Goal: Transaction & Acquisition: Purchase product/service

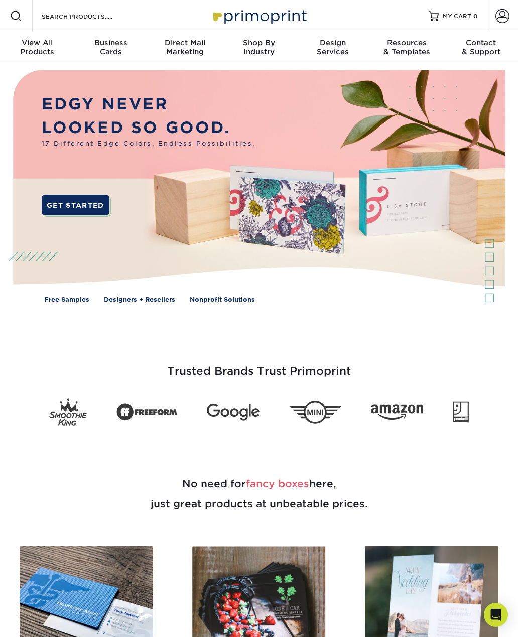
click at [12, 25] on div at bounding box center [16, 16] width 32 height 32
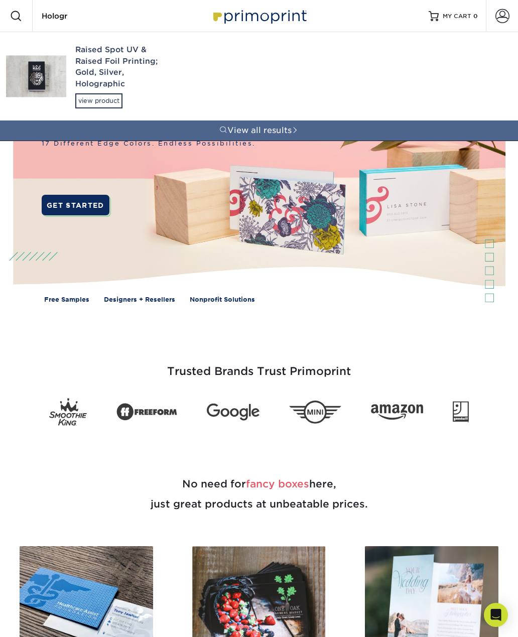
type input "Hologra"
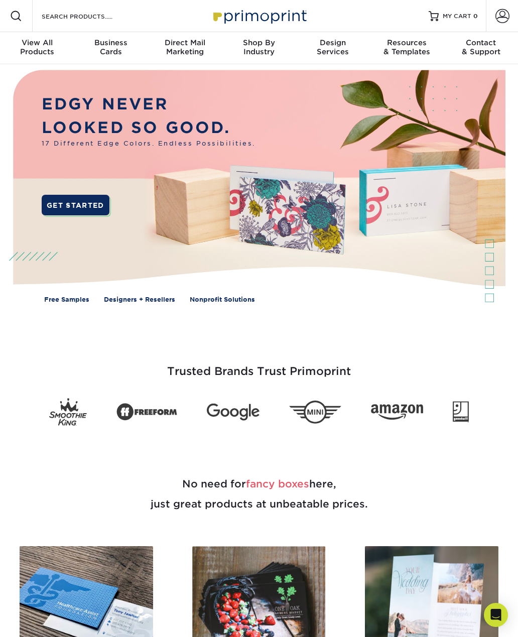
click at [92, 29] on div "Search Products" at bounding box center [86, 16] width 106 height 32
click at [87, 22] on input "Search Products" at bounding box center [90, 16] width 98 height 12
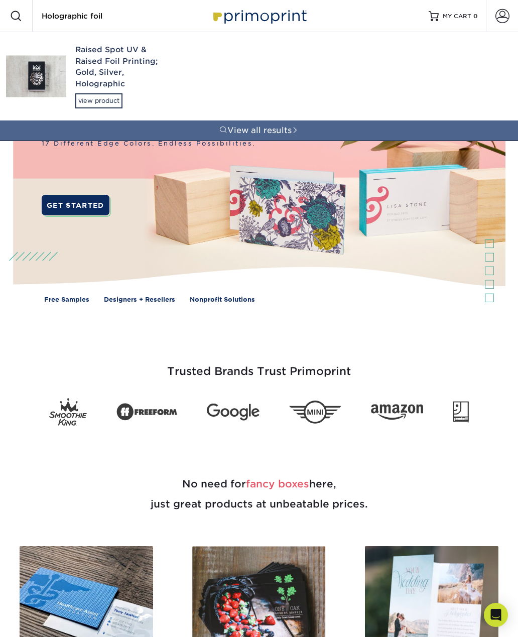
type input "Holographic foil"
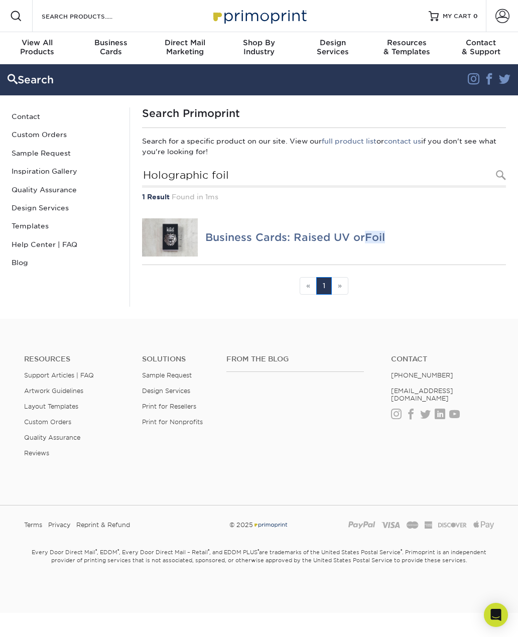
click at [179, 241] on img at bounding box center [170, 237] width 56 height 39
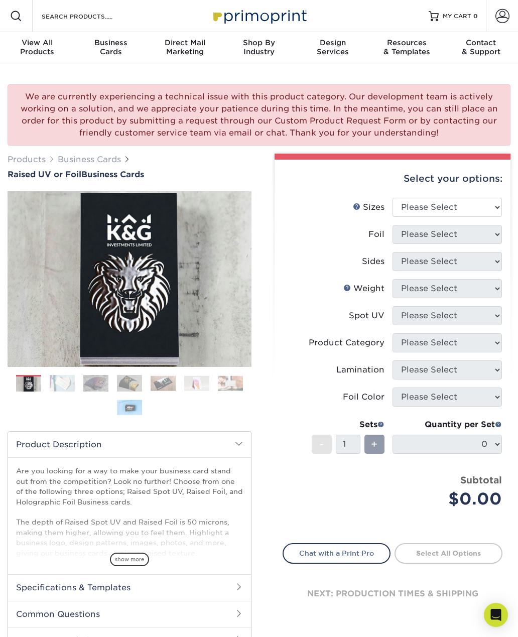
click at [67, 383] on img at bounding box center [62, 384] width 25 height 18
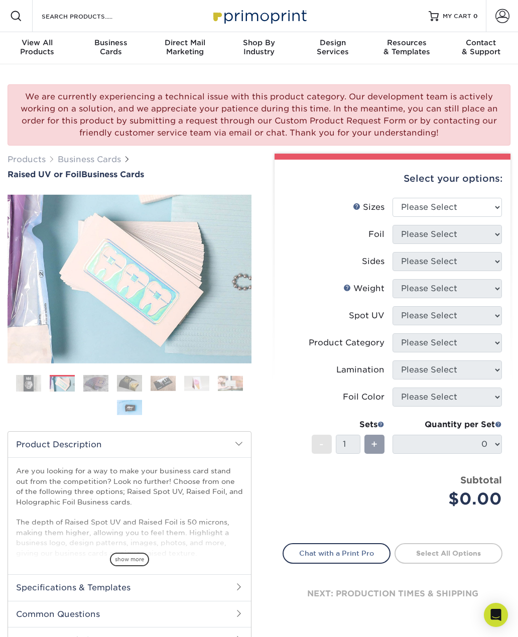
click at [118, 378] on img at bounding box center [129, 384] width 25 height 18
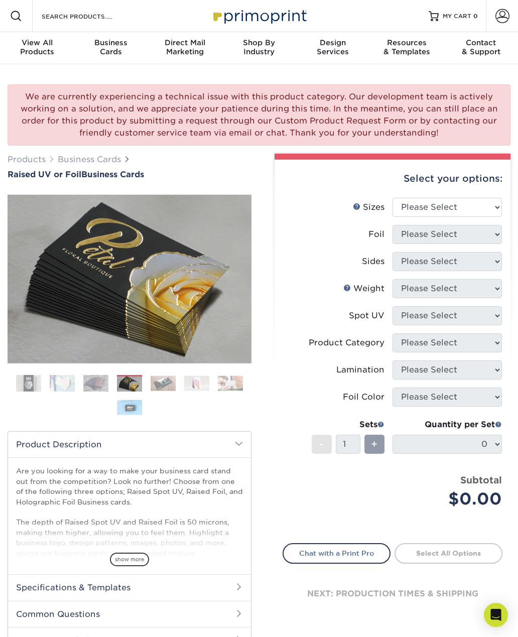
click at [140, 385] on img at bounding box center [129, 385] width 25 height 18
click at [31, 381] on img at bounding box center [28, 383] width 25 height 25
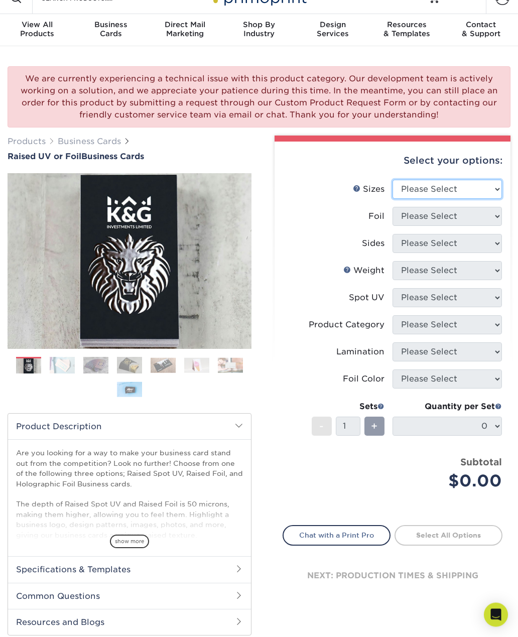
click at [441, 197] on select "Please Select 2" x 3.5" - Standard" at bounding box center [447, 189] width 109 height 19
select select "2.00x3.50"
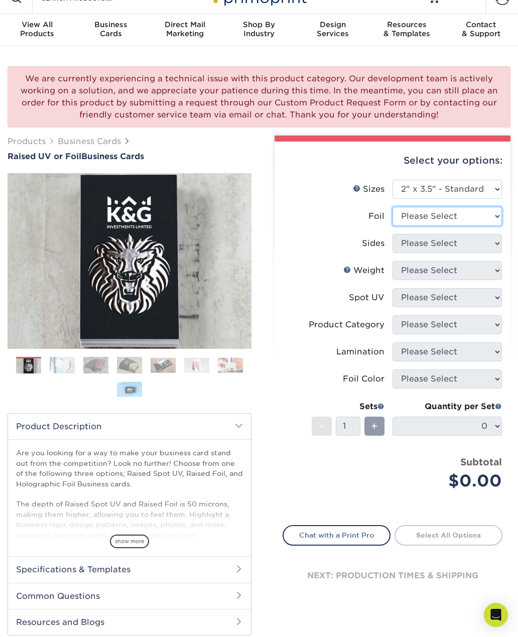
click at [447, 220] on select "Please Select No Yes" at bounding box center [447, 216] width 109 height 19
select select "1"
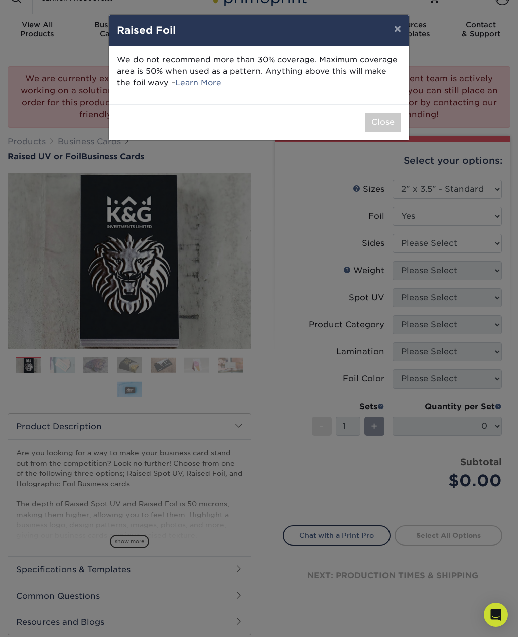
click at [385, 125] on button "Close" at bounding box center [383, 122] width 36 height 19
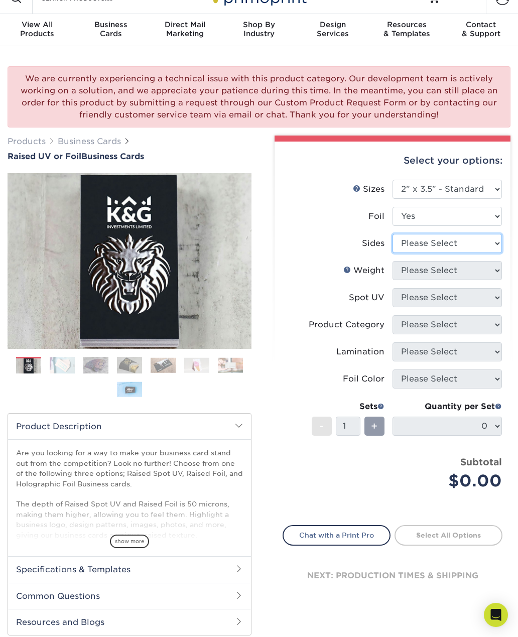
click at [454, 250] on select "Please Select Print Both Sides - Foil Both Sides Print Both Sides - Foil Front …" at bounding box center [447, 243] width 109 height 19
select select "e9e9dfb3-fba1-4d60-972c-fd9ca5904d33"
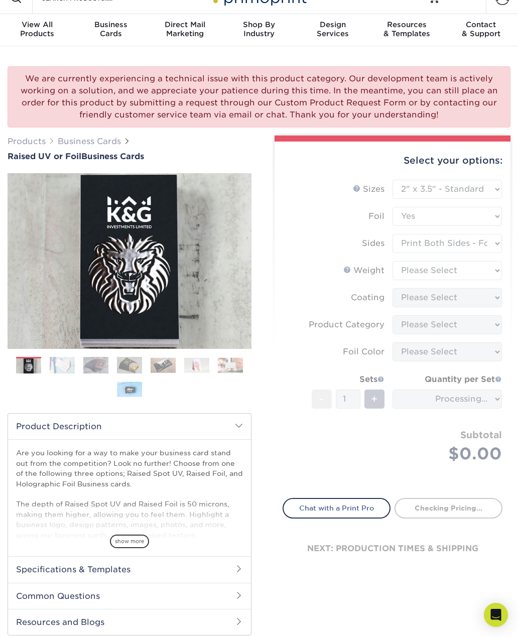
click at [464, 278] on form "Sizes Help Sizes Please Select 2" x 3.5" - Standard Foil Please Select" at bounding box center [393, 333] width 220 height 307
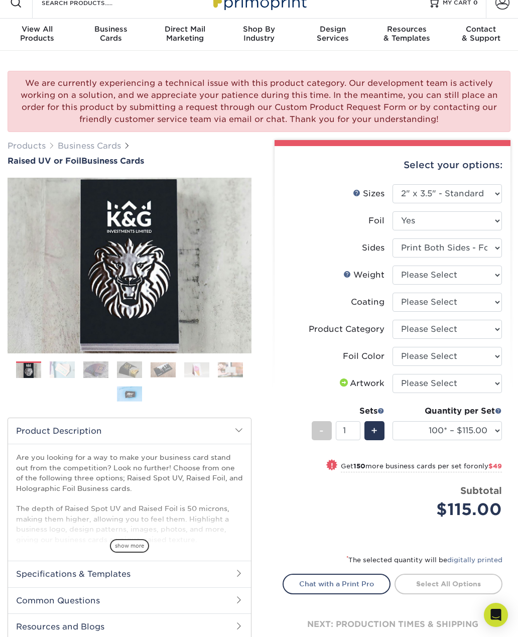
scroll to position [12, 0]
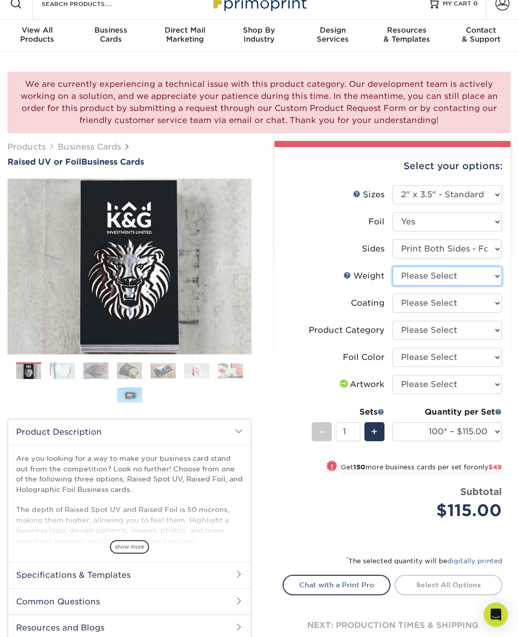
click at [462, 277] on select "Please Select 16PT" at bounding box center [447, 276] width 109 height 19
select select "16PT"
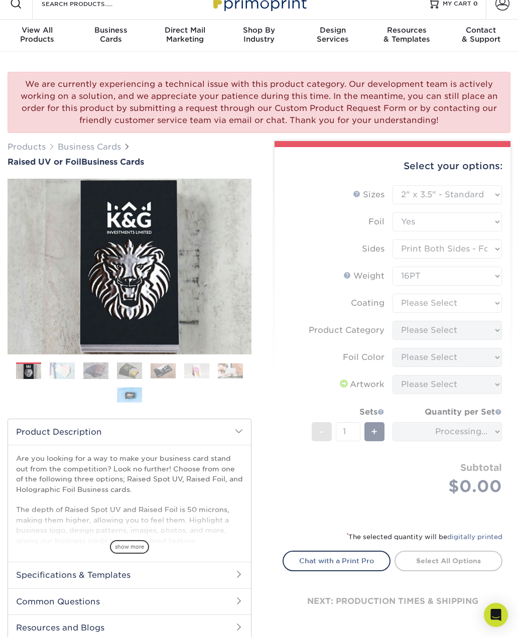
click at [452, 308] on form "Sizes Help Sizes Please Select 2" x 3.5" - Standard Foil Please Select" at bounding box center [393, 352] width 220 height 334
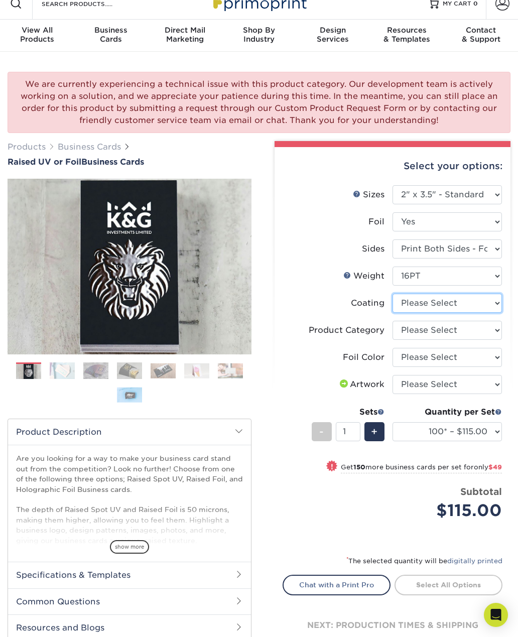
click at [457, 307] on select at bounding box center [447, 303] width 109 height 19
click at [442, 332] on select "Please Select Business Cards" at bounding box center [447, 330] width 109 height 19
select select "3b5148f1-0588-4f88-a218-97bcfdce65c1"
click at [444, 360] on select "Please Select Silver Foil Gold Foil Holographic Foil" at bounding box center [447, 357] width 109 height 19
select select "070be916-f238-4bbb-84b5-b64a15a64c9f"
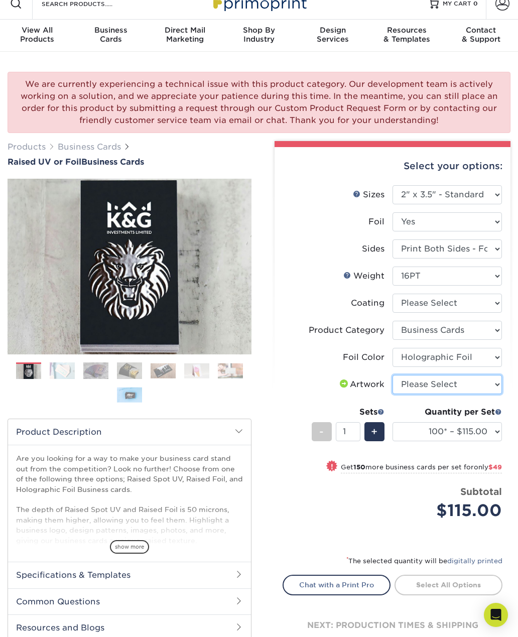
click at [446, 386] on select "Please Select I will upload files I need a design - $100" at bounding box center [447, 384] width 109 height 19
select select "upload"
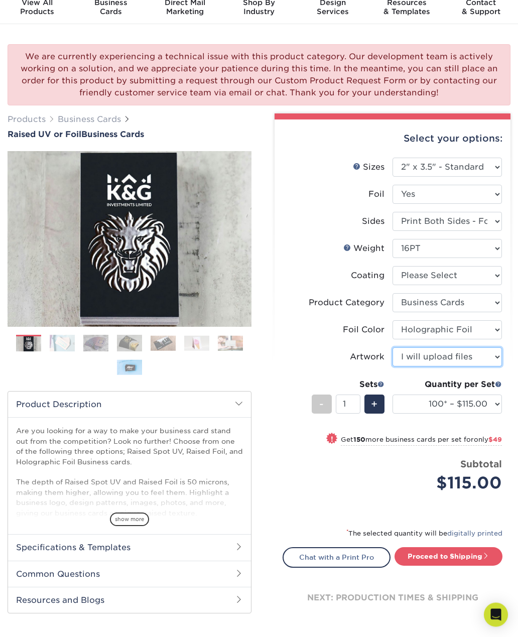
scroll to position [40, 0]
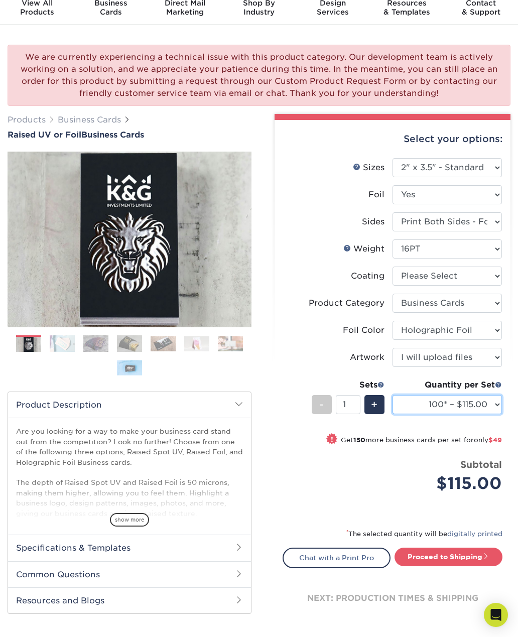
click at [459, 404] on select "100* – $115.00 250* – $164.00 500* – $221.00" at bounding box center [447, 404] width 109 height 19
select select "500* – $221.00"
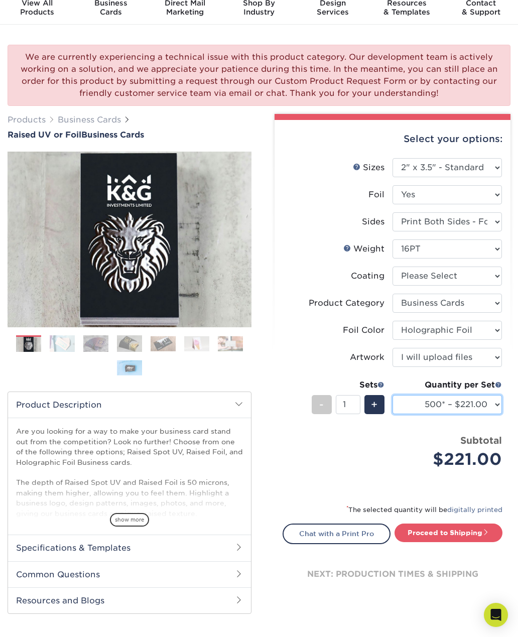
click at [436, 403] on select "100* – $115.00 250* – $164.00 500* – $221.00" at bounding box center [447, 404] width 109 height 19
click at [479, 530] on link "Proceed to Shipping" at bounding box center [449, 533] width 108 height 18
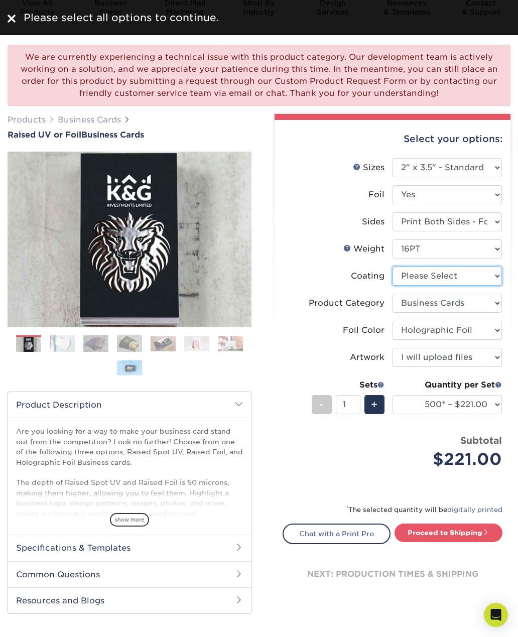
click at [443, 280] on select at bounding box center [447, 276] width 109 height 19
select select "3e7618de-abca-4bda-9f97-8b9129e913d8"
select select "-1"
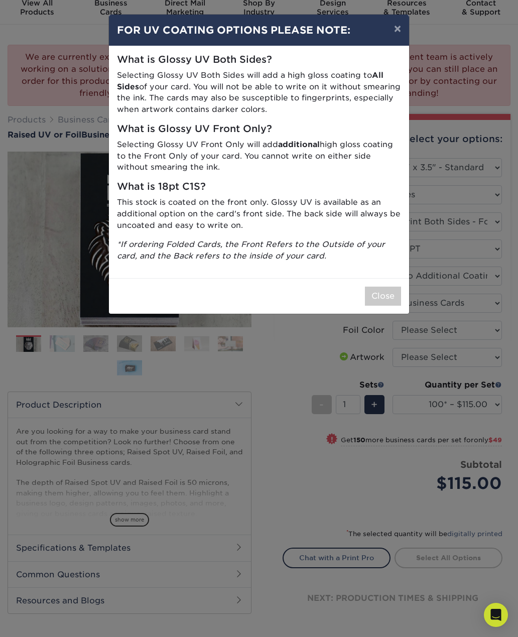
click at [381, 287] on button "Close" at bounding box center [383, 296] width 36 height 19
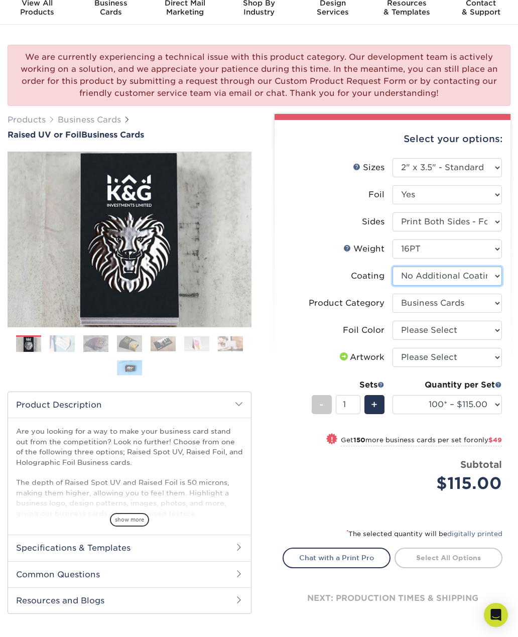
click at [441, 280] on select at bounding box center [447, 276] width 109 height 19
select select "-1"
select select
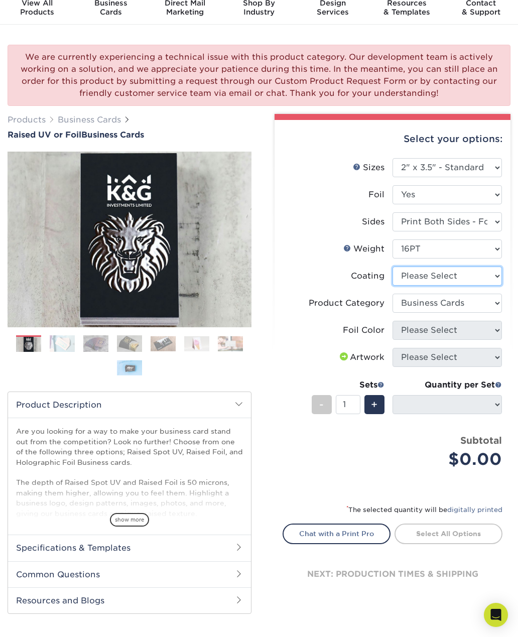
click at [434, 276] on select at bounding box center [447, 276] width 109 height 19
click at [436, 273] on select at bounding box center [447, 276] width 109 height 19
select select "3e7618de-abca-4bda-9f97-8b9129e913d8"
select select "-1"
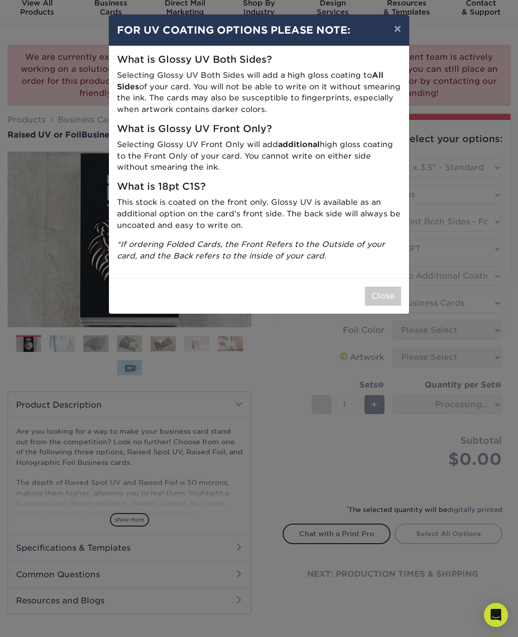
click at [387, 295] on button "Close" at bounding box center [383, 296] width 36 height 19
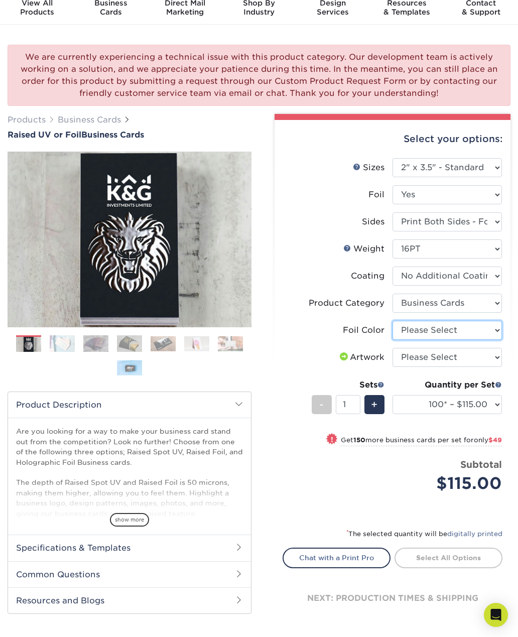
click at [446, 337] on select "Please Select Silver Foil Gold Foil Holographic Foil" at bounding box center [447, 330] width 109 height 19
select select "070be916-f238-4bbb-84b5-b64a15a64c9f"
click at [450, 359] on select "Please Select I will upload files I need a design - $100" at bounding box center [447, 357] width 109 height 19
select select "upload"
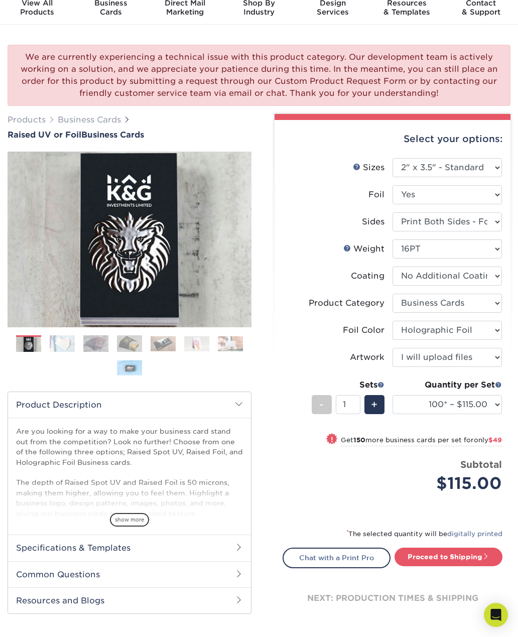
click at [455, 558] on link "Proceed to Shipping" at bounding box center [449, 557] width 108 height 18
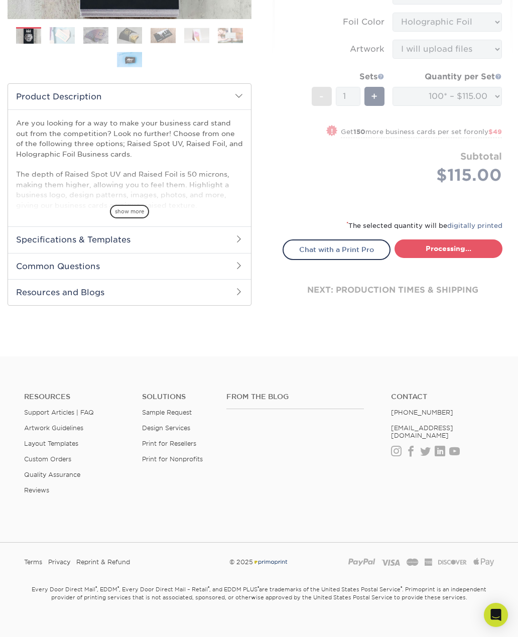
select select "1865d784-4a65-4fa5-88ce-3beae895d184"
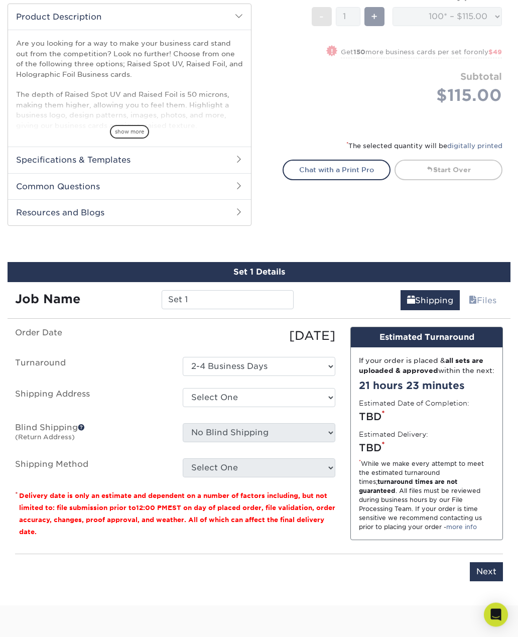
scroll to position [429, 0]
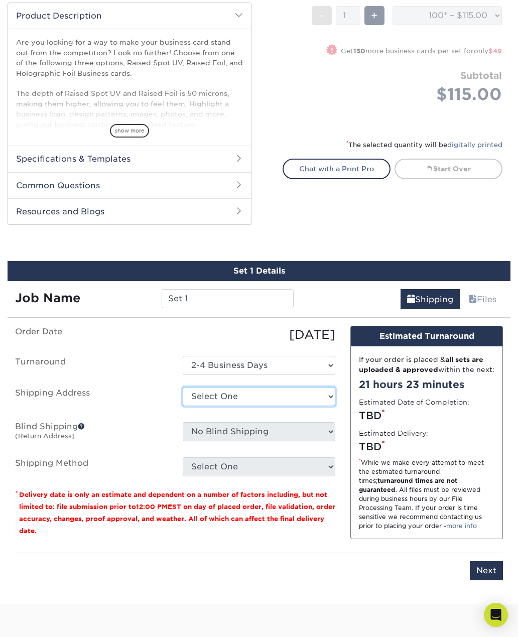
click at [252, 393] on select "Select One + Add New Address - Login" at bounding box center [259, 396] width 153 height 19
select select "-1"
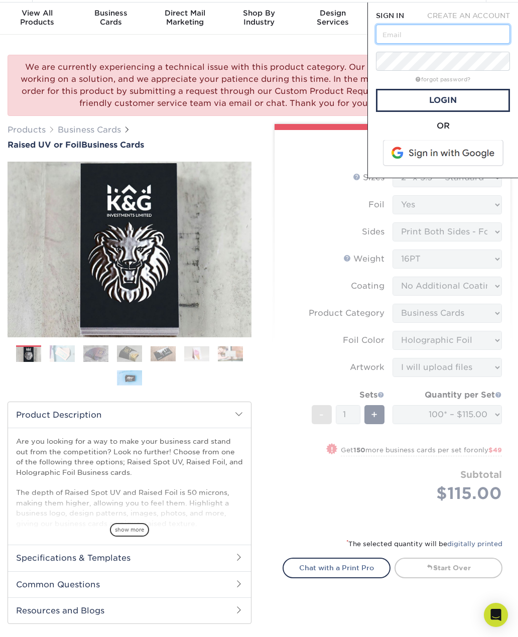
scroll to position [0, 0]
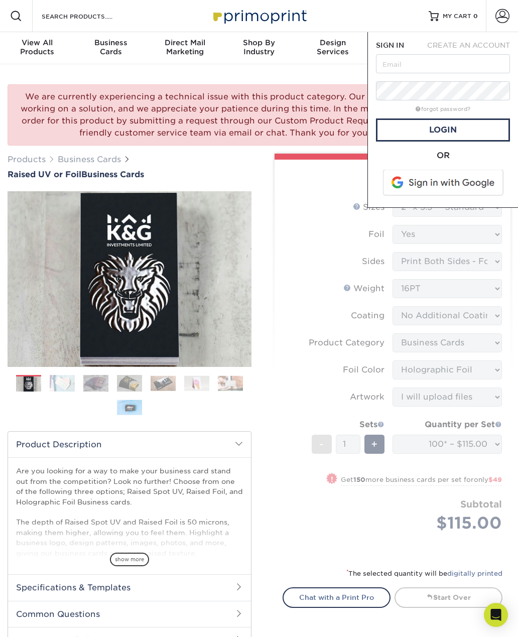
click at [442, 186] on span at bounding box center [444, 183] width 128 height 26
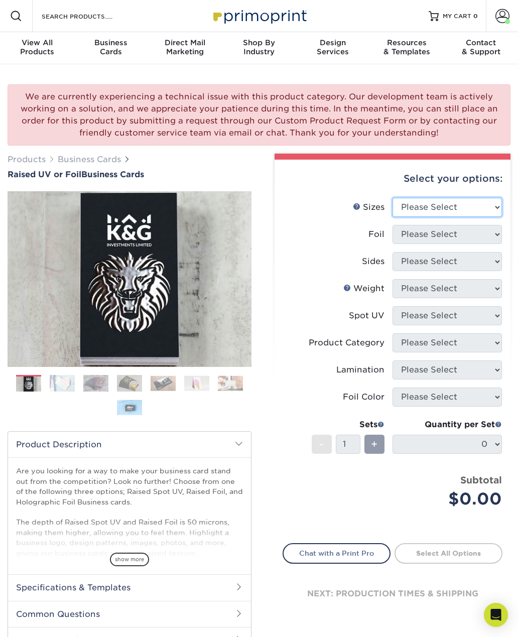
click at [455, 209] on select "Please Select 2" x 3.5" - Standard" at bounding box center [447, 207] width 109 height 19
select select "2.00x3.50"
click at [440, 233] on select "Please Select No Yes" at bounding box center [447, 234] width 109 height 19
click at [451, 237] on select "Please Select No Yes" at bounding box center [447, 234] width 109 height 19
select select "1"
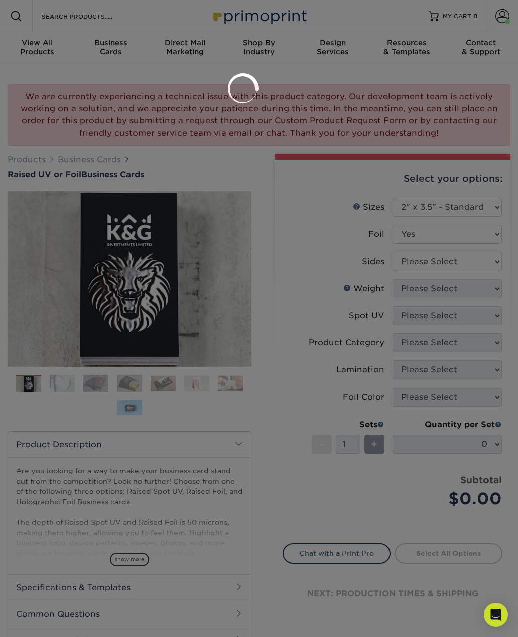
click at [436, 253] on div at bounding box center [259, 318] width 518 height 637
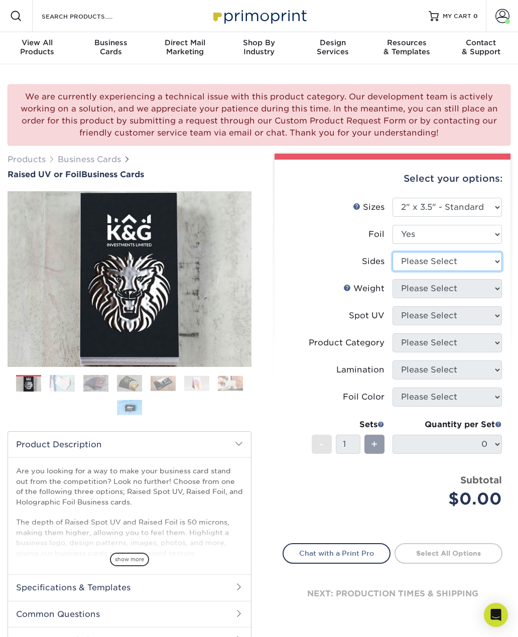
click at [439, 265] on select "Please Select Print Both Sides - Foil Both Sides Print Both Sides - Foil Front …" at bounding box center [447, 261] width 109 height 19
select select "e9e9dfb3-fba1-4d60-972c-fd9ca5904d33"
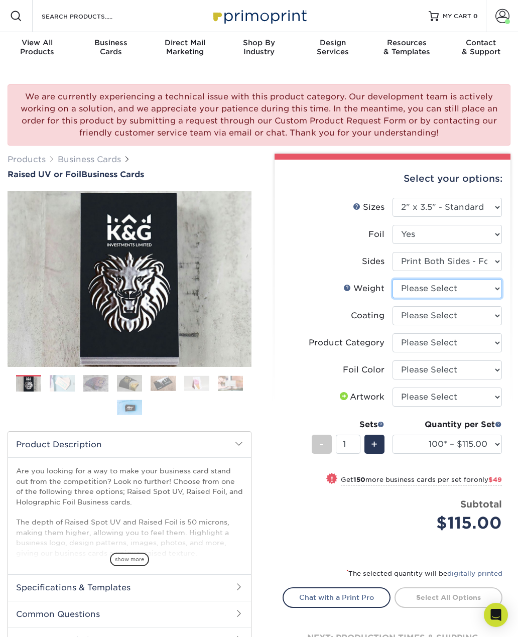
click at [468, 289] on select "Please Select 16PT" at bounding box center [447, 288] width 109 height 19
select select "16PT"
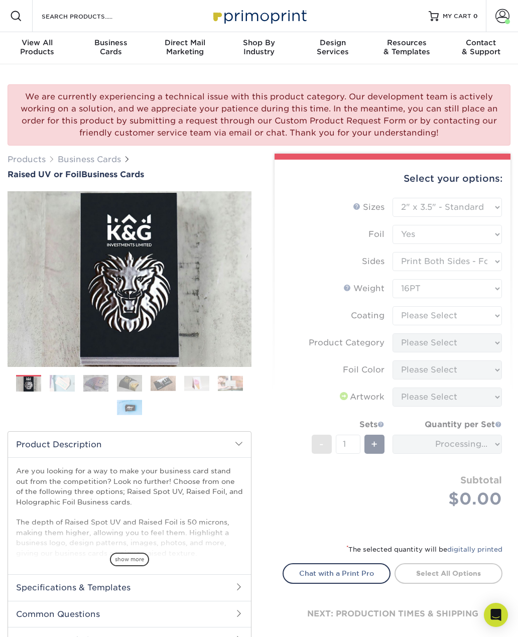
click at [447, 314] on form "Sizes Help Sizes Please Select 2" x 3.5" - Standard Foil Please Select" at bounding box center [393, 365] width 220 height 334
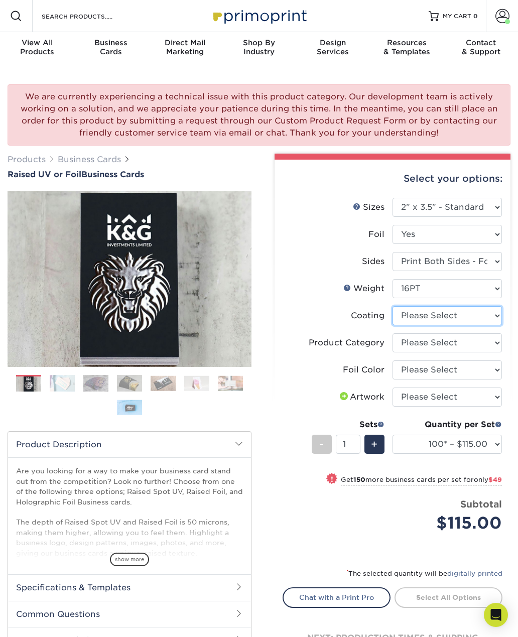
click at [445, 320] on select at bounding box center [447, 315] width 109 height 19
select select "3e7618de-abca-4bda-9f97-8b9129e913d8"
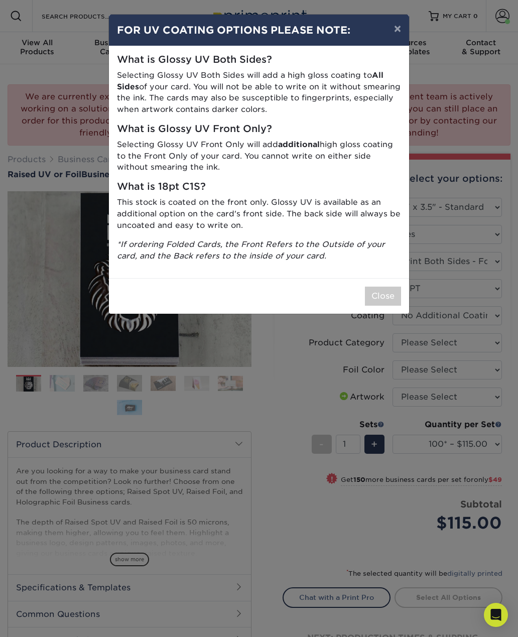
click at [387, 289] on button "Close" at bounding box center [383, 296] width 36 height 19
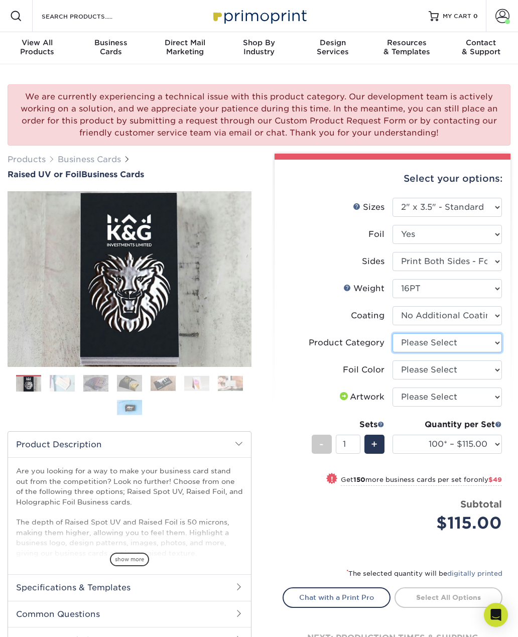
click at [448, 340] on select "Please Select Business Cards" at bounding box center [447, 342] width 109 height 19
select select "3b5148f1-0588-4f88-a218-97bcfdce65c1"
click at [442, 371] on select "Please Select Silver Foil Gold Foil Holographic Foil" at bounding box center [447, 369] width 109 height 19
select select "070be916-f238-4bbb-84b5-b64a15a64c9f"
click at [445, 342] on select "Please Select Business Cards" at bounding box center [447, 342] width 109 height 19
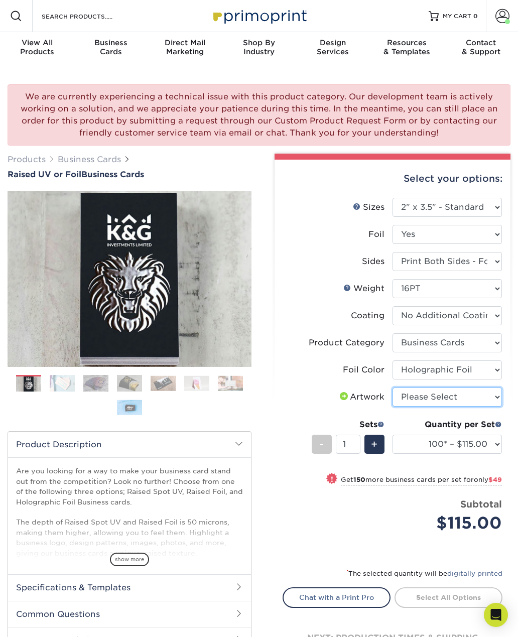
click at [445, 399] on select "Please Select I will upload files I need a design - $100" at bounding box center [447, 397] width 109 height 19
select select "upload"
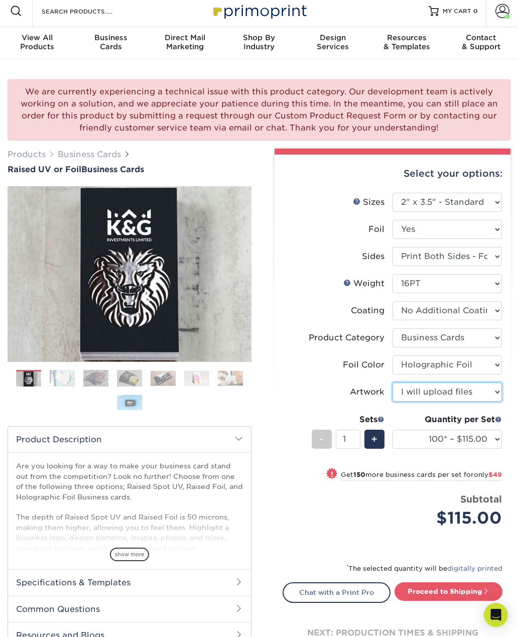
scroll to position [17, 0]
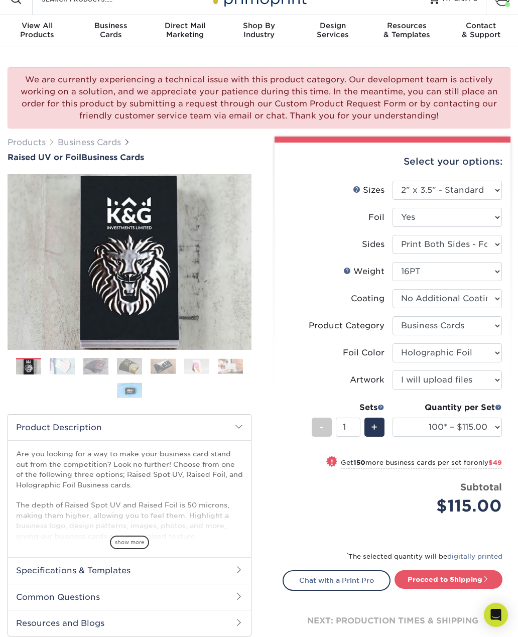
click at [457, 580] on link "Proceed to Shipping" at bounding box center [449, 579] width 108 height 18
type input "Set 1"
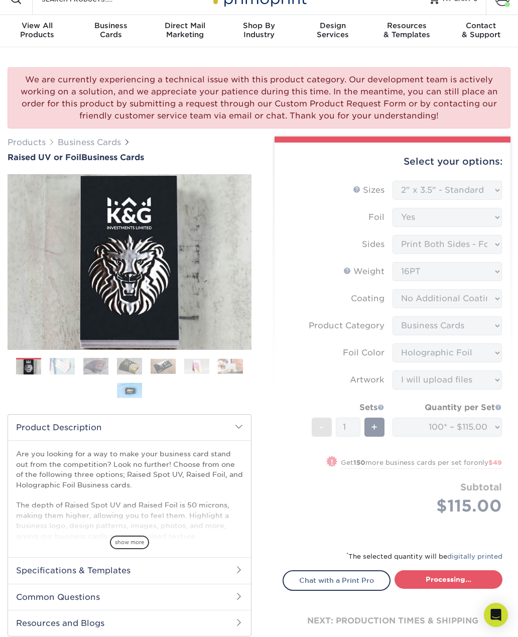
select select "1865d784-4a65-4fa5-88ce-3beae895d184"
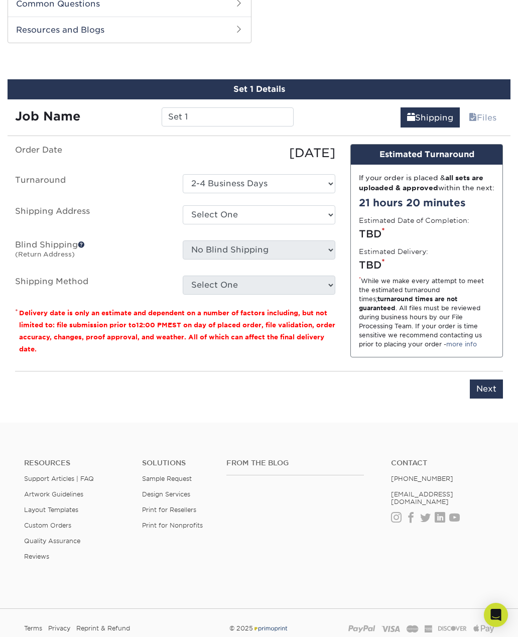
scroll to position [613, 0]
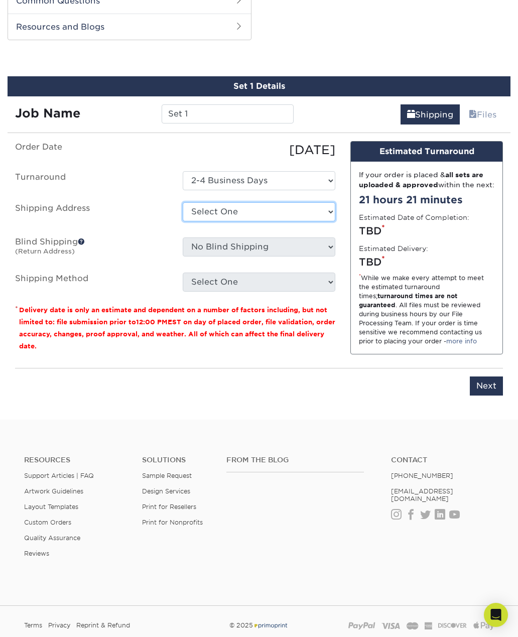
click at [261, 216] on select "Select One + Add New Address" at bounding box center [259, 211] width 153 height 19
click at [151, 292] on fieldset "Order Date 08/13/2025 Turnaround Select One 2-4 Business Days Shipping Address …" at bounding box center [175, 222] width 320 height 163
click at [322, 208] on select "Select One + Add New Address" at bounding box center [259, 211] width 153 height 19
select select "newaddress"
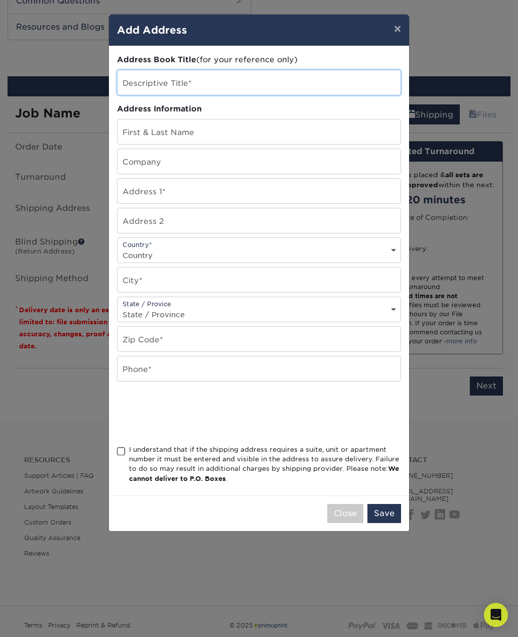
click at [334, 91] on input "text" at bounding box center [258, 82] width 283 height 25
type input "Chucky tattoo cards"
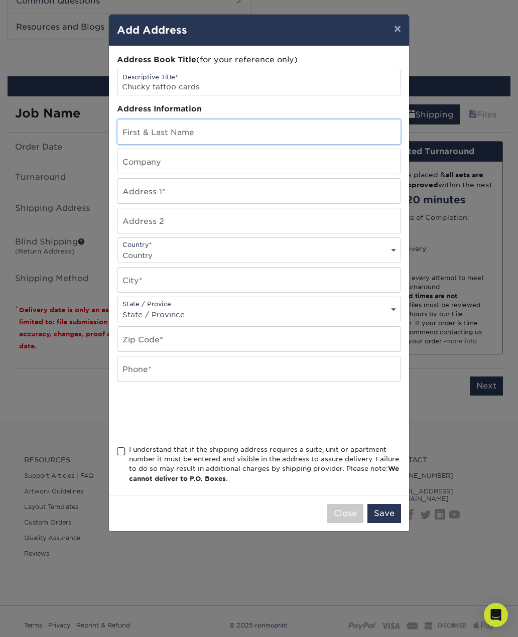
click at [330, 138] on input "text" at bounding box center [258, 131] width 283 height 25
type input "Josue mejia"
click at [240, 163] on input "text" at bounding box center [258, 161] width 283 height 25
type input "Urbans"
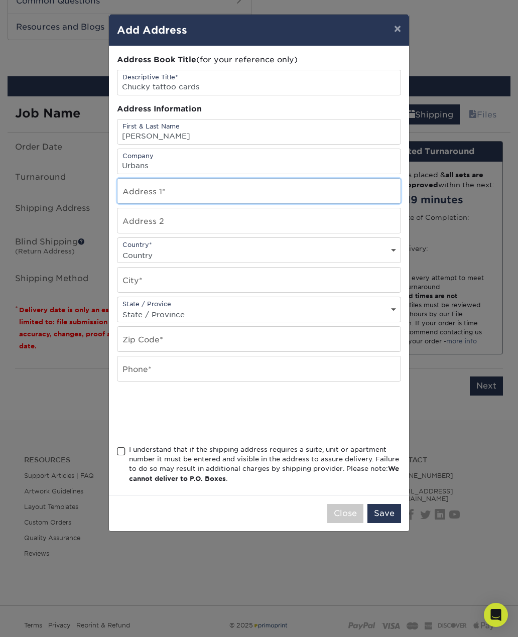
click at [266, 196] on input "text" at bounding box center [258, 191] width 283 height 25
type input "2301 n Collins st"
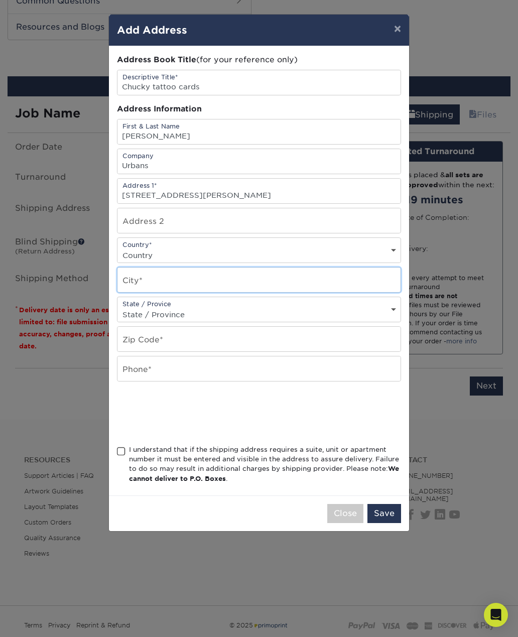
click at [254, 284] on input "text" at bounding box center [258, 280] width 283 height 25
type input "Arlington"
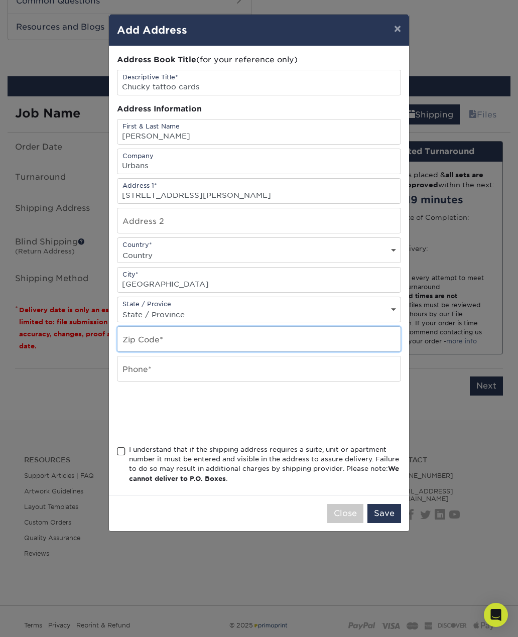
click at [247, 346] on input "text" at bounding box center [258, 339] width 283 height 25
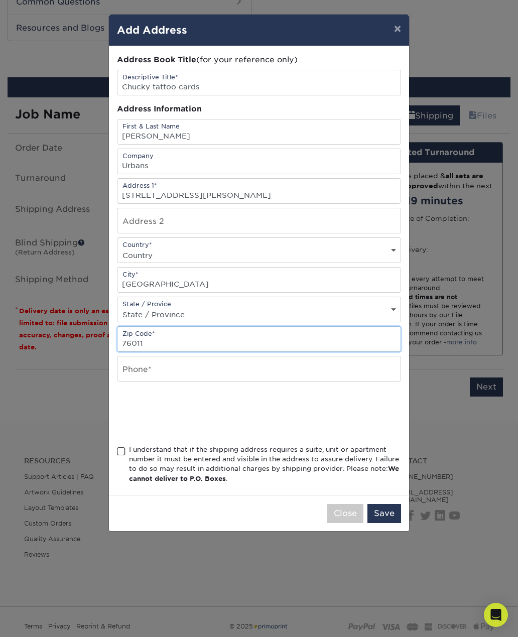
type input "76011"
click at [216, 381] on input "text" at bounding box center [258, 368] width 283 height 25
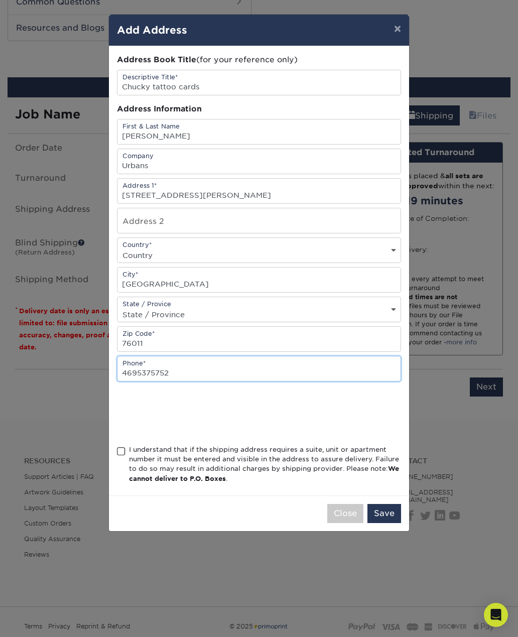
type input "4695375752"
click at [124, 456] on span at bounding box center [121, 452] width 9 height 10
click at [0, 0] on input "I understand that if the shipping address requires a suite, unit or apartment n…" at bounding box center [0, 0] width 0 height 0
click at [390, 523] on button "Save" at bounding box center [384, 513] width 34 height 19
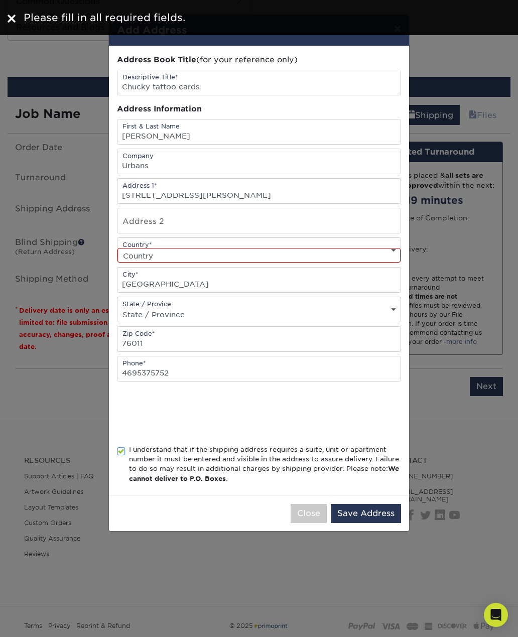
click at [323, 258] on select "Country United States Canada ----------------------------- Afghanistan Albania …" at bounding box center [258, 255] width 283 height 15
select select "US"
click at [384, 523] on button "Save Address" at bounding box center [366, 513] width 70 height 19
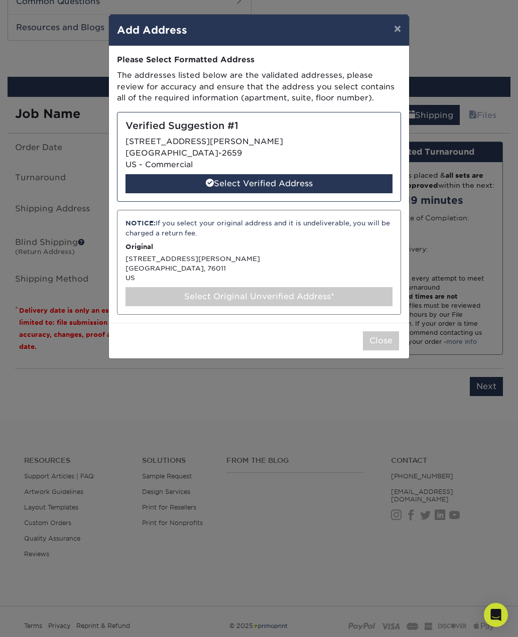
click at [342, 186] on div "Select Verified Address" at bounding box center [259, 183] width 267 height 19
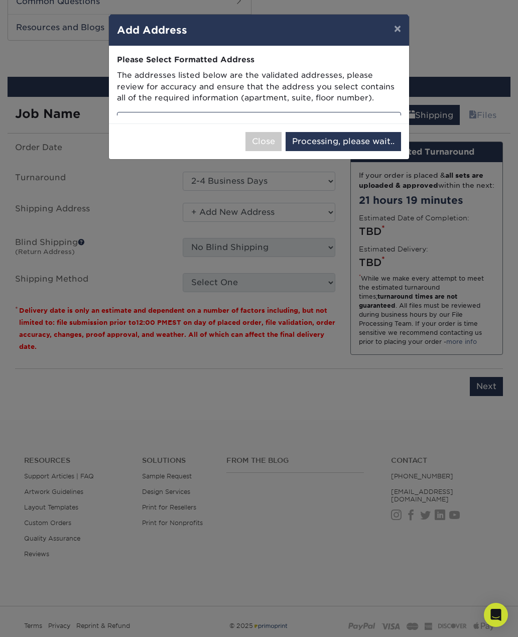
select select "285040"
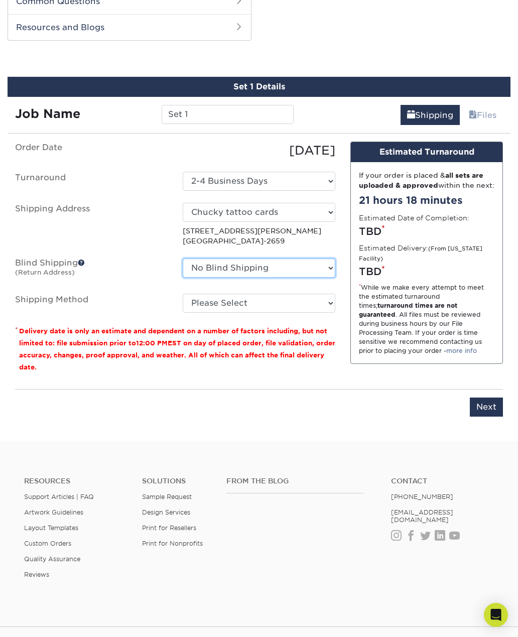
click at [296, 267] on select "No Blind Shipping + Add New Address" at bounding box center [259, 268] width 153 height 19
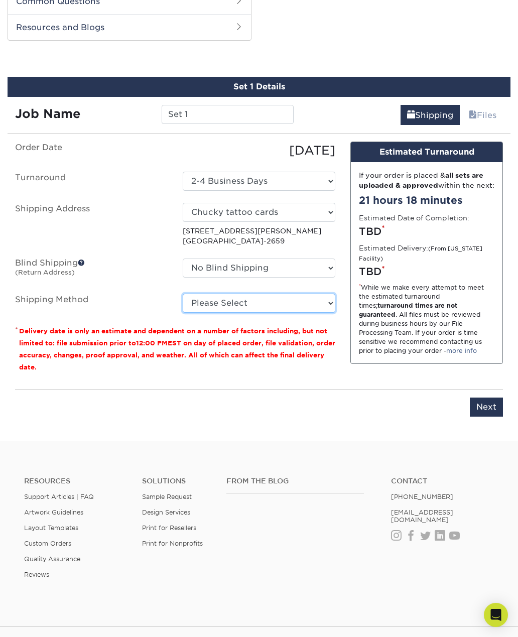
click at [308, 299] on select "Please Select Ground Shipping (+$7.84) 3 Day Shipping Service (+$15.38) 2 Day A…" at bounding box center [259, 303] width 153 height 19
select select "03"
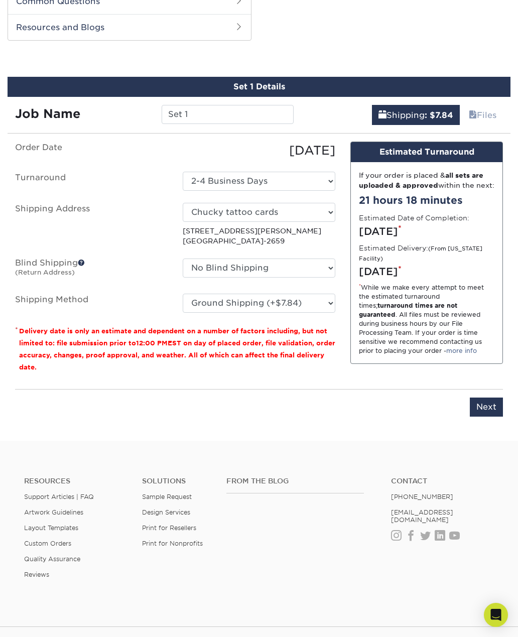
click at [489, 407] on input "Next" at bounding box center [486, 407] width 33 height 19
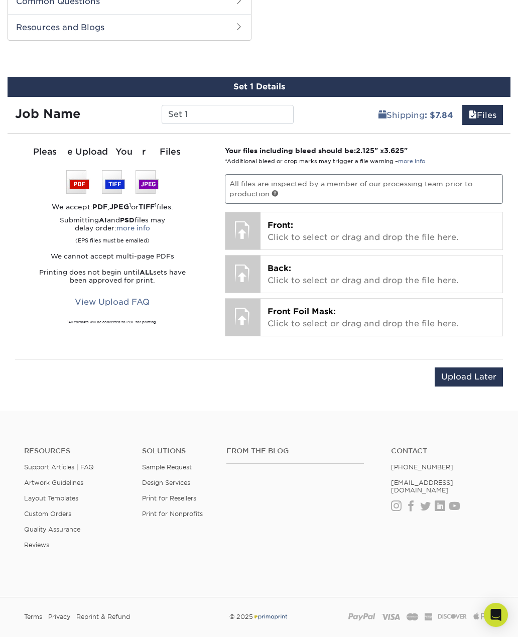
click at [313, 232] on p "Front: Click to select or drag and drop the file here." at bounding box center [382, 231] width 228 height 24
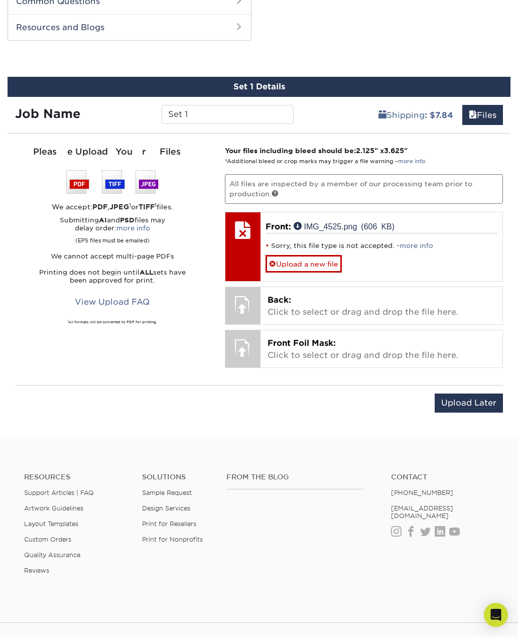
click at [300, 269] on link "Upload a new file" at bounding box center [304, 264] width 76 height 18
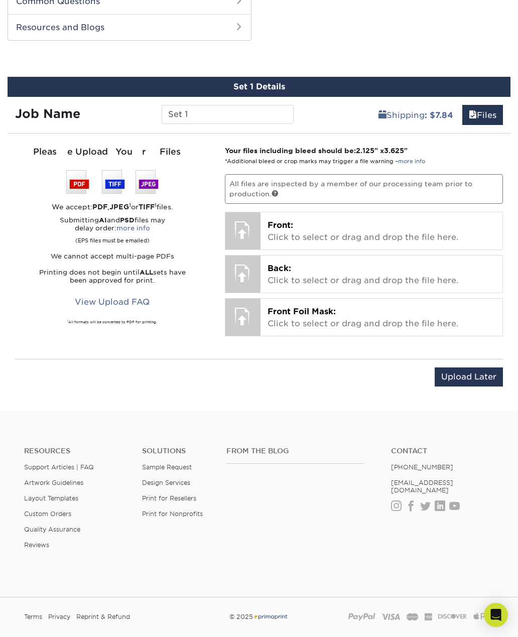
click at [329, 231] on p "Front: Click to select or drag and drop the file here." at bounding box center [382, 231] width 228 height 24
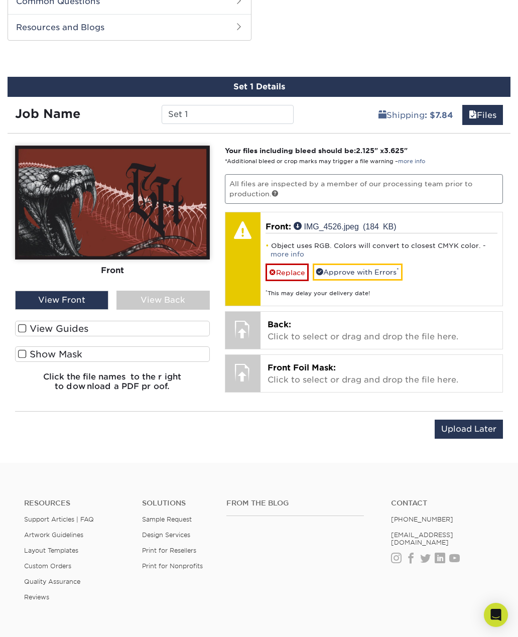
click at [341, 275] on link "Approve with Errors *" at bounding box center [358, 272] width 90 height 17
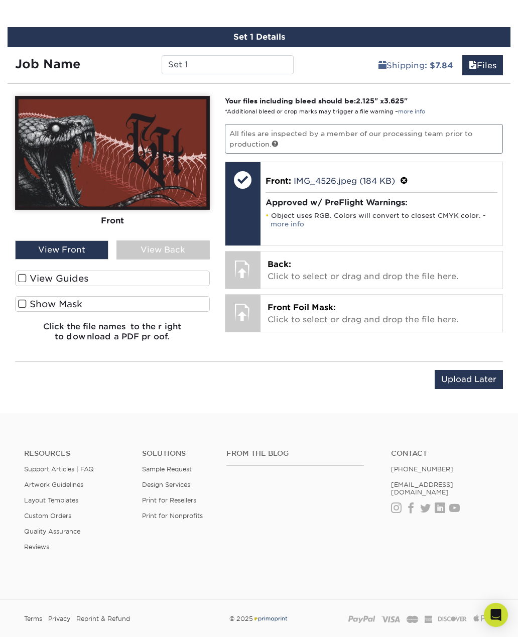
scroll to position [648, 0]
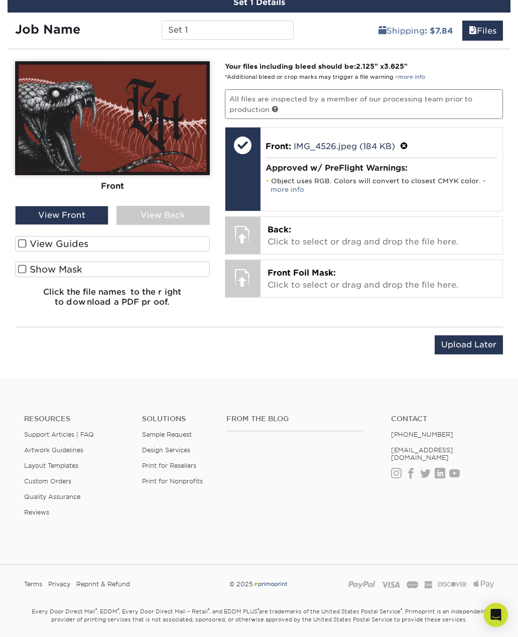
click at [298, 232] on p "Back: Click to select or drag and drop the file here." at bounding box center [382, 236] width 228 height 24
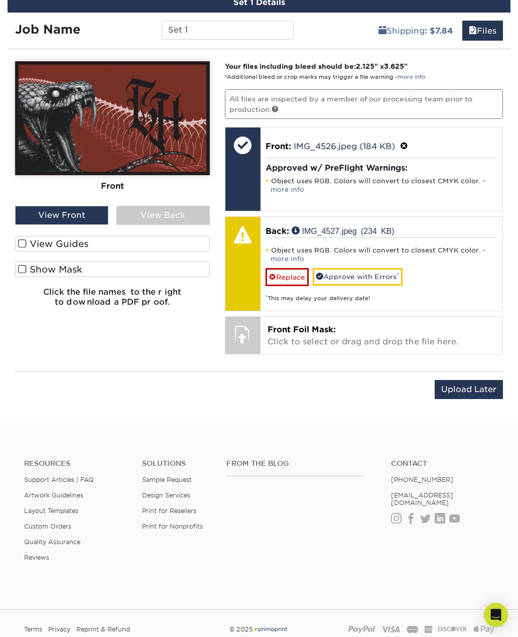
click at [385, 275] on link "Approve with Errors *" at bounding box center [358, 276] width 90 height 17
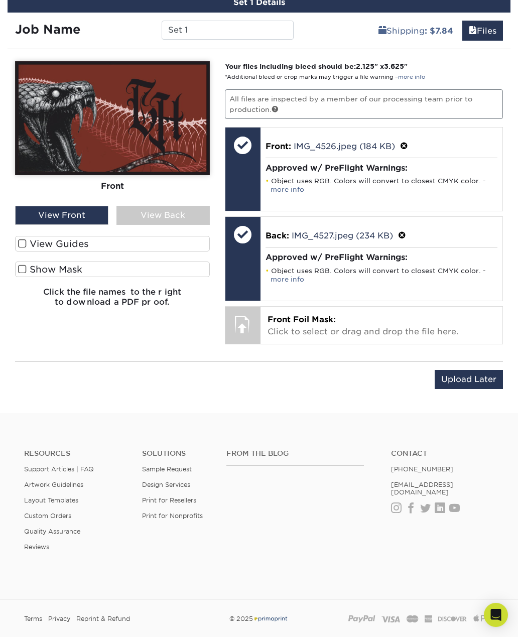
click at [27, 244] on label "View Guides" at bounding box center [112, 244] width 195 height 16
click at [0, 0] on input "View Guides" at bounding box center [0, 0] width 0 height 0
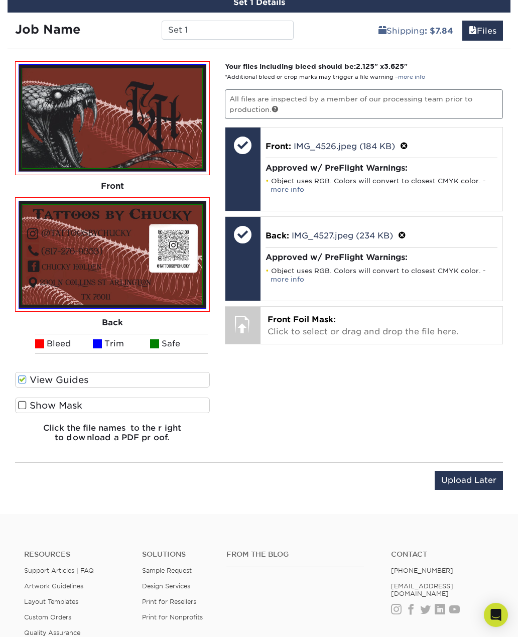
click at [25, 378] on span at bounding box center [22, 380] width 9 height 10
click at [0, 0] on input "View Guides" at bounding box center [0, 0] width 0 height 0
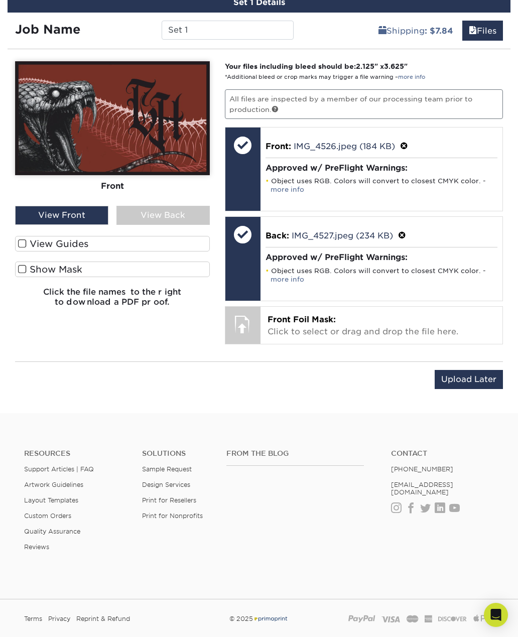
click at [33, 272] on label "Show Mask" at bounding box center [112, 270] width 195 height 16
click at [0, 0] on input "Show Mask" at bounding box center [0, 0] width 0 height 0
click at [24, 267] on span at bounding box center [22, 270] width 9 height 10
click at [0, 0] on input "Show Mask" at bounding box center [0, 0] width 0 height 0
click at [25, 272] on span at bounding box center [22, 270] width 9 height 10
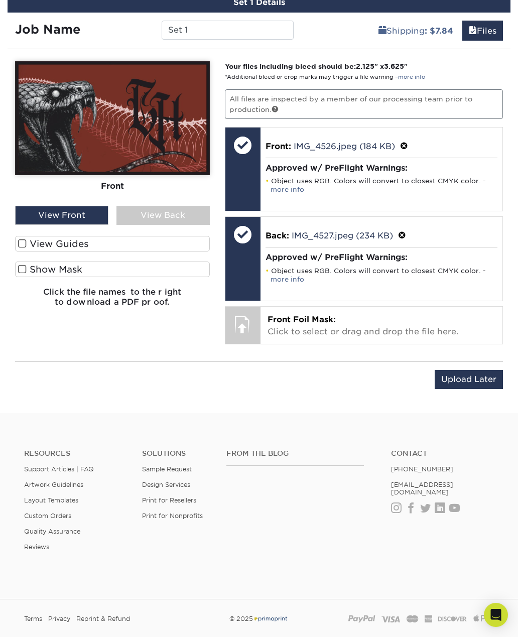
click at [0, 0] on input "Show Mask" at bounding box center [0, 0] width 0 height 0
click at [27, 271] on label "Show Mask" at bounding box center [112, 270] width 195 height 16
click at [0, 0] on input "Show Mask" at bounding box center [0, 0] width 0 height 0
click at [25, 268] on span at bounding box center [22, 270] width 9 height 10
click at [0, 0] on input "Show Mask" at bounding box center [0, 0] width 0 height 0
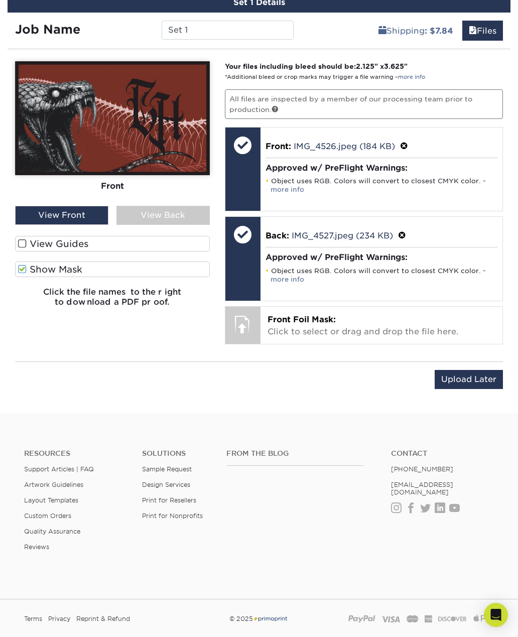
click at [25, 269] on span at bounding box center [22, 270] width 9 height 10
click at [0, 0] on input "Show Mask" at bounding box center [0, 0] width 0 height 0
click at [292, 323] on p "Front Foil Mask: Click to select or drag and drop the file here." at bounding box center [382, 326] width 228 height 24
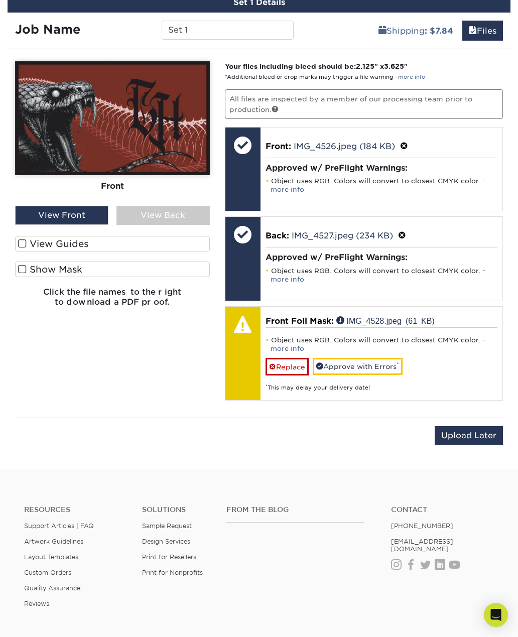
click at [344, 364] on link "Approve with Errors *" at bounding box center [358, 366] width 90 height 17
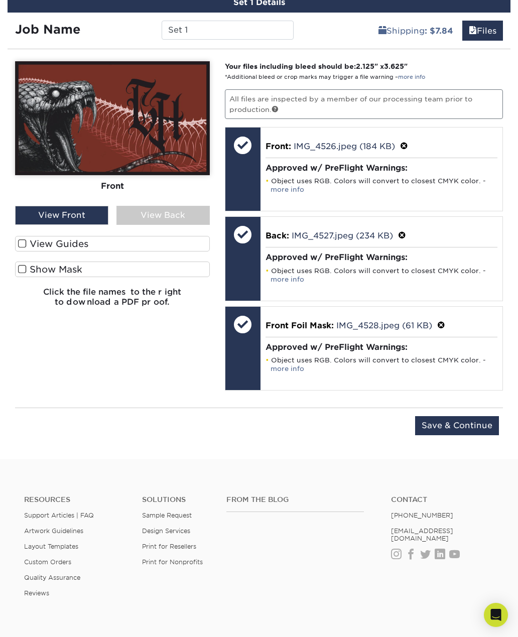
click at [25, 265] on span at bounding box center [22, 270] width 9 height 10
click at [0, 0] on input "Show Mask" at bounding box center [0, 0] width 0 height 0
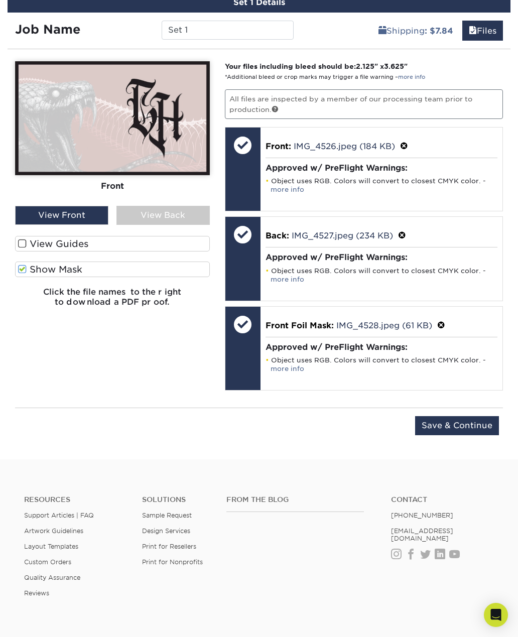
click at [25, 267] on span at bounding box center [22, 270] width 9 height 10
click at [0, 0] on input "Show Mask" at bounding box center [0, 0] width 0 height 0
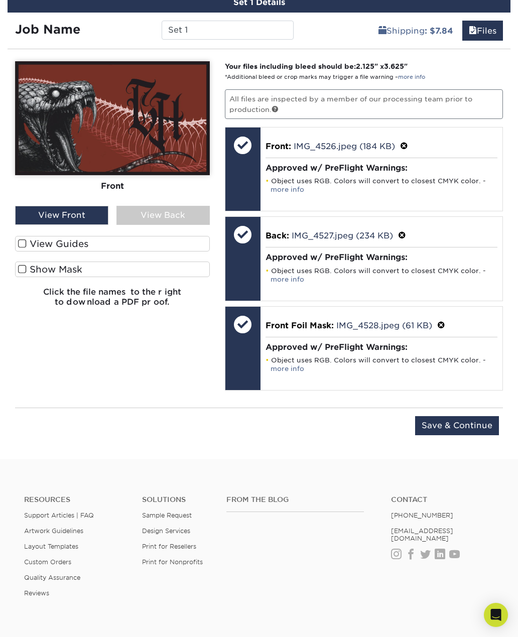
click at [25, 268] on span at bounding box center [22, 270] width 9 height 10
click at [0, 0] on input "Show Mask" at bounding box center [0, 0] width 0 height 0
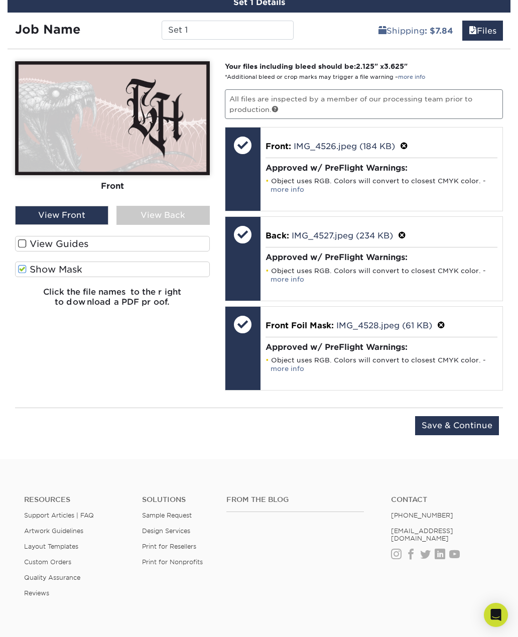
click at [22, 273] on label "Show Mask" at bounding box center [112, 270] width 195 height 16
click at [0, 0] on input "Show Mask" at bounding box center [0, 0] width 0 height 0
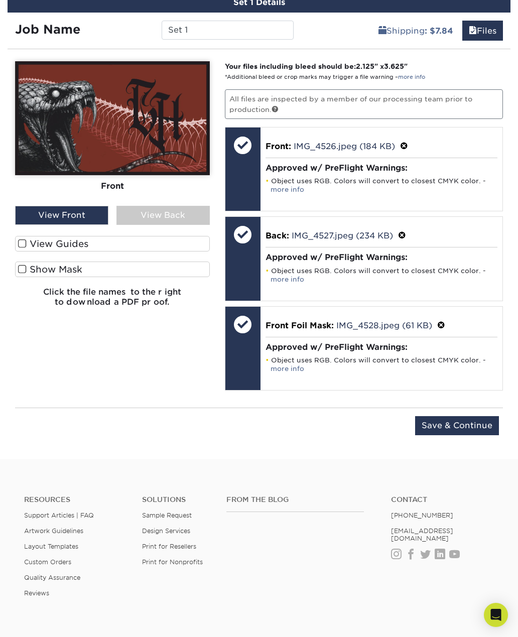
click at [22, 273] on label "Show Mask" at bounding box center [112, 270] width 195 height 16
click at [0, 0] on input "Show Mask" at bounding box center [0, 0] width 0 height 0
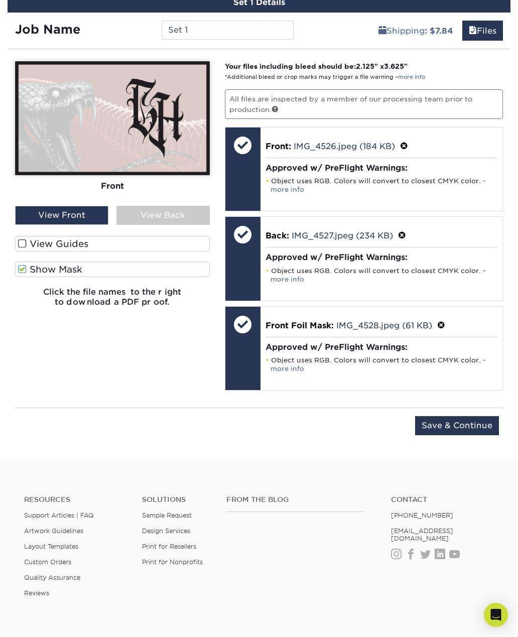
click at [22, 275] on label "Show Mask" at bounding box center [112, 270] width 195 height 16
click at [0, 0] on input "Show Mask" at bounding box center [0, 0] width 0 height 0
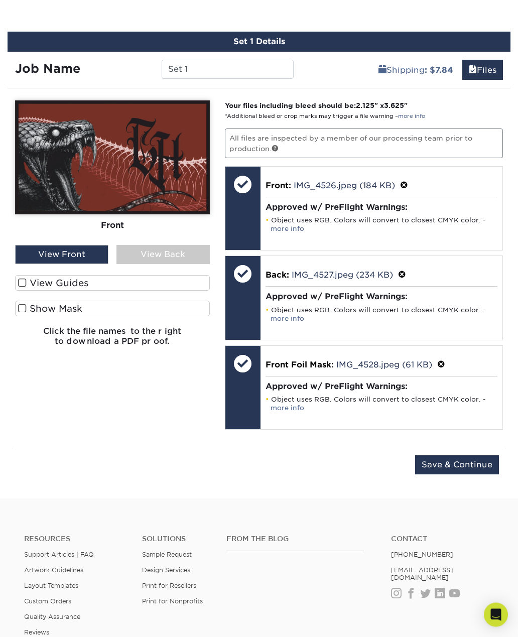
scroll to position [726, 0]
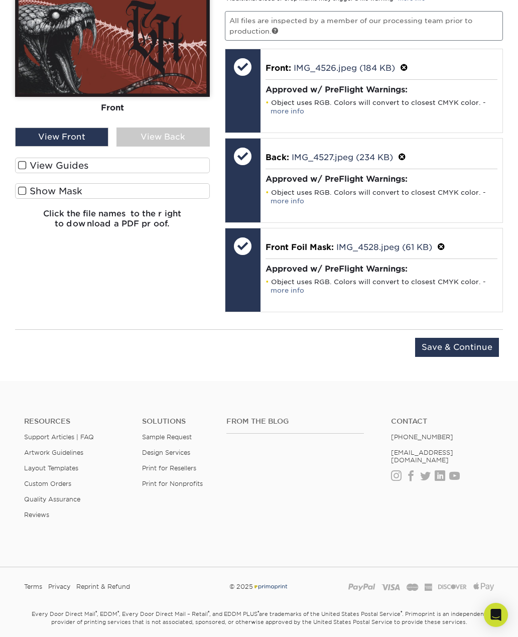
click at [183, 138] on div "View Back" at bounding box center [162, 137] width 93 height 19
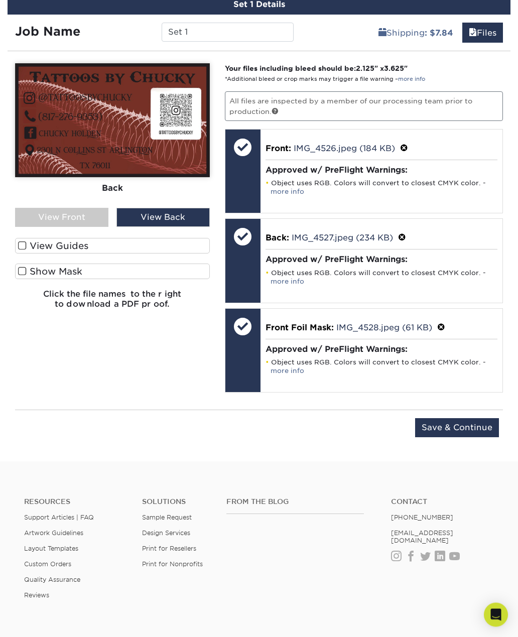
scroll to position [647, 0]
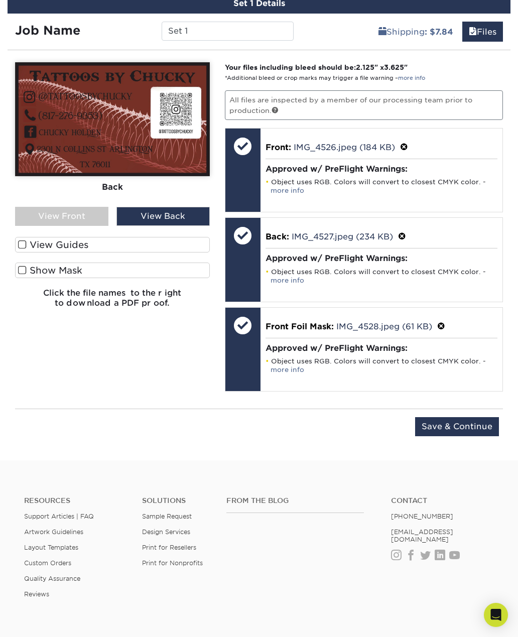
click at [22, 272] on span at bounding box center [22, 271] width 9 height 10
click at [0, 0] on input "Show Mask" at bounding box center [0, 0] width 0 height 0
click at [26, 270] on span at bounding box center [22, 271] width 9 height 10
click at [0, 0] on input "Show Mask" at bounding box center [0, 0] width 0 height 0
click at [23, 273] on span at bounding box center [22, 271] width 9 height 10
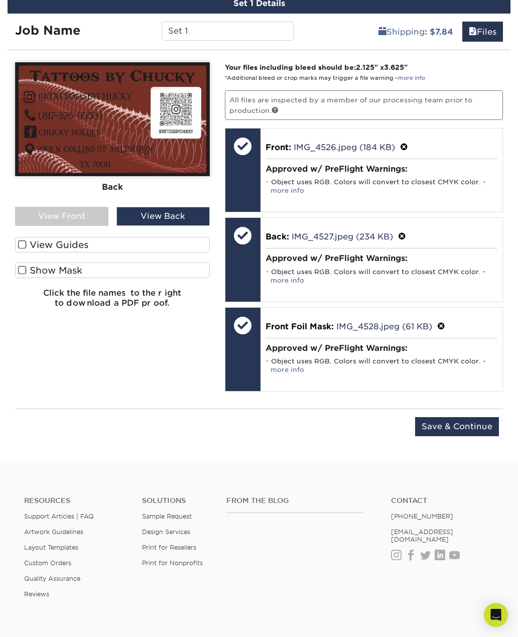
click at [0, 0] on input "Show Mask" at bounding box center [0, 0] width 0 height 0
click at [158, 374] on div "Please Upload Your Files We accept: PDF , JPEG 1 or TIFF 1 files. Submitting AI…" at bounding box center [113, 229] width 210 height 334
click at [165, 377] on div "Please Upload Your Files We accept: PDF , JPEG 1 or TIFF 1 files. Submitting AI…" at bounding box center [113, 229] width 210 height 334
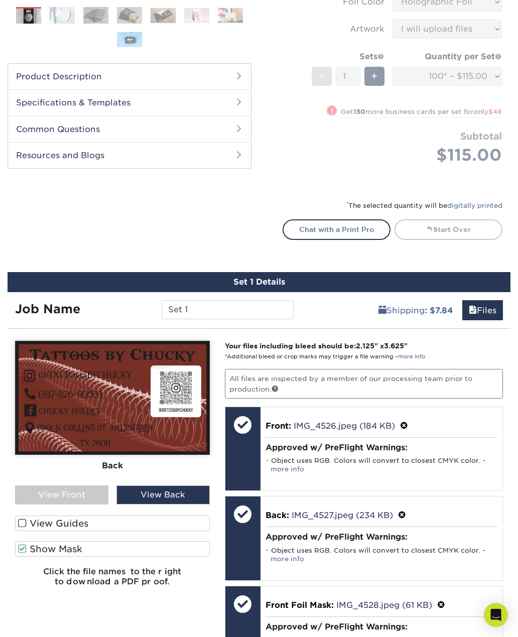
scroll to position [344, 0]
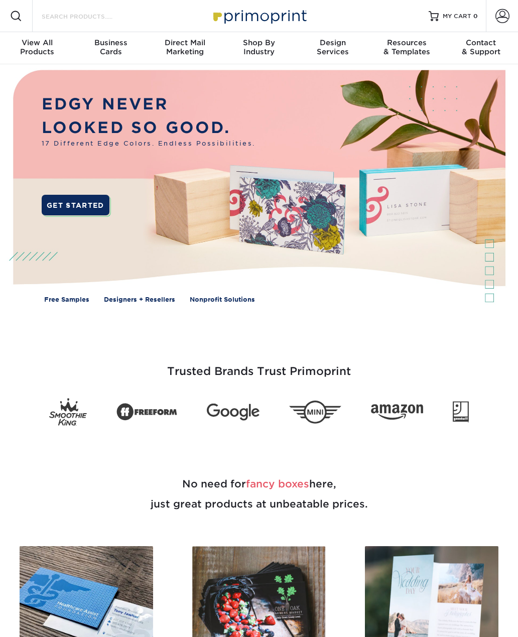
click at [66, 17] on input "Search Products" at bounding box center [90, 16] width 98 height 12
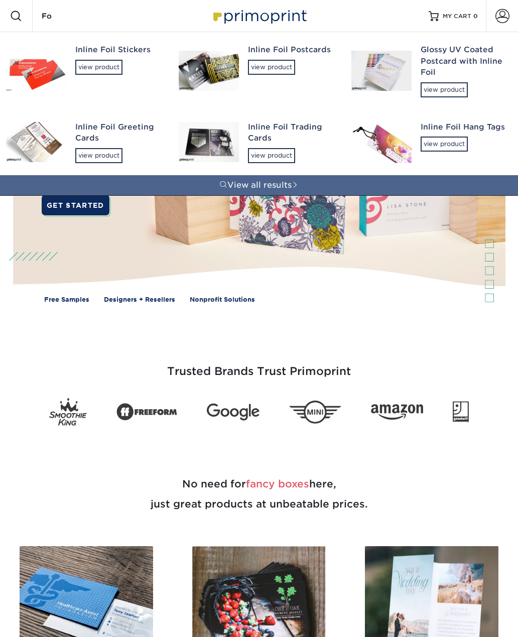
type input "F"
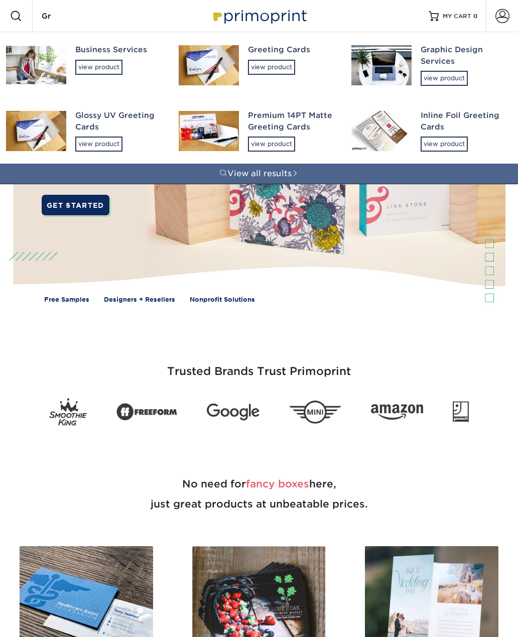
type input "Gra"
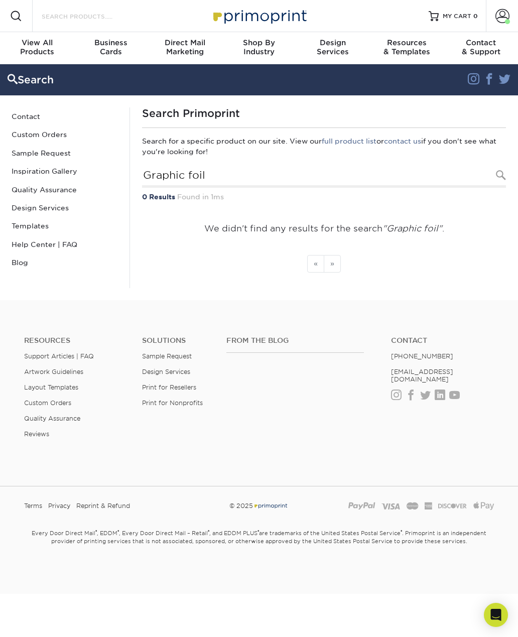
click at [72, 16] on input "Search Products" at bounding box center [90, 16] width 98 height 12
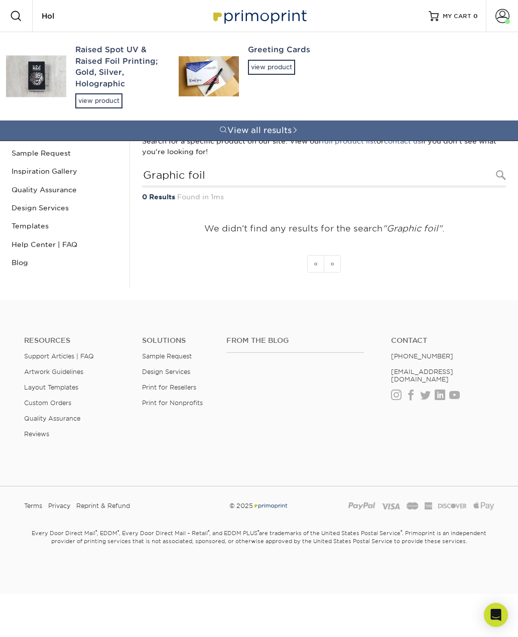
type input "Holo"
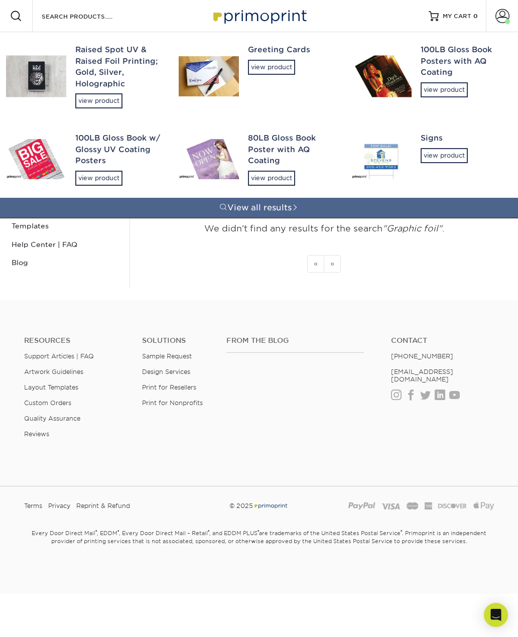
click at [43, 64] on div "Search Instagram Facebook Twitter" at bounding box center [259, 79] width 518 height 31
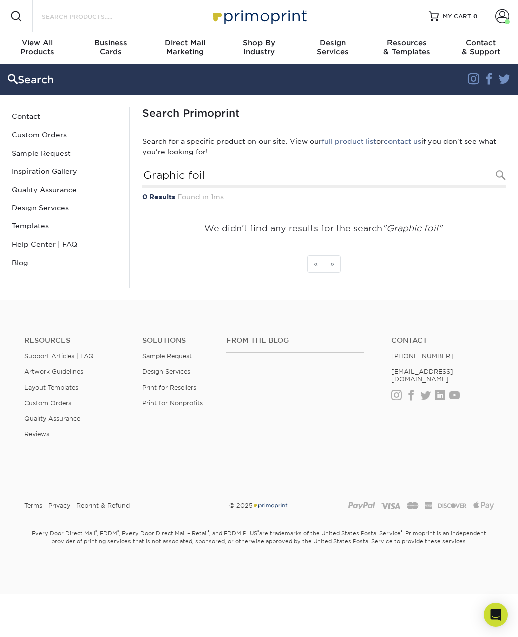
click at [121, 12] on input "Search Products" at bounding box center [90, 16] width 98 height 12
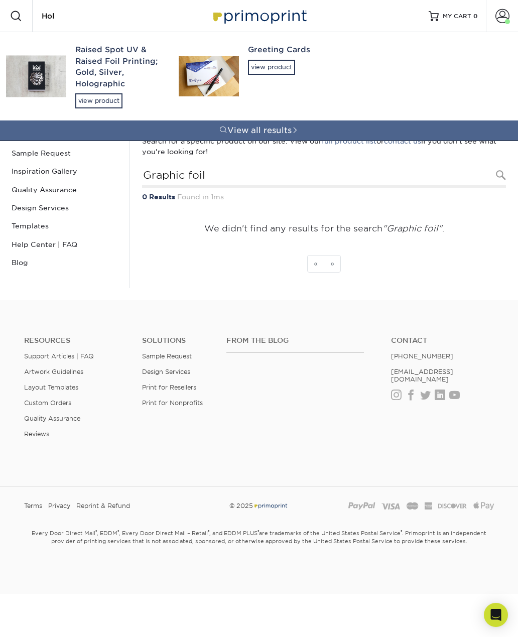
type input "Hol"
click at [101, 106] on div "view product" at bounding box center [98, 100] width 47 height 15
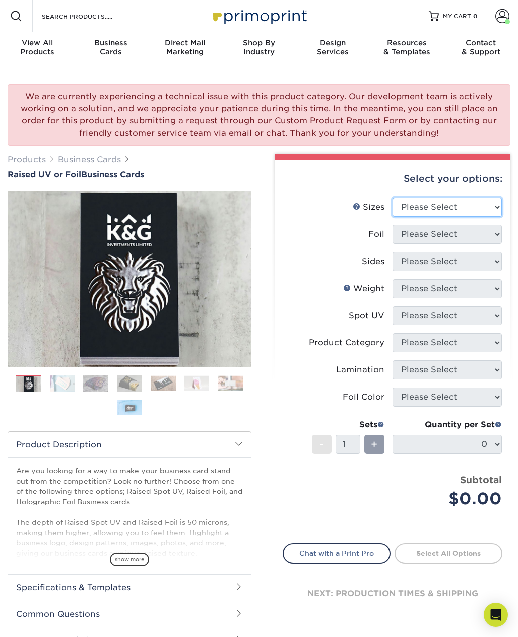
click at [467, 201] on select "Please Select 2" x 3.5" - Standard" at bounding box center [447, 207] width 109 height 19
select select "2.00x3.50"
click at [454, 232] on select "Please Select No Yes" at bounding box center [447, 234] width 109 height 19
click at [463, 231] on select "Please Select No Yes" at bounding box center [447, 234] width 109 height 19
select select "1"
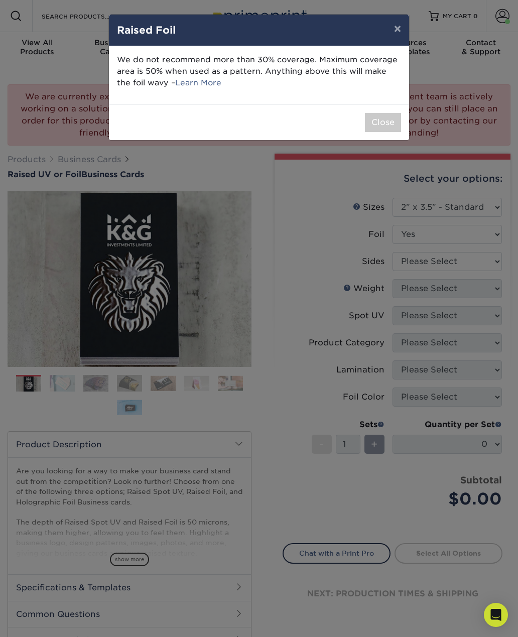
click at [380, 123] on button "Close" at bounding box center [383, 122] width 36 height 19
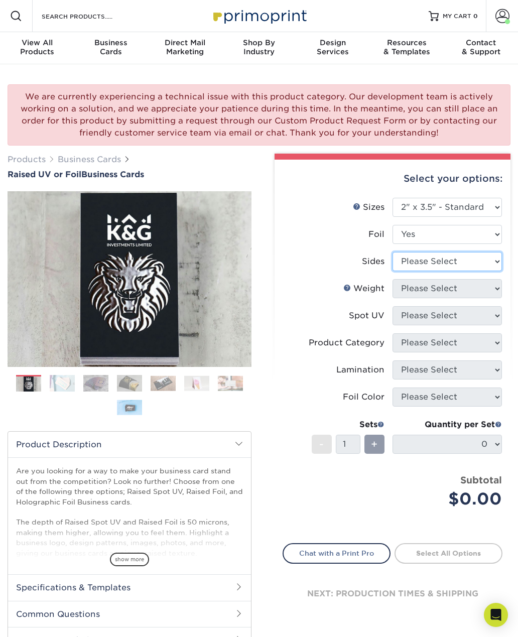
click at [449, 262] on select "Please Select Print Both Sides - Foil Both Sides Print Both Sides - Foil Front …" at bounding box center [447, 261] width 109 height 19
select select "34527644-b4fd-4ffb-9092-1318eefcd9d9"
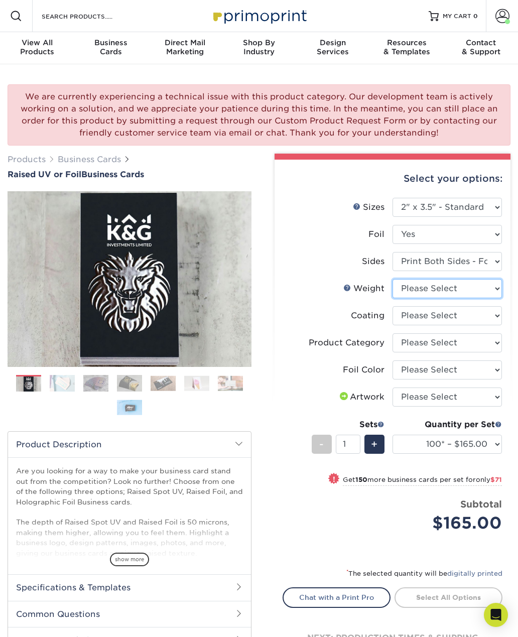
click at [442, 287] on select "Please Select 16PT" at bounding box center [447, 288] width 109 height 19
select select "16PT"
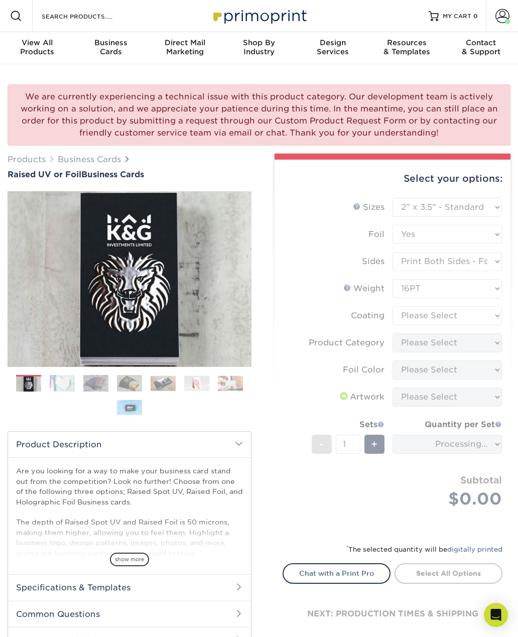
click at [464, 314] on form "Sizes Help Sizes Please Select 2" x 3.5" - Standard Foil Please Select" at bounding box center [393, 365] width 220 height 334
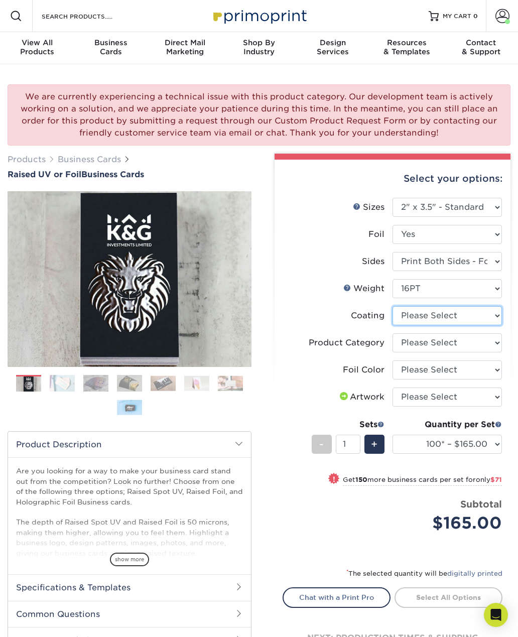
click at [467, 313] on select at bounding box center [447, 315] width 109 height 19
select select "3e7618de-abca-4bda-9f97-8b9129e913d8"
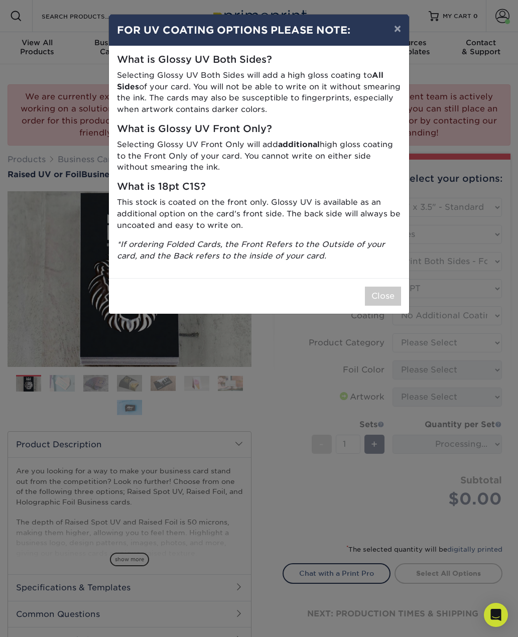
click at [392, 294] on button "Close" at bounding box center [383, 296] width 36 height 19
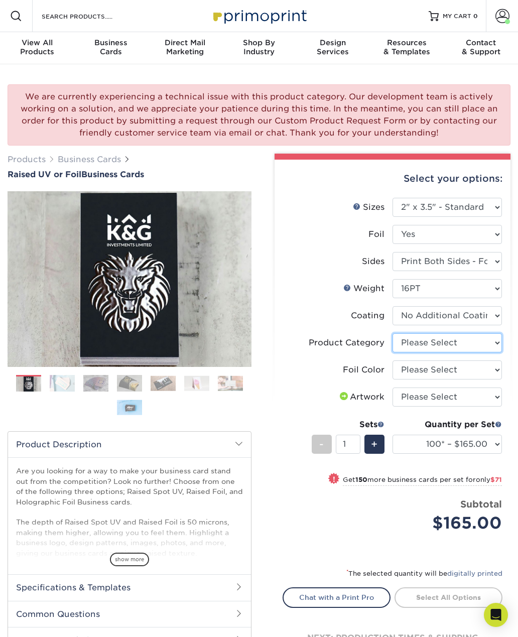
click at [443, 347] on select "Please Select Business Cards" at bounding box center [447, 342] width 109 height 19
select select "3b5148f1-0588-4f88-a218-97bcfdce65c1"
click at [446, 372] on select "Please Select Silver Foil Holographic Foil Gold Foil" at bounding box center [447, 369] width 109 height 19
select select "070be916-f238-4bbb-84b5-b64a15a64c9f"
click at [441, 399] on select "Please Select I will upload files I need a design - $100" at bounding box center [447, 397] width 109 height 19
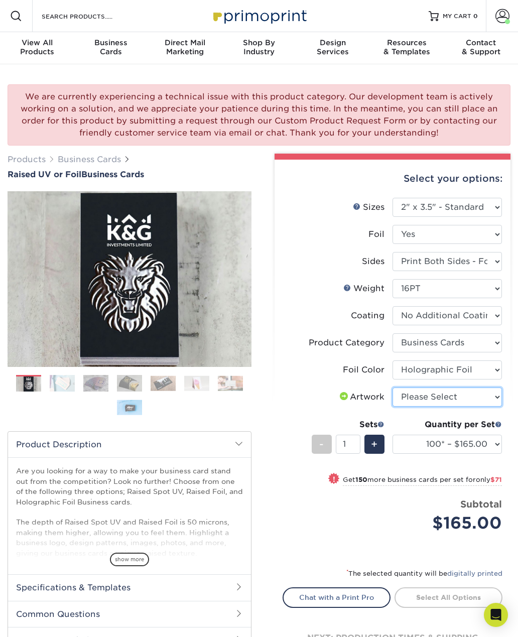
select select "upload"
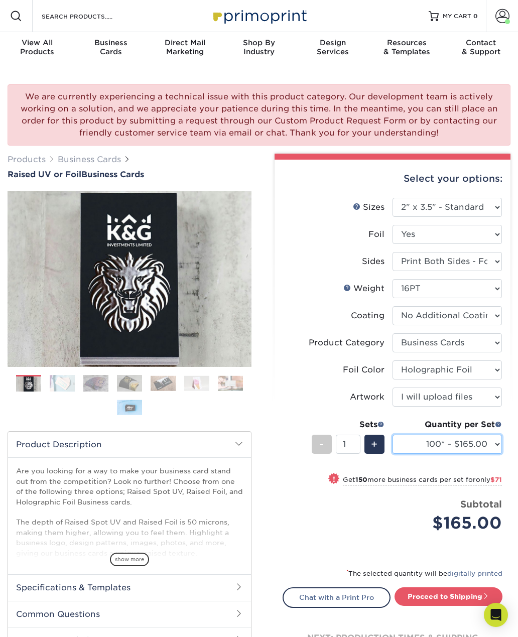
click at [448, 444] on select "100* – $165.00 250* – $236.00 500* – $319.00" at bounding box center [447, 444] width 109 height 19
select select "500* – $319.00"
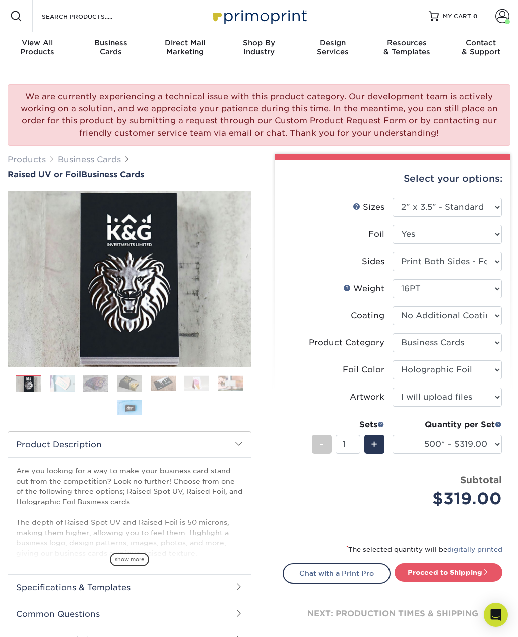
click at [461, 575] on link "Proceed to Shipping" at bounding box center [449, 572] width 108 height 18
type input "Set 1"
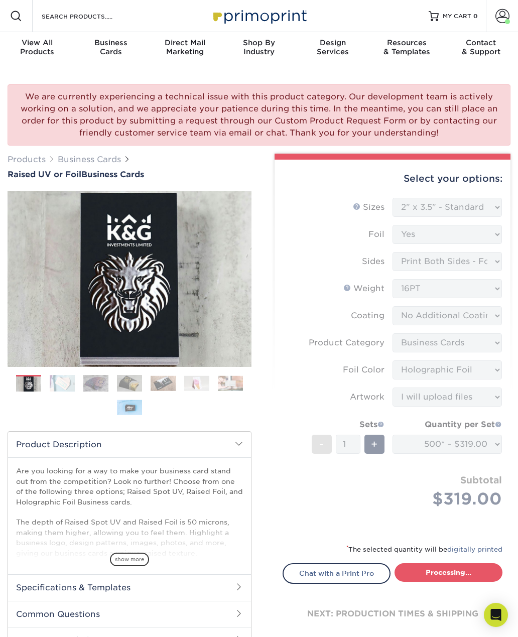
select select "a1124ac5-a1e2-44d1-a6e3-6aa389cf5ecd"
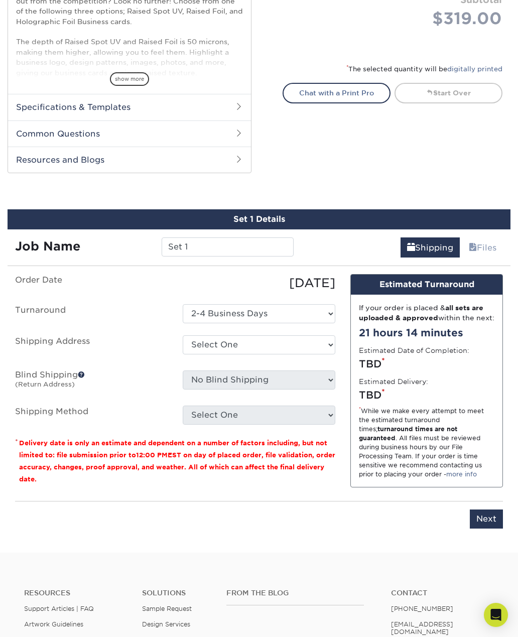
scroll to position [480, 0]
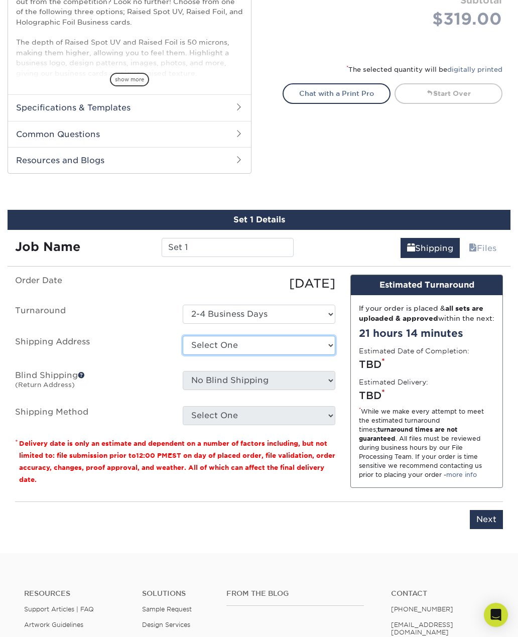
click at [289, 348] on select "Select One Chucky tattoo cards + Add New Address" at bounding box center [259, 345] width 153 height 19
select select "285040"
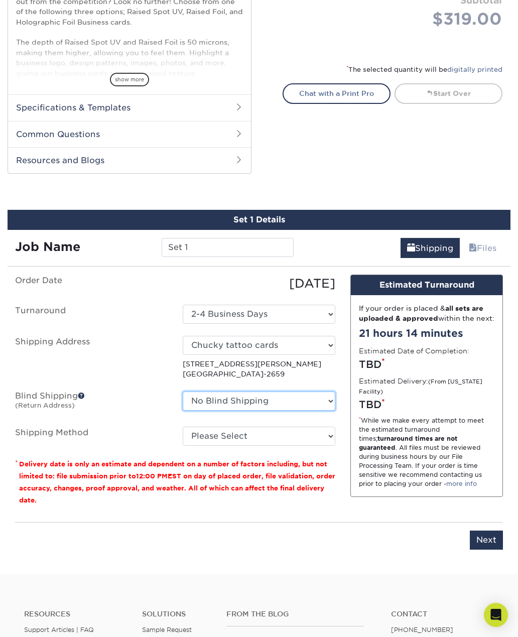
click at [275, 401] on select "No Blind Shipping Chucky tattoo cards + Add New Address" at bounding box center [259, 401] width 153 height 19
click at [84, 393] on span at bounding box center [81, 395] width 7 height 7
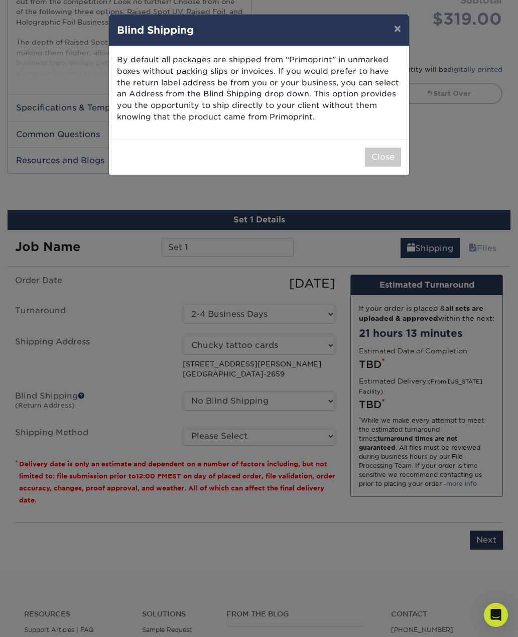
click at [383, 158] on button "Close" at bounding box center [383, 157] width 36 height 19
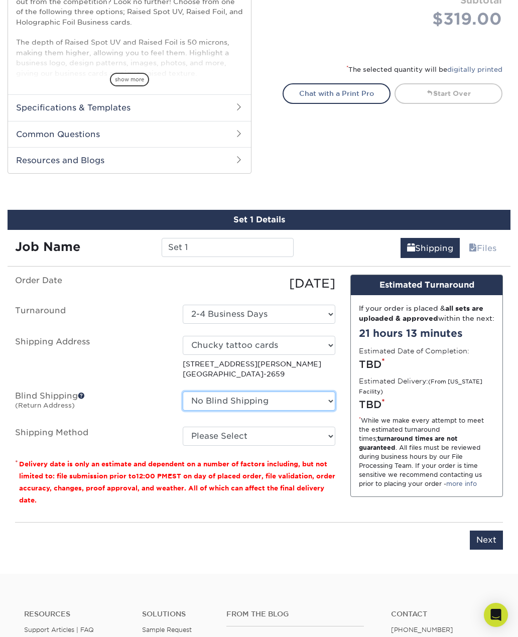
click at [261, 397] on select "No Blind Shipping Chucky tattoo cards + Add New Address" at bounding box center [259, 401] width 153 height 19
select select "285040"
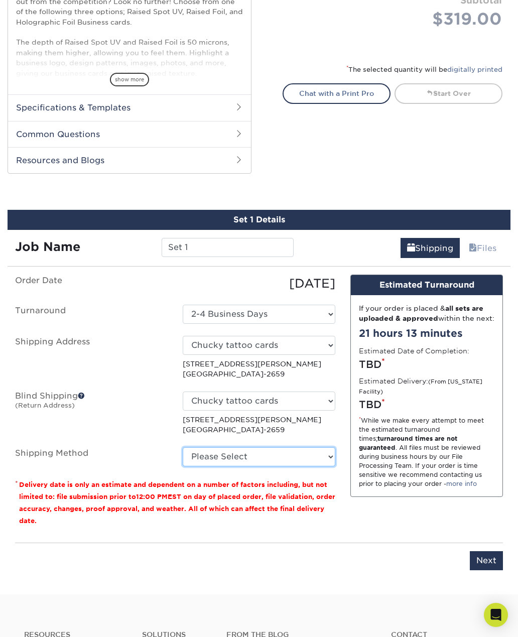
click at [266, 453] on select "Please Select Ground Shipping (+$8.96) 3 Day Shipping Service (+$15.53) 2 Day A…" at bounding box center [259, 456] width 153 height 19
select select "03"
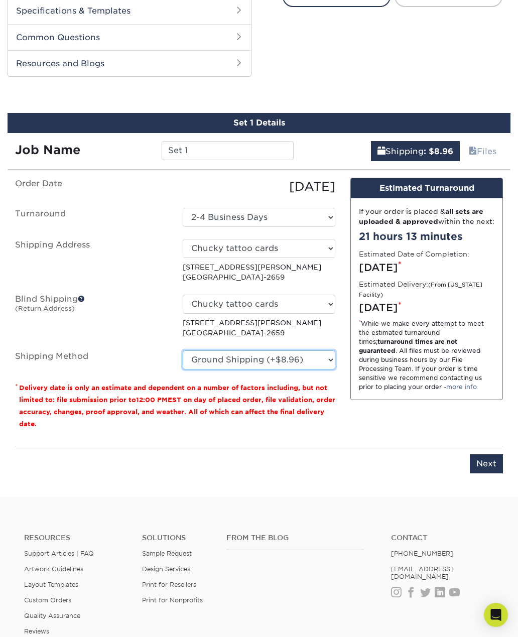
scroll to position [579, 0]
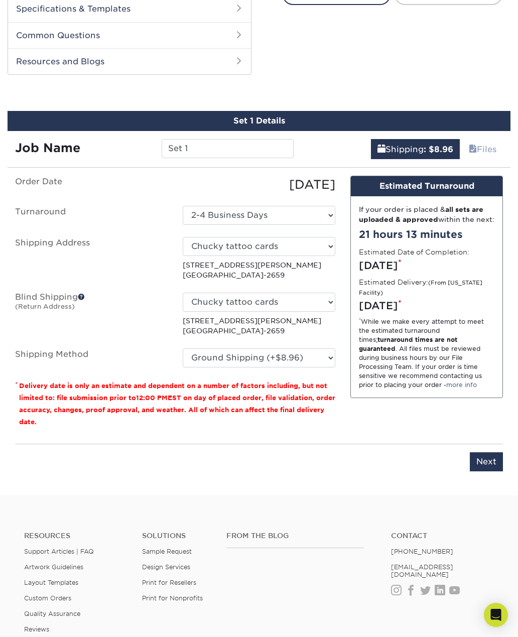
click at [490, 459] on input "Next" at bounding box center [486, 461] width 33 height 19
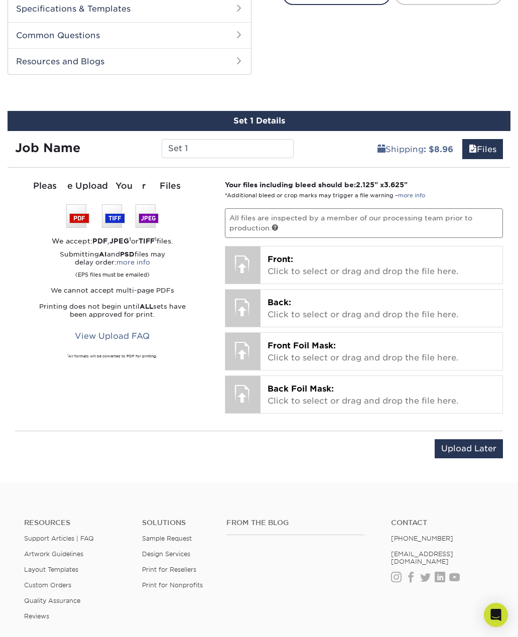
click at [383, 265] on p "Front: Click to select or drag and drop the file here." at bounding box center [382, 266] width 228 height 24
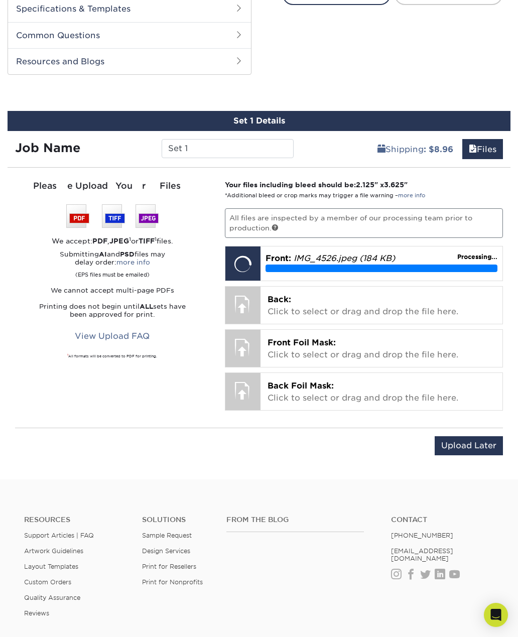
click at [331, 307] on p "Back: Click to select or drag and drop the file here." at bounding box center [382, 306] width 228 height 24
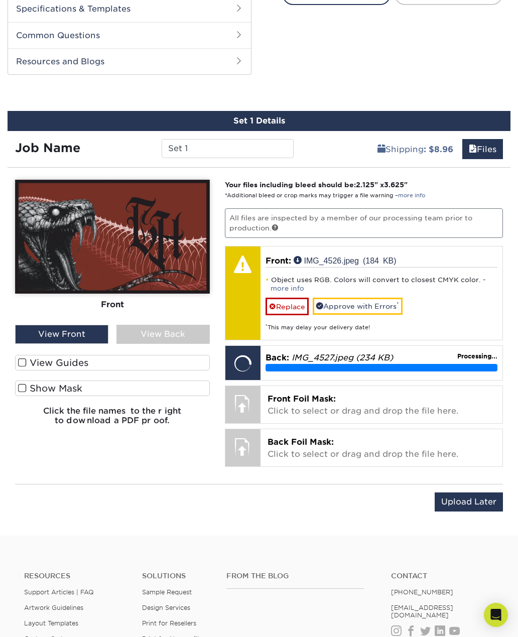
click at [316, 405] on p "Front Foil Mask: Click to select or drag and drop the file here." at bounding box center [382, 405] width 228 height 24
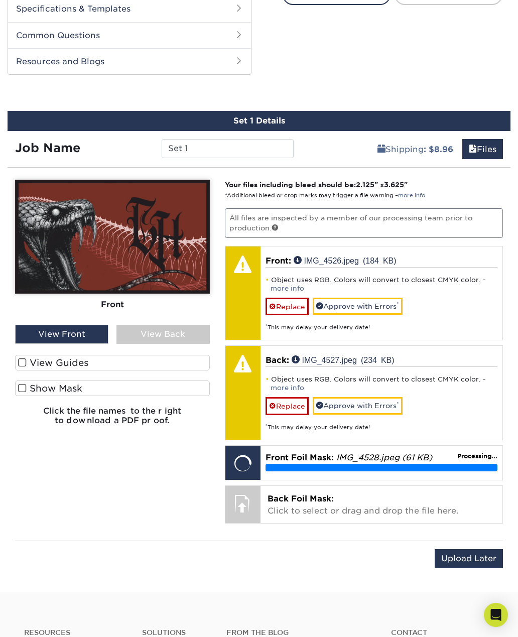
click at [356, 406] on link "Approve with Errors *" at bounding box center [358, 405] width 90 height 17
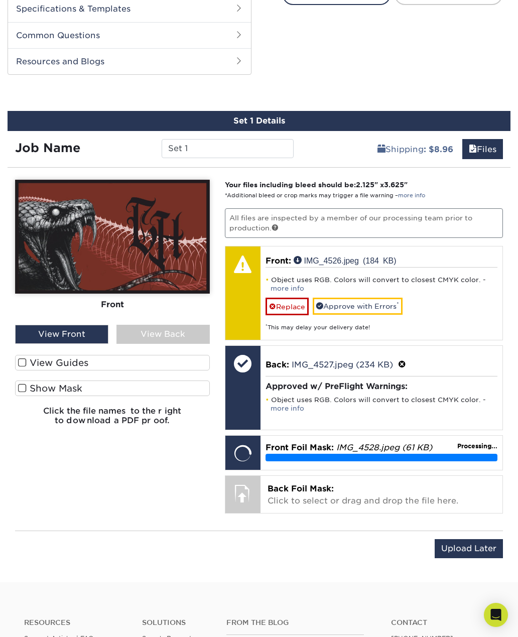
click at [366, 304] on link "Approve with Errors *" at bounding box center [358, 306] width 90 height 17
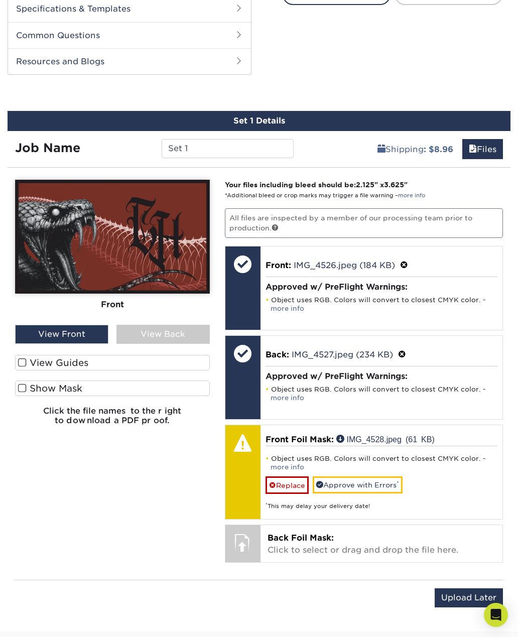
click at [78, 334] on div "View Front" at bounding box center [61, 334] width 93 height 19
click at [351, 487] on link "Approve with Errors *" at bounding box center [358, 484] width 90 height 17
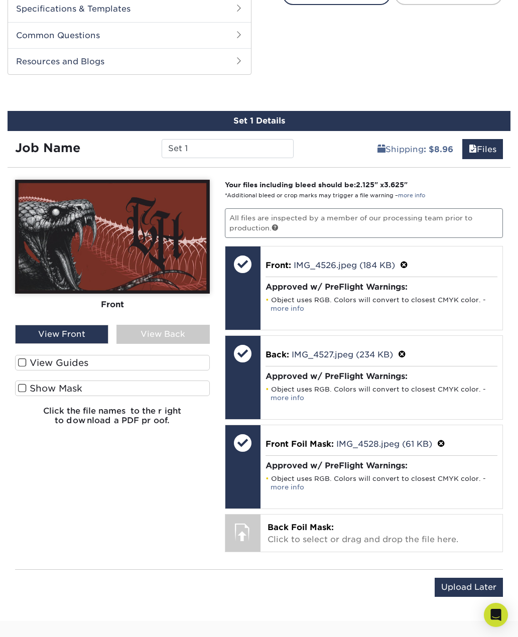
click at [24, 366] on label "View Guides" at bounding box center [112, 363] width 195 height 16
click at [0, 0] on input "View Guides" at bounding box center [0, 0] width 0 height 0
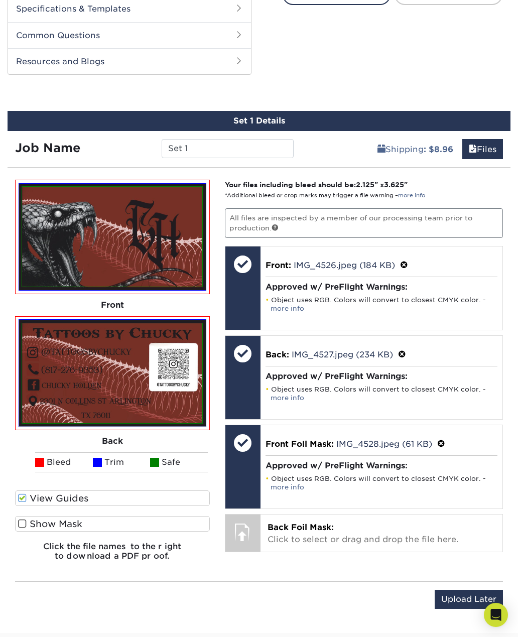
click at [20, 528] on label "Show Mask" at bounding box center [112, 524] width 195 height 16
click at [0, 0] on input "Show Mask" at bounding box center [0, 0] width 0 height 0
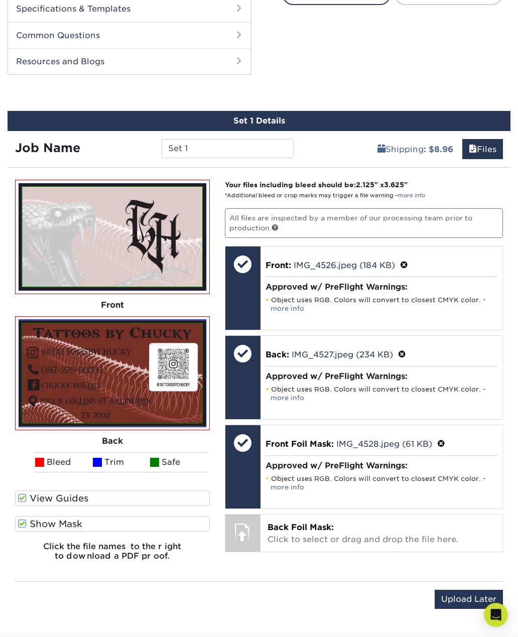
click at [20, 521] on span at bounding box center [22, 524] width 9 height 10
click at [0, 0] on input "Show Mask" at bounding box center [0, 0] width 0 height 0
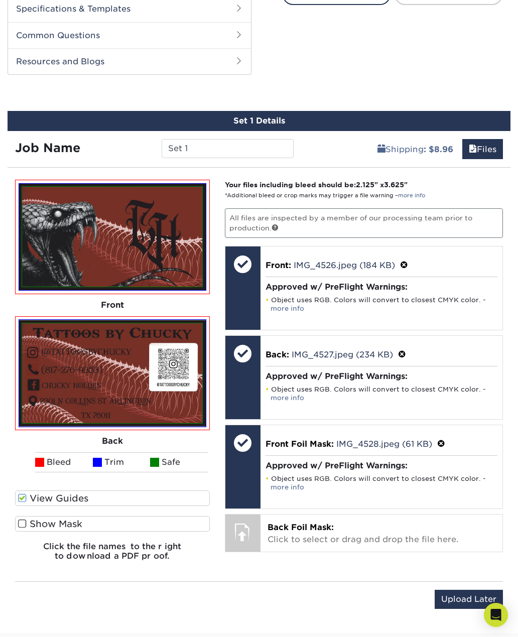
click at [22, 521] on span at bounding box center [22, 524] width 9 height 10
click at [0, 0] on input "Show Mask" at bounding box center [0, 0] width 0 height 0
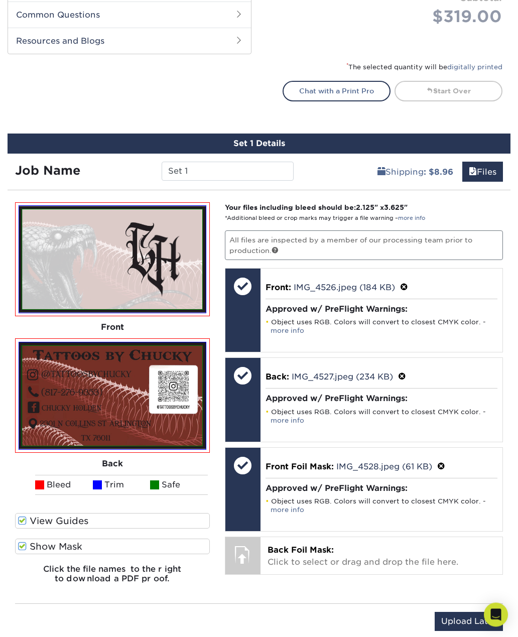
scroll to position [506, 0]
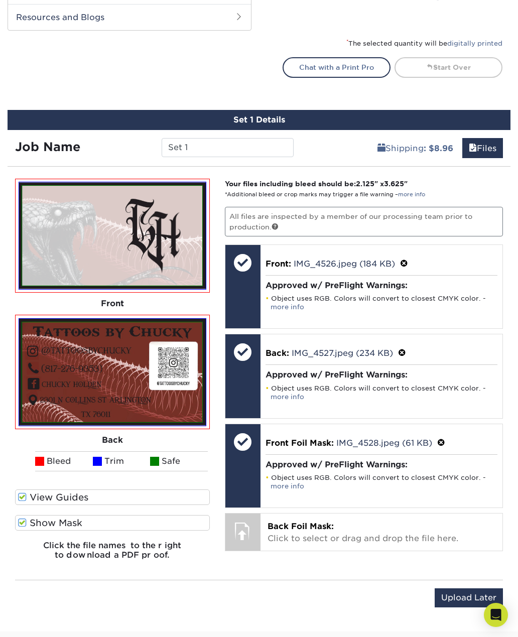
click at [308, 530] on p "Back Foil Mask: Click to select or drag and drop the file here." at bounding box center [382, 533] width 228 height 24
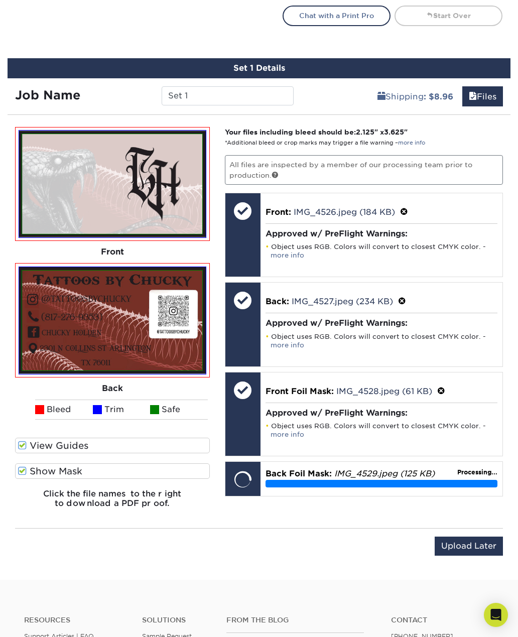
scroll to position [561, 0]
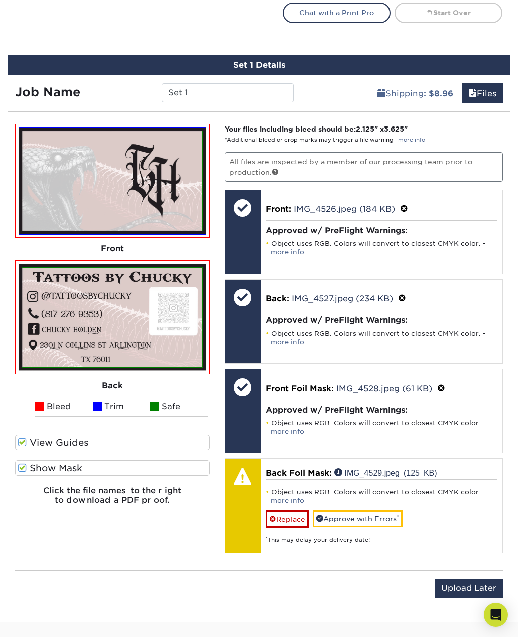
click at [377, 518] on link "Approve with Errors *" at bounding box center [358, 518] width 90 height 17
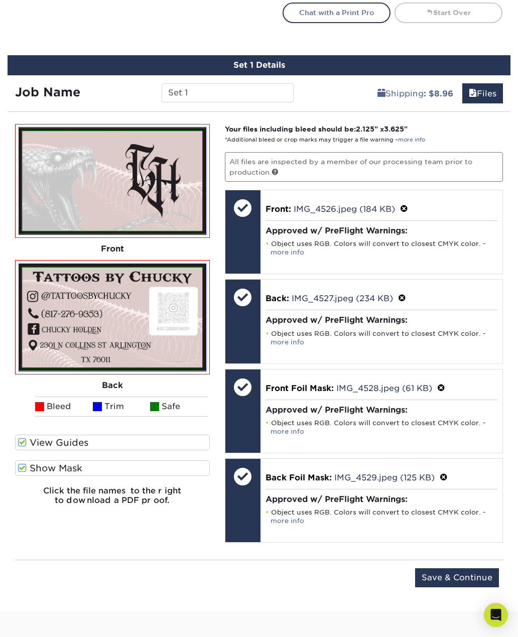
click at [24, 465] on span at bounding box center [22, 468] width 9 height 10
click at [0, 0] on input "Show Mask" at bounding box center [0, 0] width 0 height 0
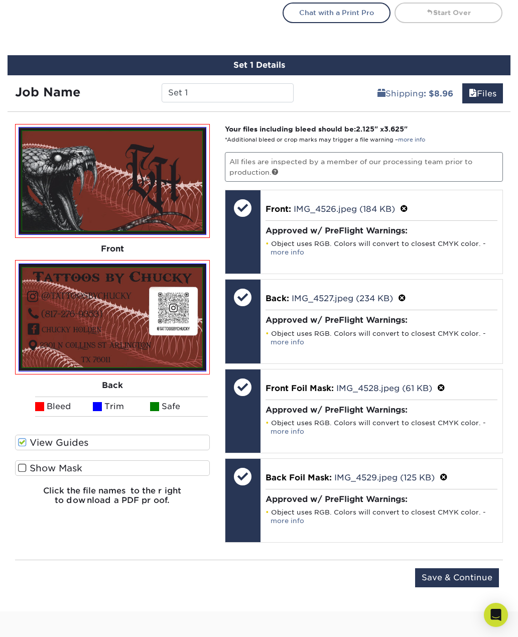
click at [23, 472] on label "Show Mask" at bounding box center [112, 468] width 195 height 16
click at [0, 0] on input "Show Mask" at bounding box center [0, 0] width 0 height 0
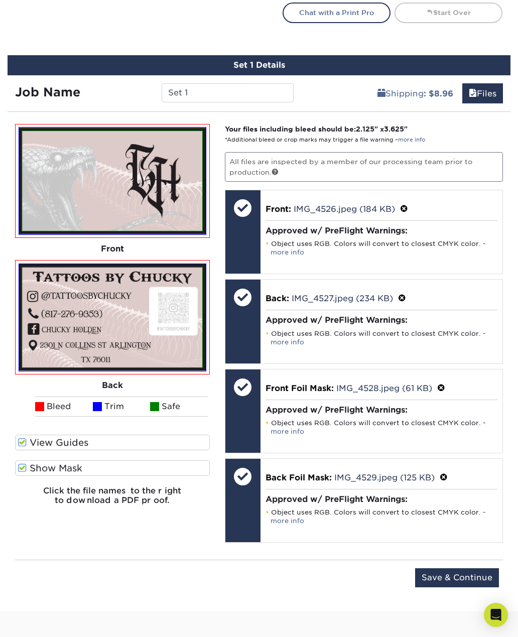
click at [470, 571] on input "Save & Continue" at bounding box center [457, 577] width 84 height 19
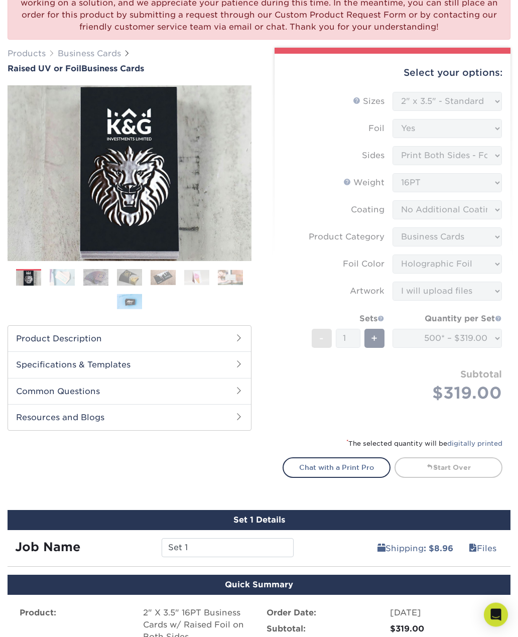
click at [44, 342] on h2 "Product Description" at bounding box center [129, 339] width 243 height 26
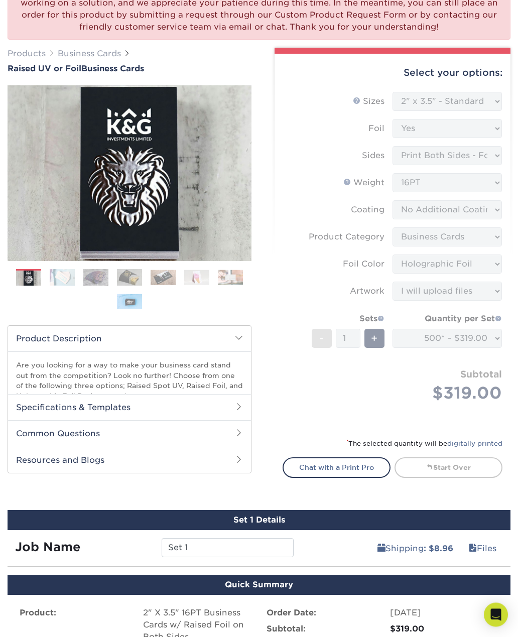
scroll to position [106, 0]
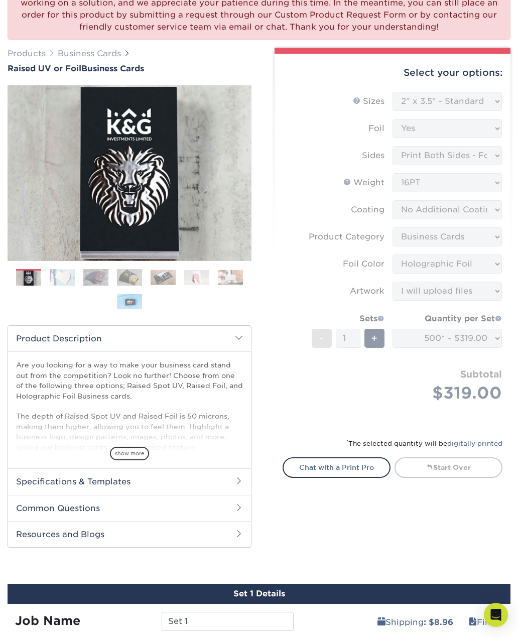
click at [35, 340] on h2 "Product Description" at bounding box center [129, 339] width 243 height 26
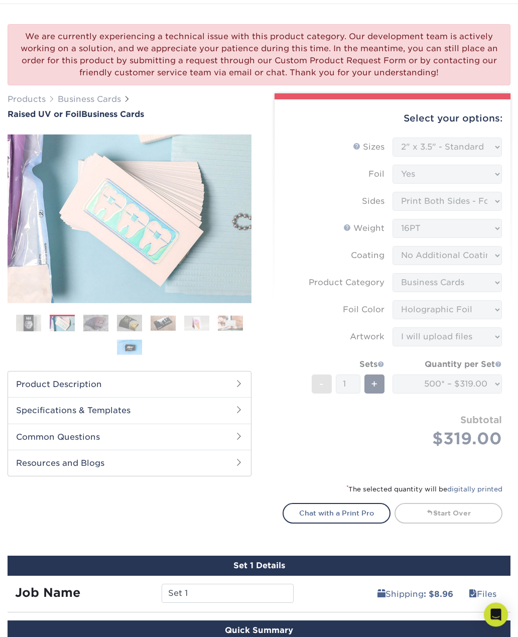
scroll to position [0, 0]
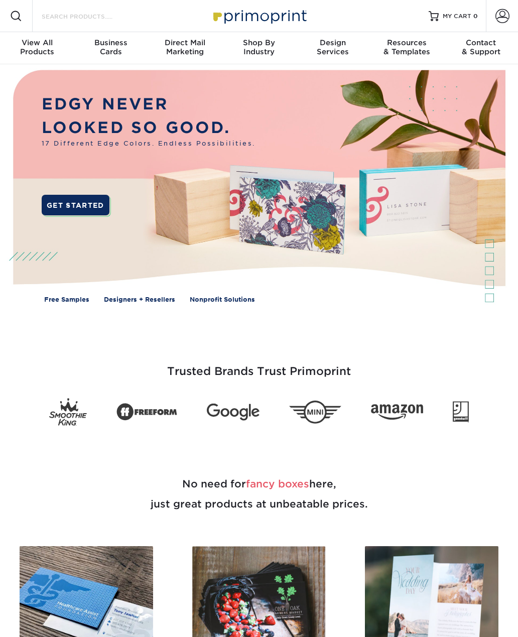
click at [72, 18] on input "Search Products" at bounding box center [90, 16] width 98 height 12
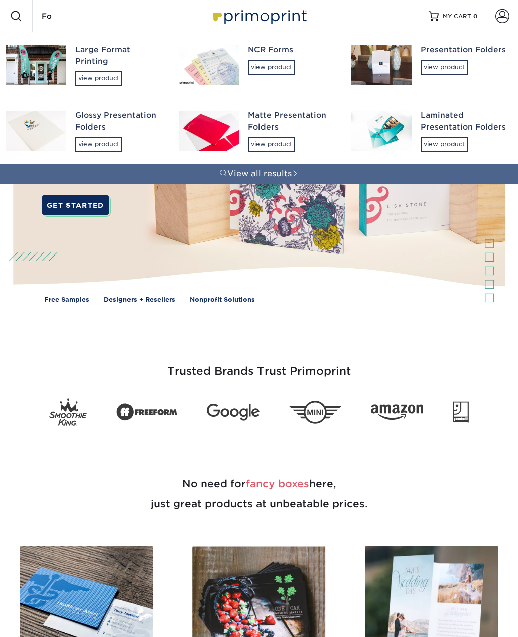
type input "F"
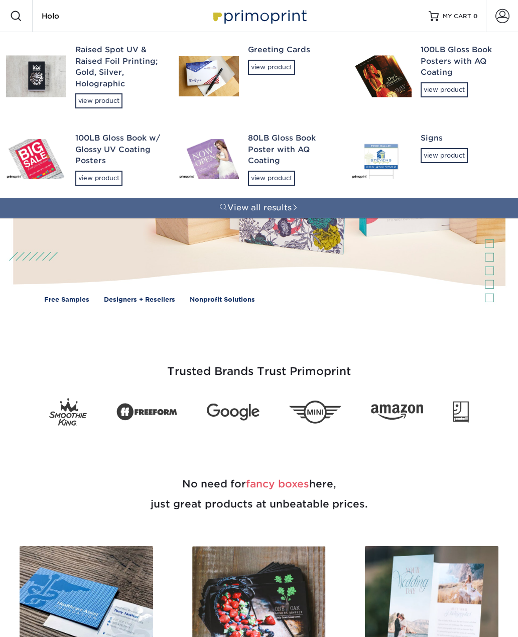
type input "Holo"
click at [49, 84] on img at bounding box center [36, 76] width 60 height 42
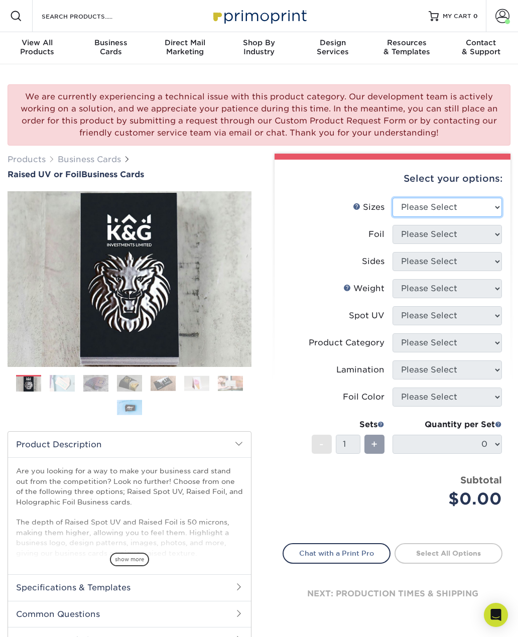
click at [463, 211] on select "Please Select 2" x 3.5" - Standard" at bounding box center [447, 207] width 109 height 19
select select "2.00x3.50"
click at [459, 232] on select "Please Select No Yes" at bounding box center [447, 234] width 109 height 19
select select "1"
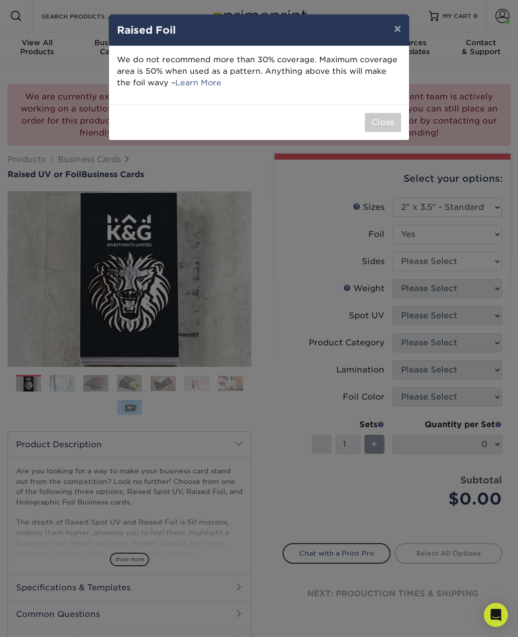
click at [381, 121] on button "Close" at bounding box center [383, 122] width 36 height 19
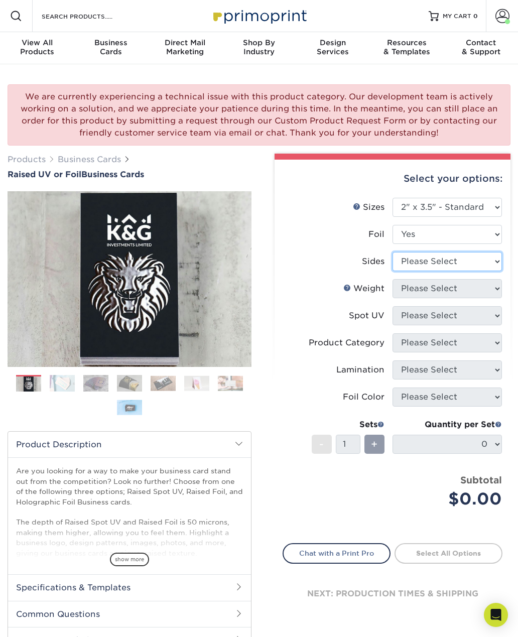
click at [463, 270] on select "Please Select Print Both Sides - Foil Both Sides Print Both Sides - Foil Front …" at bounding box center [447, 261] width 109 height 19
select select "34527644-b4fd-4ffb-9092-1318eefcd9d9"
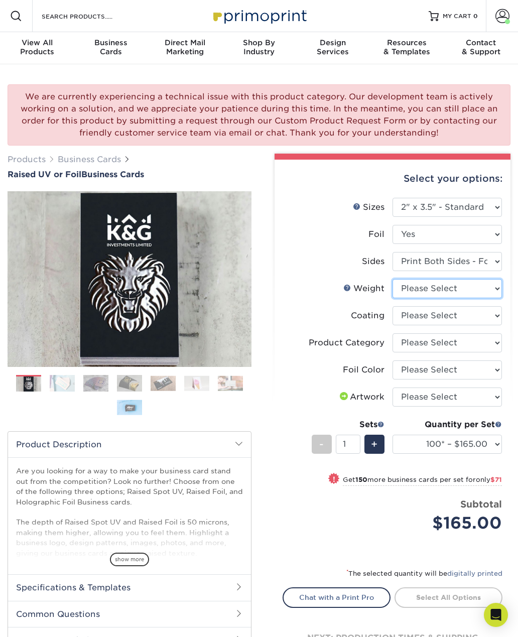
click at [477, 297] on select "Please Select 16PT" at bounding box center [447, 288] width 109 height 19
select select "16PT"
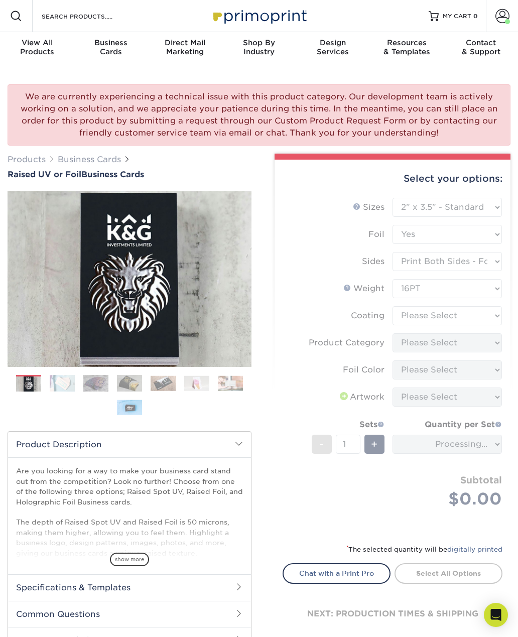
click at [476, 325] on form "Sizes Help Sizes Please Select 2" x 3.5" - Standard Foil Please Select" at bounding box center [393, 365] width 220 height 334
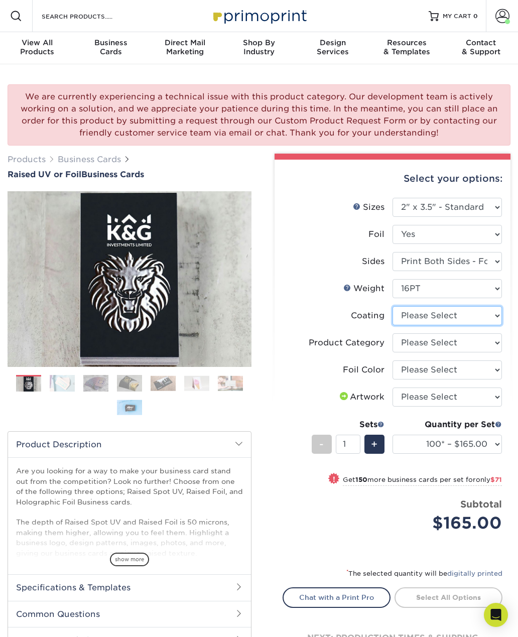
click at [471, 324] on select at bounding box center [447, 315] width 109 height 19
select select "3e7618de-abca-4bda-9f97-8b9129e913d8"
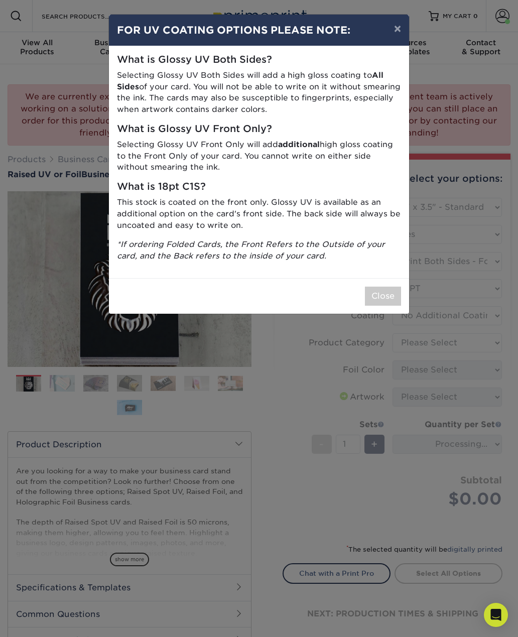
click at [381, 290] on button "Close" at bounding box center [383, 296] width 36 height 19
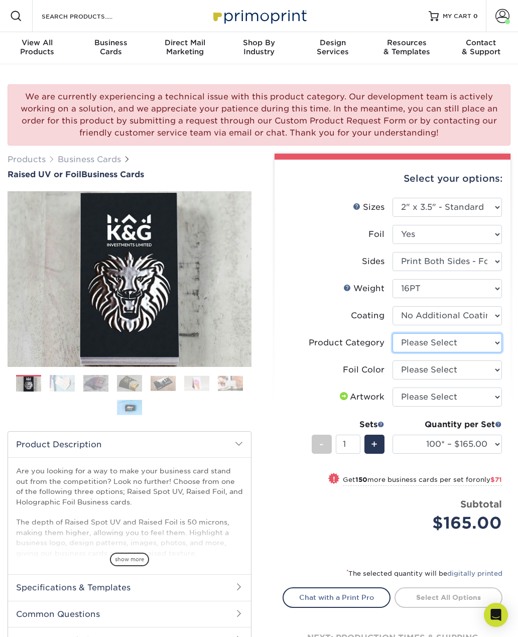
click at [480, 345] on select "Please Select Business Cards" at bounding box center [447, 342] width 109 height 19
select select "3b5148f1-0588-4f88-a218-97bcfdce65c1"
click at [466, 375] on select "Please Select Silver Foil Holographic Foil Gold Foil" at bounding box center [447, 369] width 109 height 19
select select "a834dd52-fe06-4ed6-9a86-5bd3c2d02515"
click at [472, 401] on select "Please Select I will upload files I need a design - $100" at bounding box center [447, 397] width 109 height 19
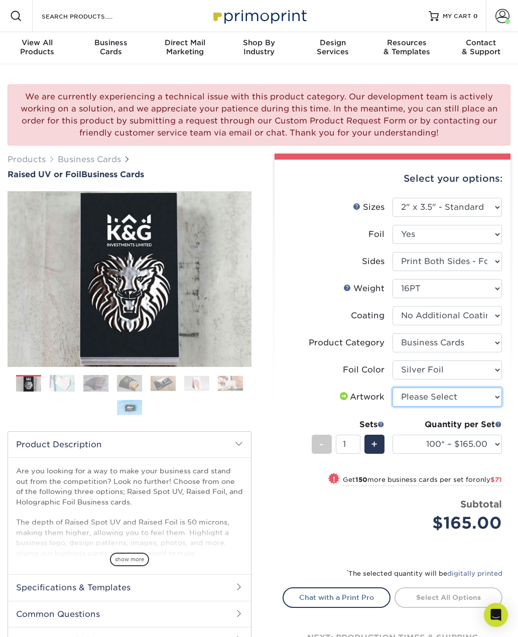
select select "upload"
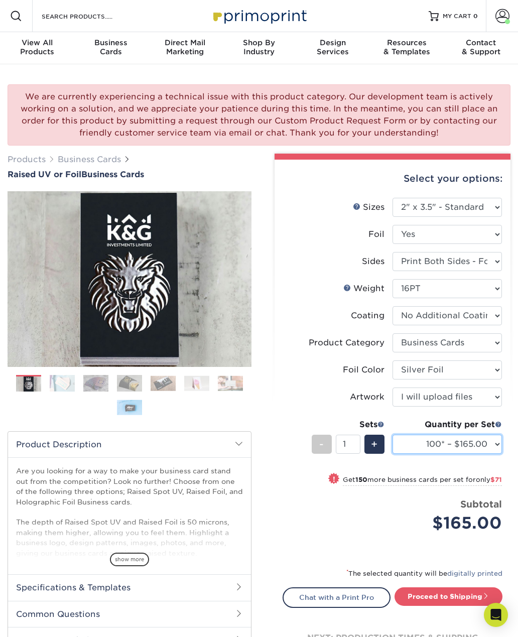
click at [478, 446] on select "100* – $165.00 250* – $236.00 500* – $319.00" at bounding box center [447, 444] width 109 height 19
select select "500* – $319.00"
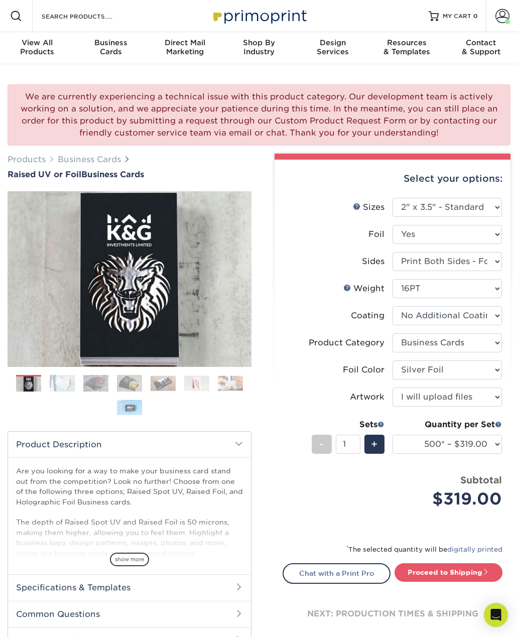
click at [460, 579] on link "Proceed to Shipping" at bounding box center [449, 572] width 108 height 18
type input "Set 1"
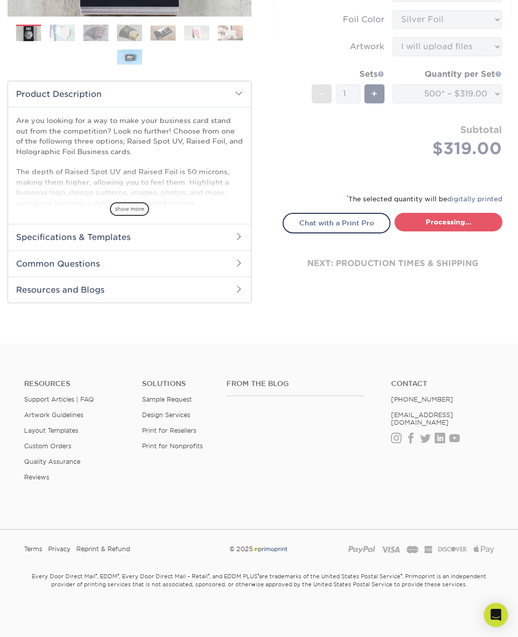
select select "a1124ac5-a1e2-44d1-a6e3-6aa389cf5ecd"
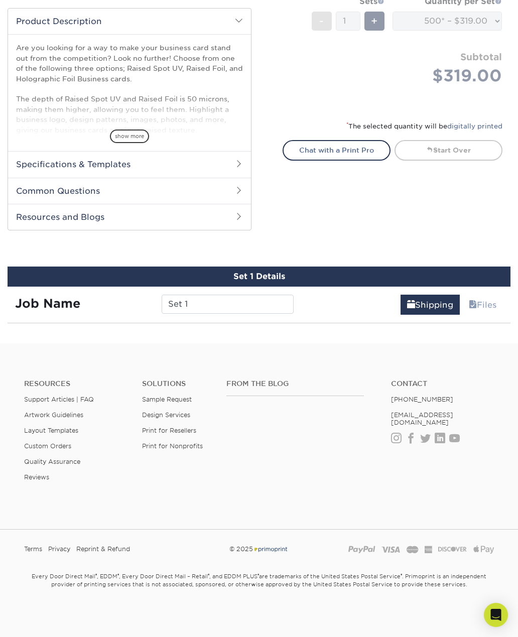
scroll to position [603, 0]
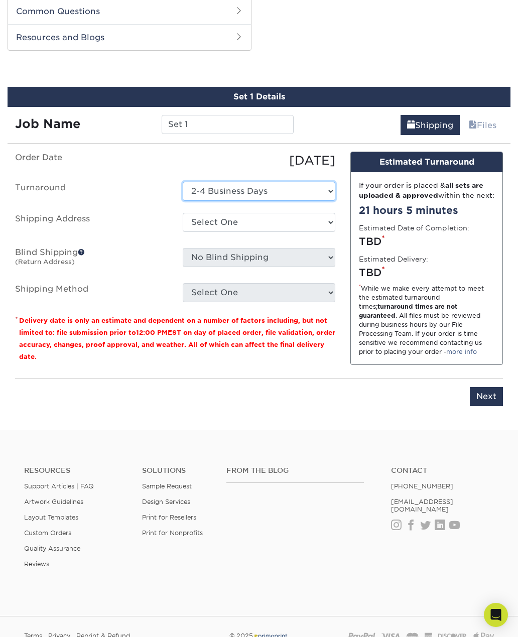
click at [297, 197] on select "Select One 2-4 Business Days" at bounding box center [259, 191] width 153 height 19
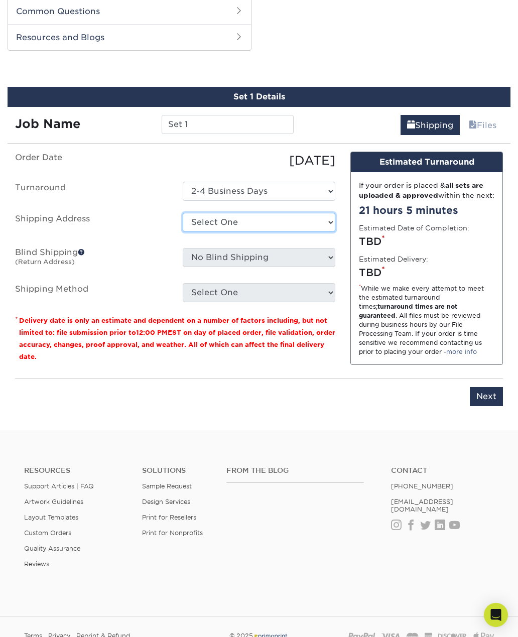
click at [295, 225] on select "Select One Chucky tattoo cards + Add New Address" at bounding box center [259, 222] width 153 height 19
click at [297, 220] on select "Select One Chucky tattoo cards + Add New Address" at bounding box center [259, 222] width 153 height 19
select select "285040"
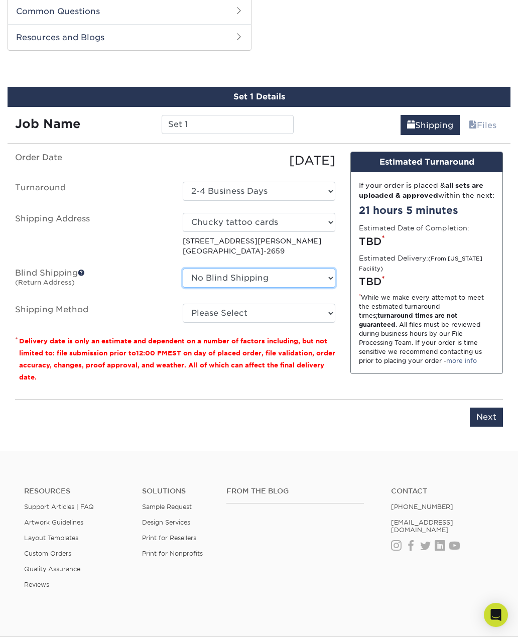
click at [292, 281] on select "No Blind Shipping Chucky tattoo cards + Add New Address" at bounding box center [259, 278] width 153 height 19
select select "285040"
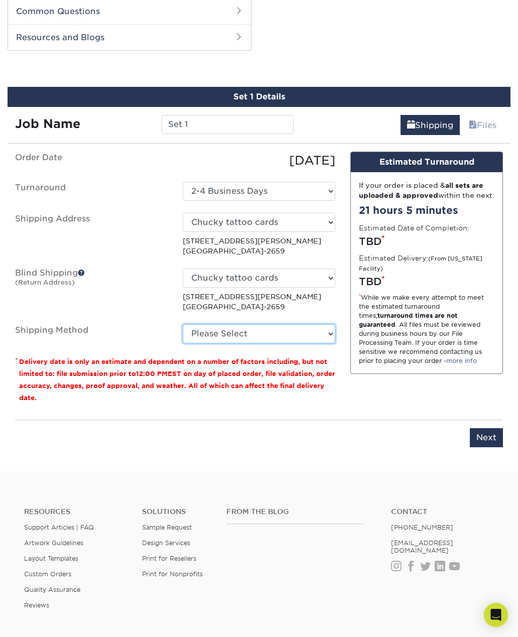
click at [303, 336] on select "Please Select Ground Shipping (+$8.96) 3 Day Shipping Service (+$15.53) 2 Day A…" at bounding box center [259, 333] width 153 height 19
select select "03"
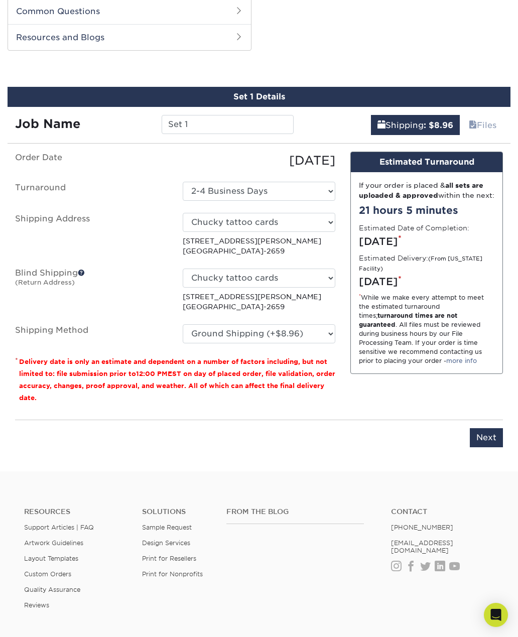
click at [493, 436] on input "Next" at bounding box center [486, 437] width 33 height 19
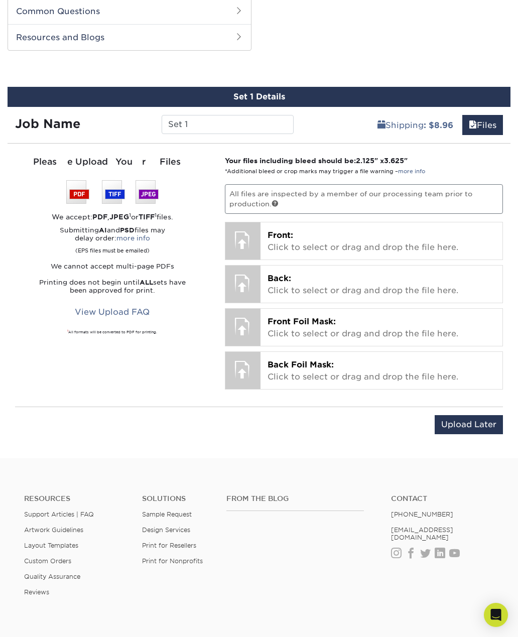
click at [398, 233] on p "Front: Click to select or drag and drop the file here." at bounding box center [382, 241] width 228 height 24
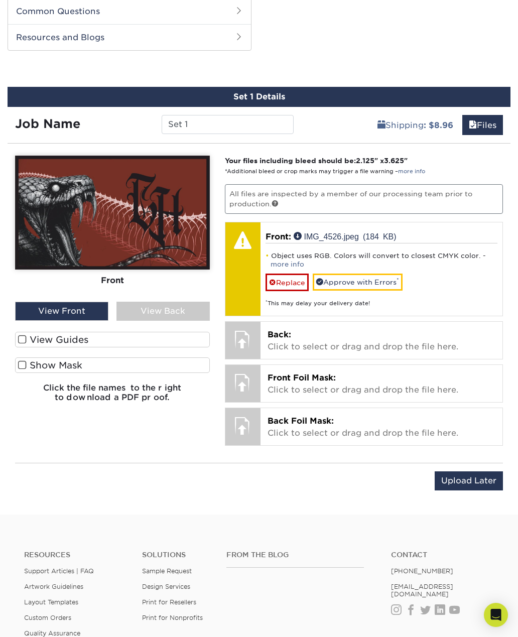
click at [397, 277] on link "Approve with Errors *" at bounding box center [358, 282] width 90 height 17
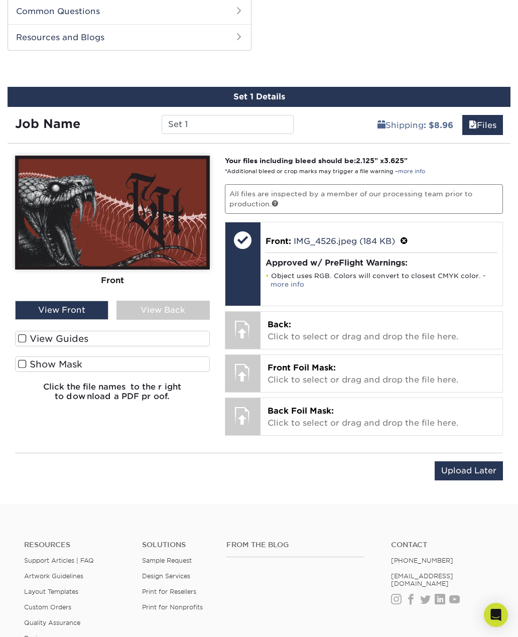
click at [322, 329] on p "Back: Click to select or drag and drop the file here." at bounding box center [382, 331] width 228 height 24
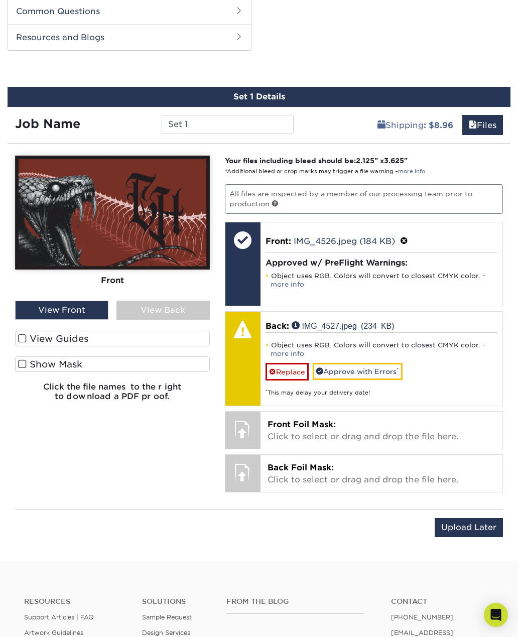
click at [366, 365] on link "Approve with Errors *" at bounding box center [358, 371] width 90 height 17
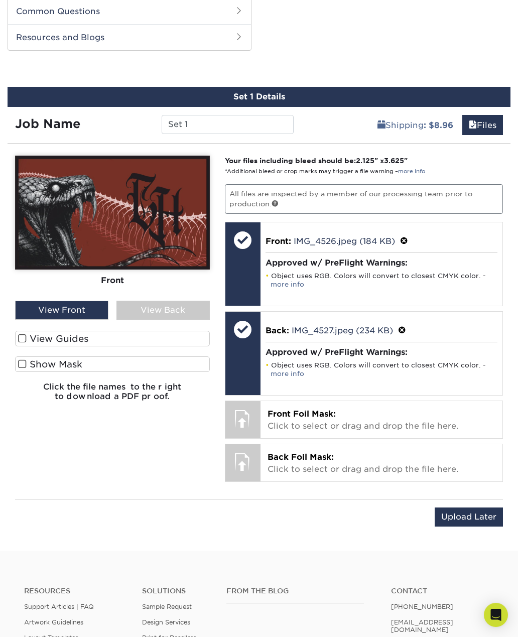
click at [311, 403] on div "Front Foil Mask: Click to select or drag and drop the file here. Choose file" at bounding box center [382, 419] width 242 height 37
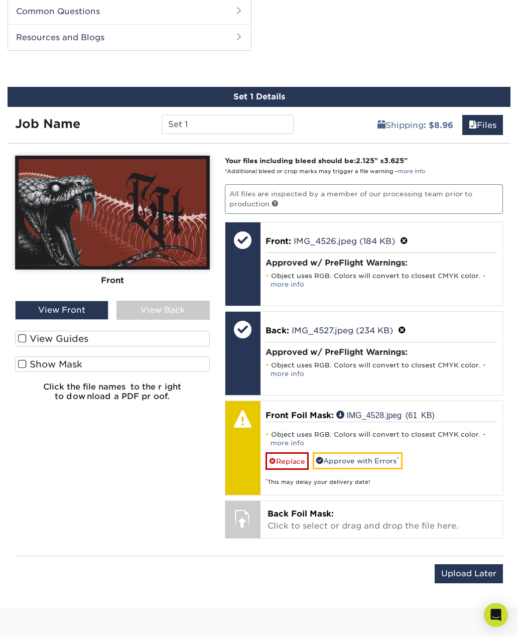
click at [373, 458] on link "Approve with Errors *" at bounding box center [358, 460] width 90 height 17
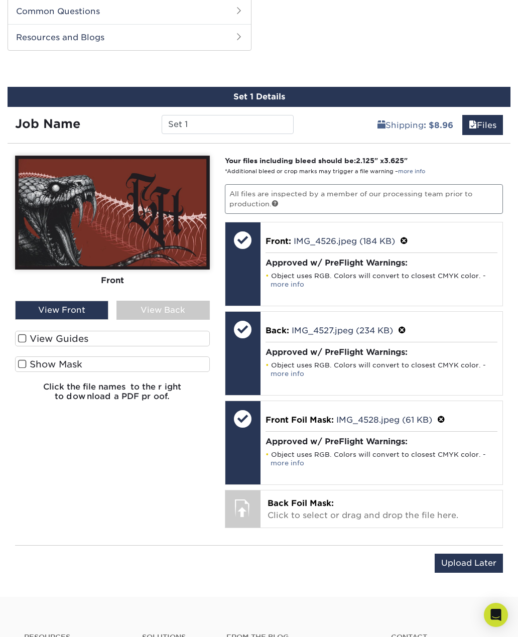
click at [24, 337] on span at bounding box center [22, 339] width 9 height 10
click at [0, 0] on input "View Guides" at bounding box center [0, 0] width 0 height 0
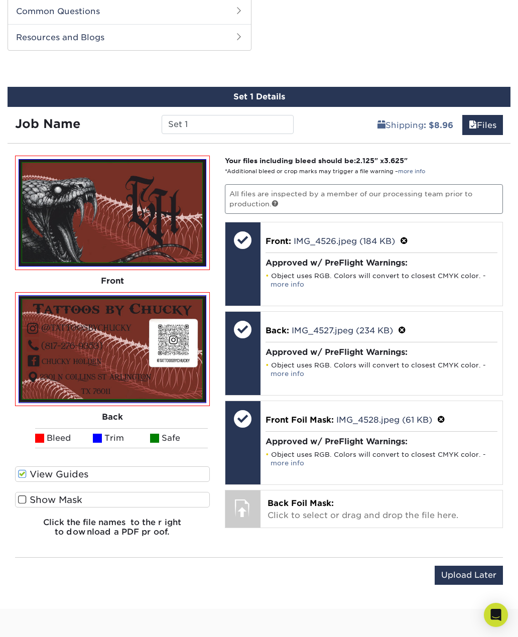
click at [30, 472] on label "View Guides" at bounding box center [112, 474] width 195 height 16
click at [0, 0] on input "View Guides" at bounding box center [0, 0] width 0 height 0
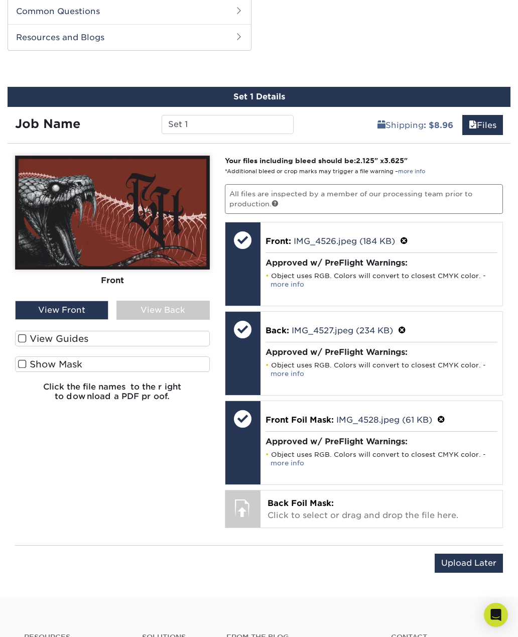
click at [25, 363] on span at bounding box center [22, 364] width 9 height 10
click at [0, 0] on input "Show Mask" at bounding box center [0, 0] width 0 height 0
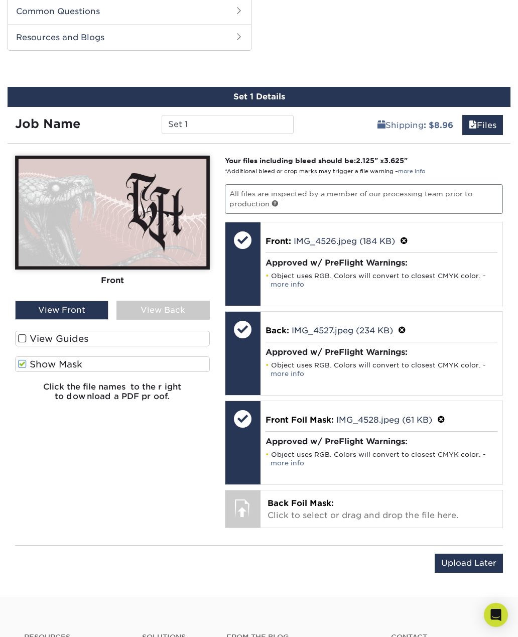
click at [26, 359] on span at bounding box center [22, 364] width 9 height 10
click at [0, 0] on input "Show Mask" at bounding box center [0, 0] width 0 height 0
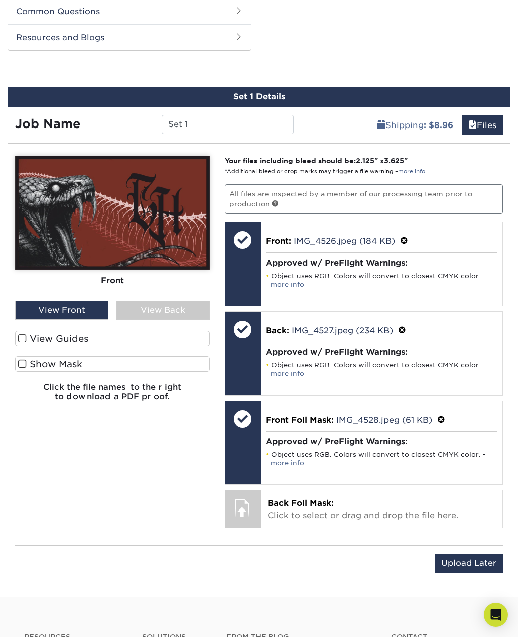
click at [23, 339] on span at bounding box center [22, 339] width 9 height 10
click at [0, 0] on input "View Guides" at bounding box center [0, 0] width 0 height 0
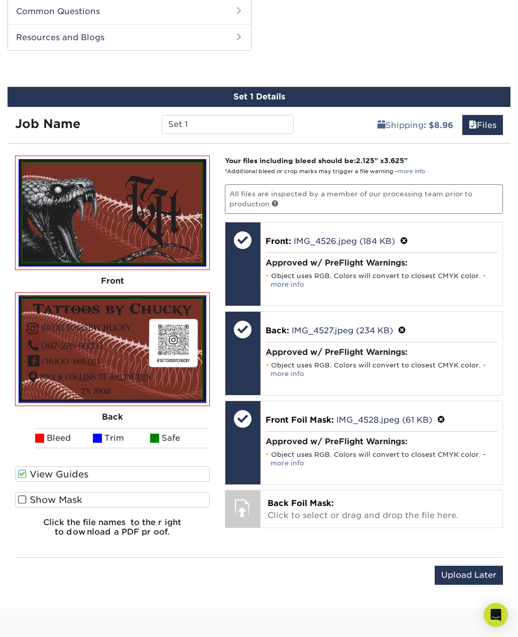
click at [22, 499] on span at bounding box center [22, 500] width 9 height 10
click at [0, 0] on input "Show Mask" at bounding box center [0, 0] width 0 height 0
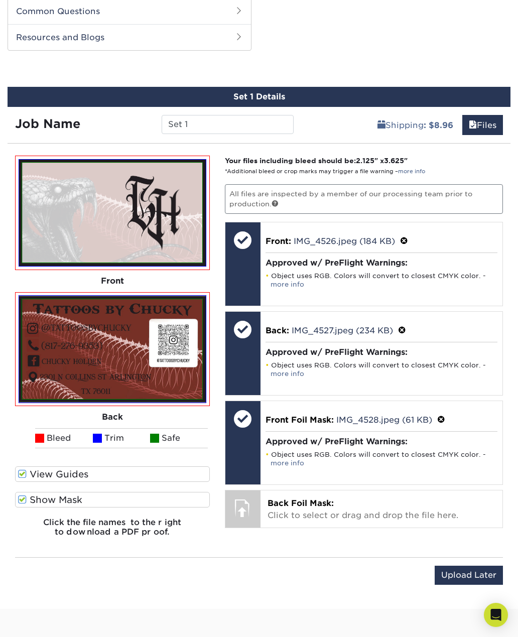
click at [366, 522] on div "Back Foil Mask: Click to select or drag and drop the file here. Choose file" at bounding box center [382, 508] width 242 height 37
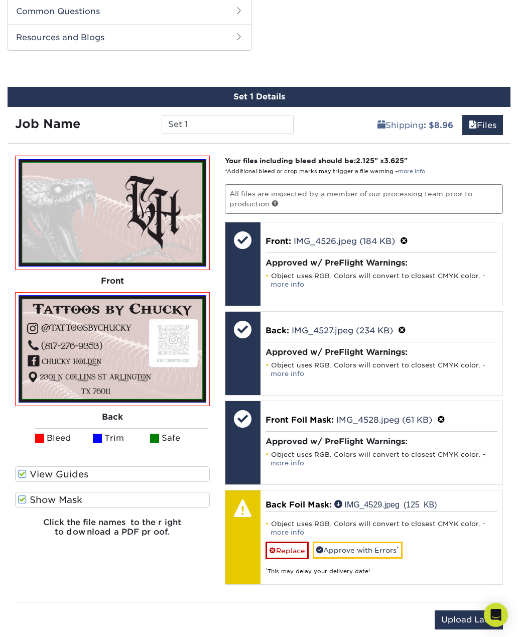
click at [379, 546] on link "Approve with Errors *" at bounding box center [358, 550] width 90 height 17
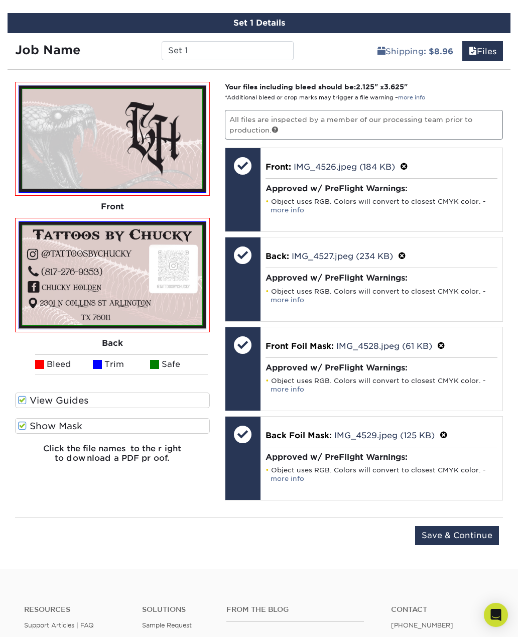
scroll to position [285, 0]
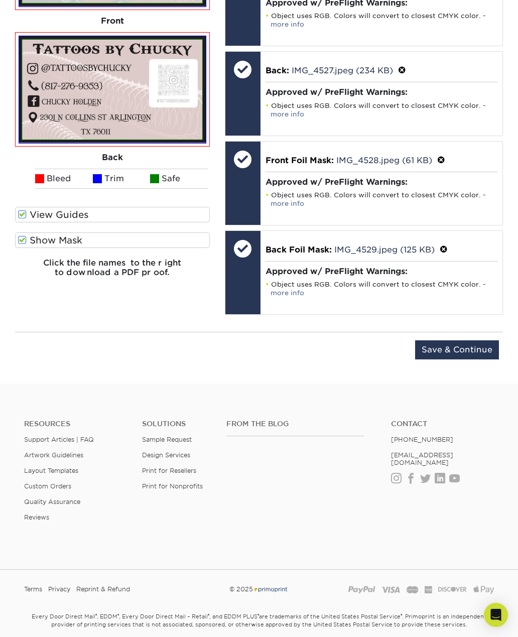
click at [478, 344] on input "Save & Continue" at bounding box center [457, 349] width 84 height 19
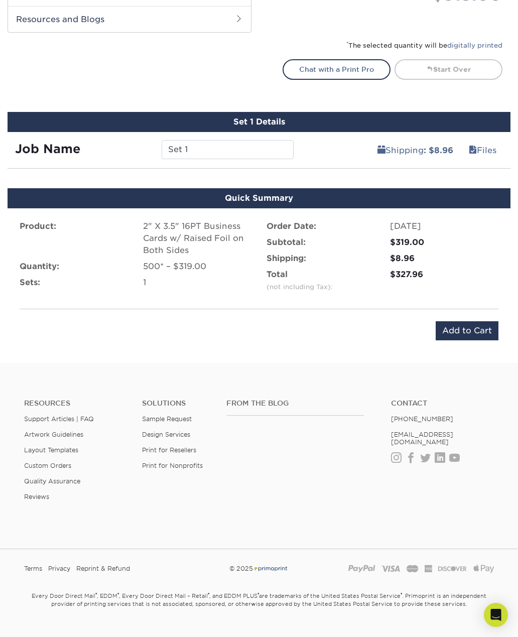
scroll to position [478, 0]
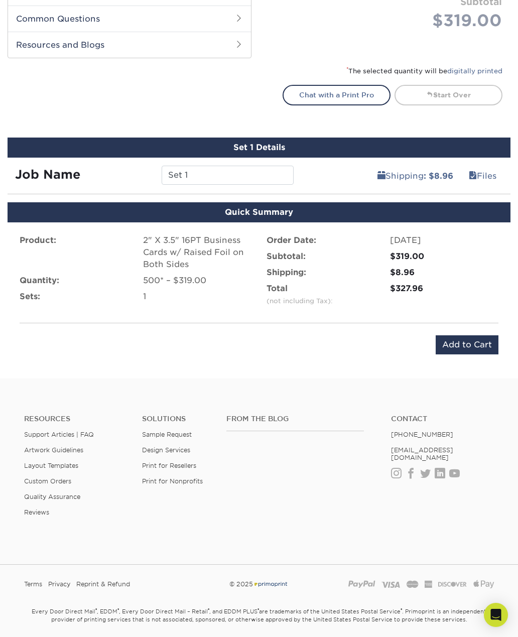
click at [476, 346] on input "Add to Cart" at bounding box center [467, 344] width 63 height 19
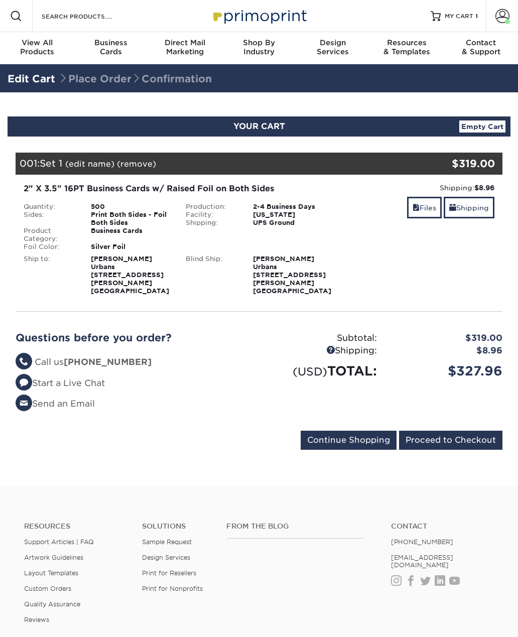
click at [11, 18] on span at bounding box center [16, 16] width 12 height 12
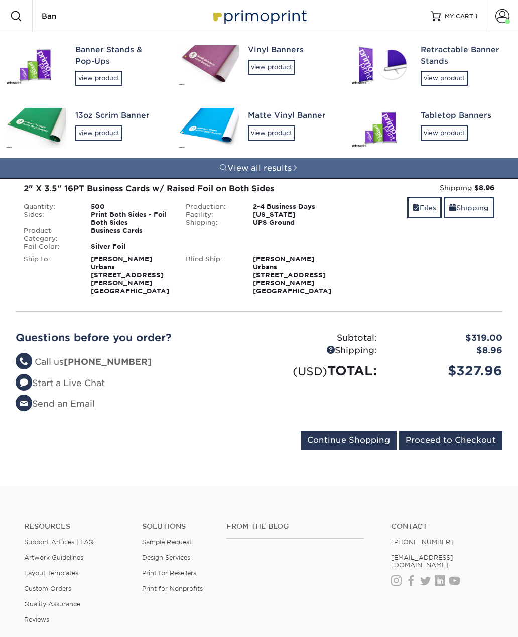
type input "Bann"
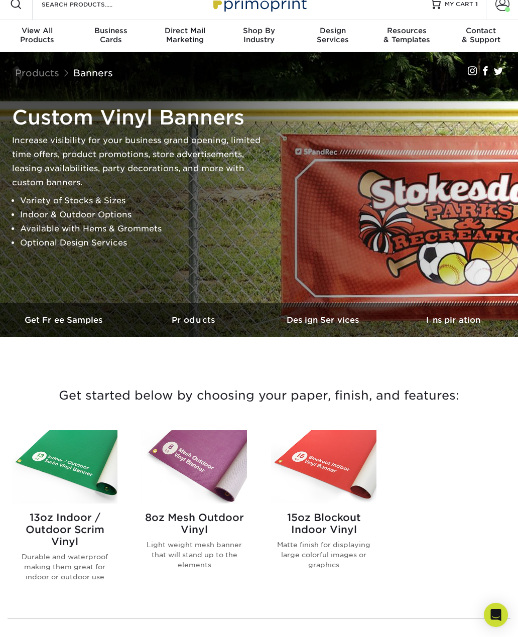
scroll to position [16, 0]
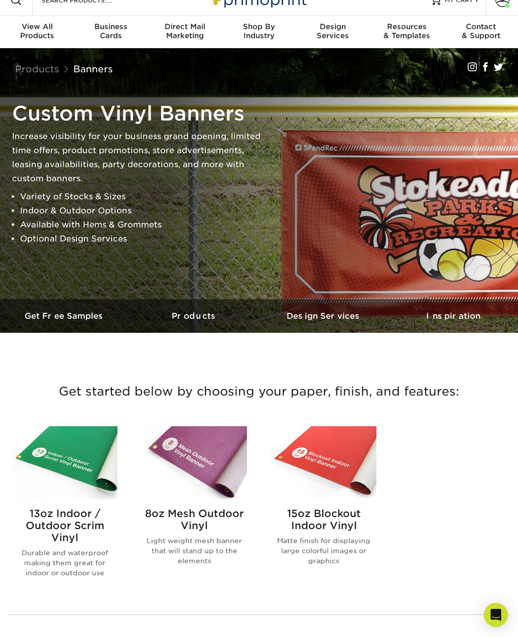
click at [61, 475] on img at bounding box center [64, 462] width 105 height 73
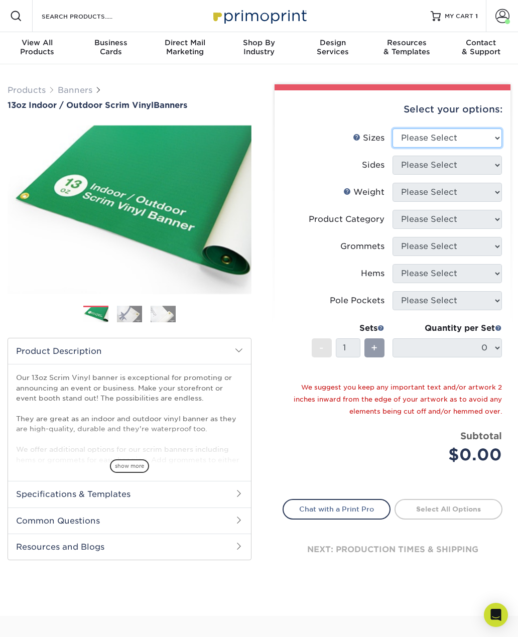
click at [484, 139] on select "Please Select 24" x 36" 24" x 48" 36" x 48" 36" x 60" 36" x 72" 36" x 96" 36" x…" at bounding box center [447, 138] width 109 height 19
select select "36.00x96.00"
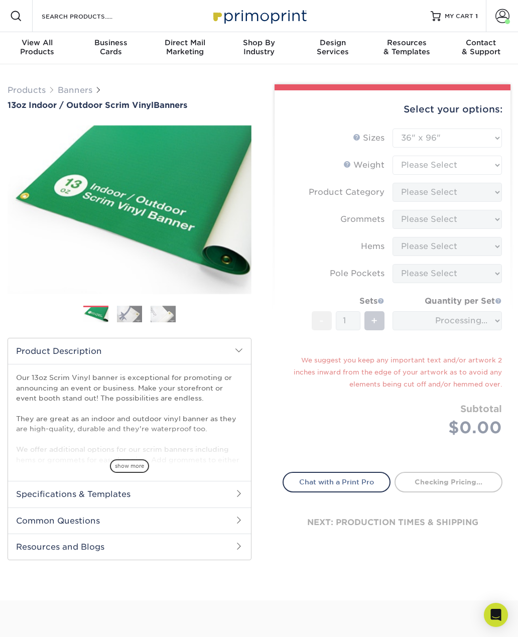
click at [483, 136] on form "Sizes Help Sizes Please Select 24" x 36" 24" x 48" 36" x 48" 36" x 60" 36" x 72…" at bounding box center [393, 295] width 220 height 332
click at [482, 138] on select "Please Select 24" x 36" 24" x 48" 36" x 48" 36" x 60" 36" x 72" 36" x 96" 36" x…" at bounding box center [447, 138] width 109 height 19
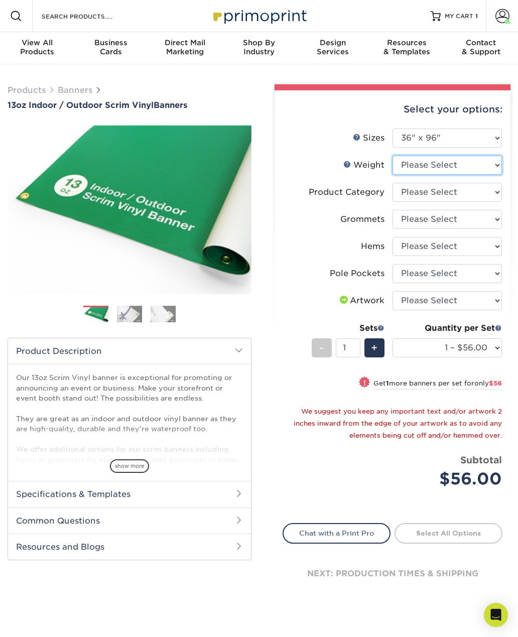
click at [473, 169] on select "Please Select 13OZ" at bounding box center [447, 165] width 109 height 19
select select "13OZ"
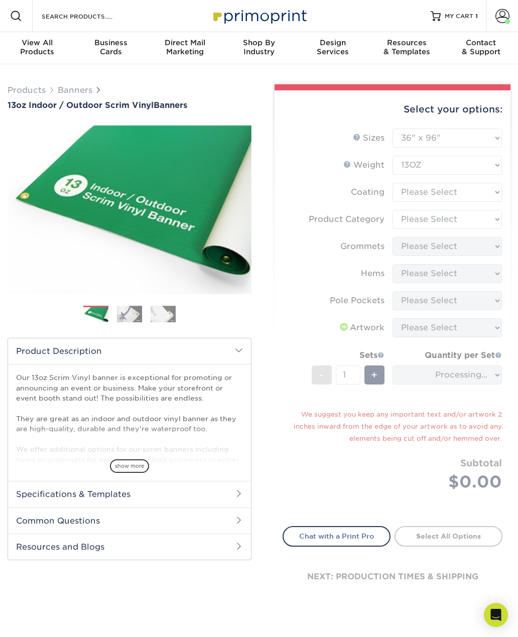
click at [473, 191] on form "Sizes Help Sizes Please Select 24" x 36" 24" x 48" 36" x 48" 36" x 60" 36" x 72…" at bounding box center [393, 322] width 220 height 386
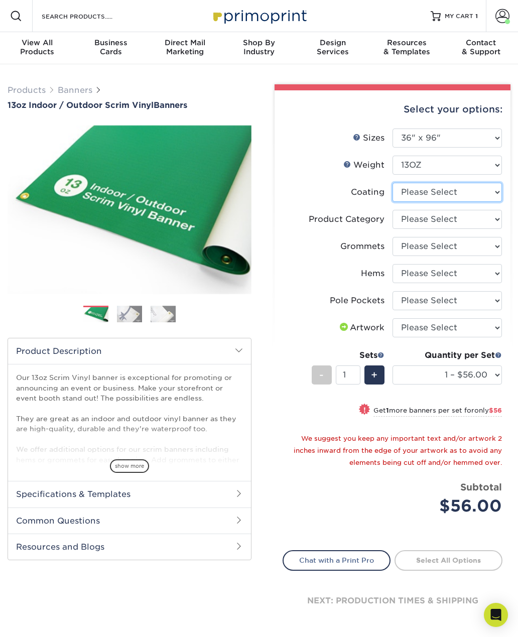
click at [464, 187] on select at bounding box center [447, 192] width 109 height 19
click at [474, 188] on select at bounding box center [447, 192] width 109 height 19
select select "3e7618de-abca-4bda-9f97-8b9129e913d8"
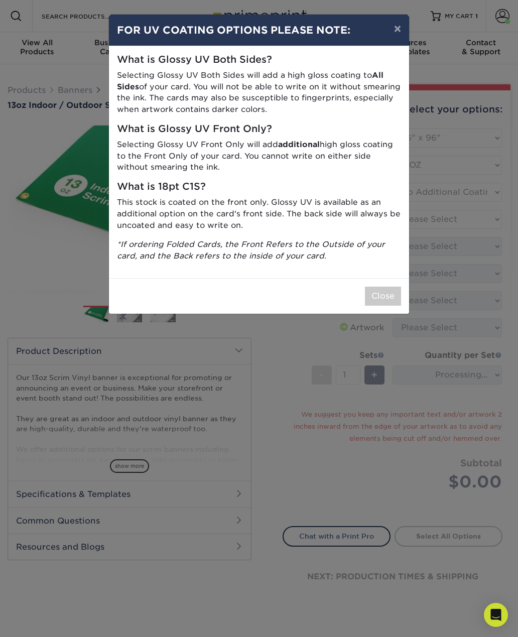
click at [379, 292] on button "Close" at bounding box center [383, 296] width 36 height 19
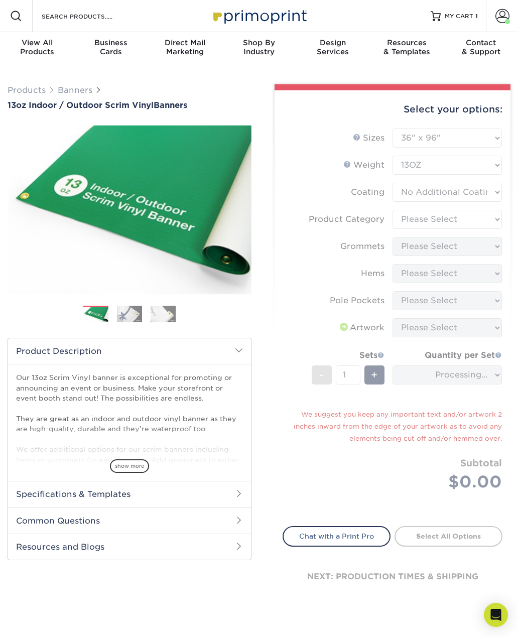
click at [493, 222] on form "Sizes Help Sizes Please Select 24" x 36" 24" x 48" 36" x 48" 36" x 60" 36" x 72…" at bounding box center [393, 322] width 220 height 386
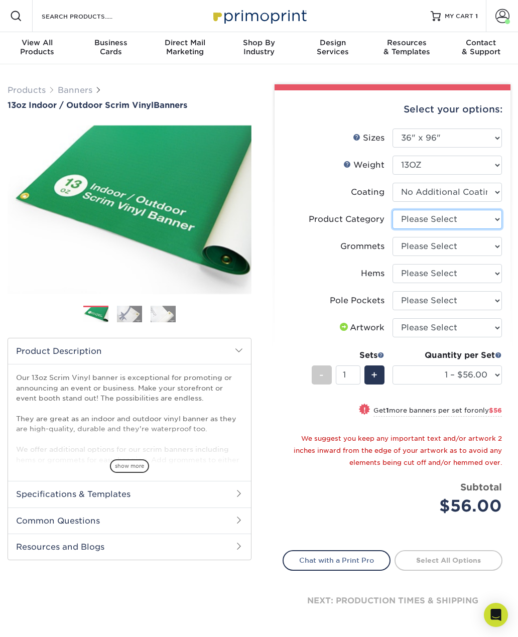
click at [483, 218] on select "Please Select 13oz Scrim Vinyl Banner - Matte" at bounding box center [447, 219] width 109 height 19
select select "bb192c35-bb20-422d-b6fe-0c7f48e5aa48"
click at [487, 244] on select "Please Select No Grommets Yes, Grommet All 4 Corners Yes, Grommets Every 1 ft. …" at bounding box center [447, 246] width 109 height 19
select select "ce33bba6-a87b-4293-934d-6f372bdce3e6"
click at [490, 280] on select "Please Select No Hems/Pole Pockets Yes, Hems Top and Bottom Only Yes, Hems All …" at bounding box center [447, 273] width 109 height 19
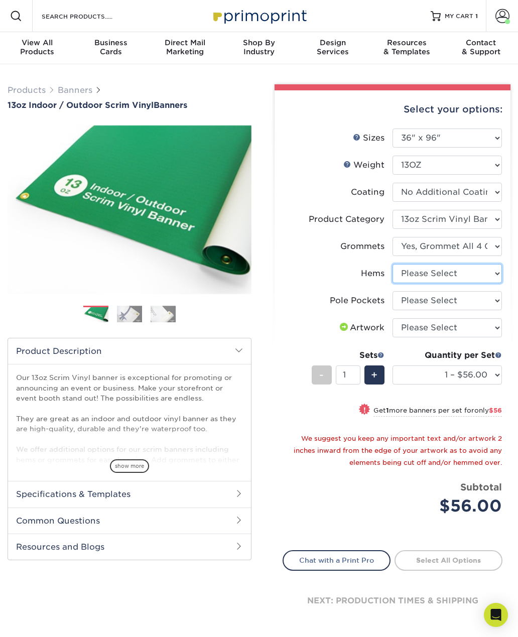
select select "799b34bf-ff99-4291-b254-51157b744628"
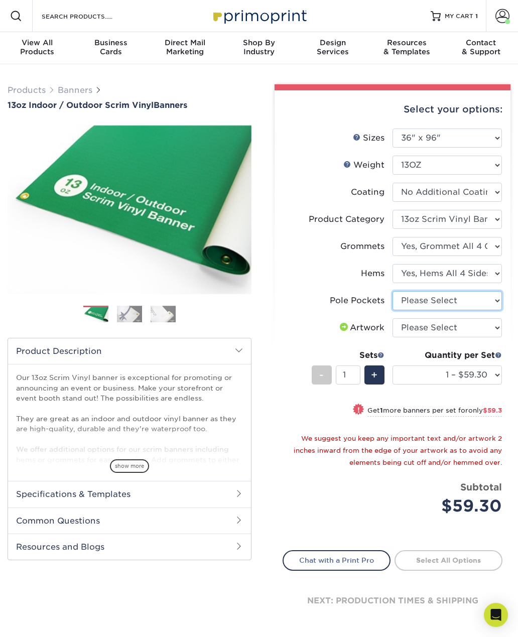
click at [483, 303] on select "Please Select No Pole Pockets 2 in. Left and Right 2 in. Top and Bottom 4 in. L…" at bounding box center [447, 300] width 109 height 19
select select "0a2beae5-7fa6-47ab-a572-f062aca13b30"
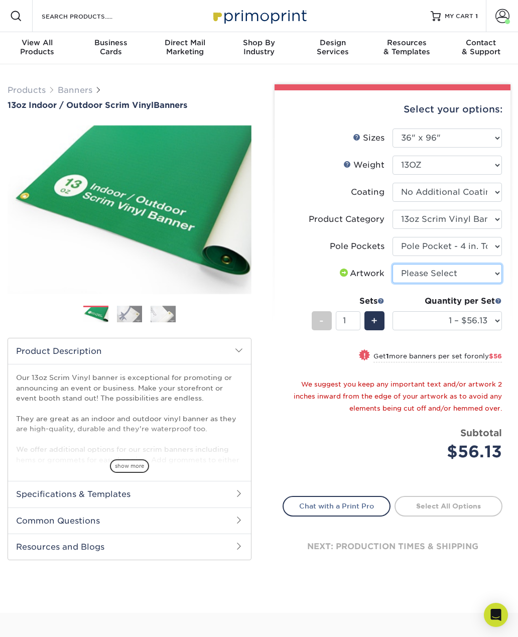
click at [476, 274] on select "Please Select I will upload files I need a design - $50" at bounding box center [447, 273] width 109 height 19
select select "upload"
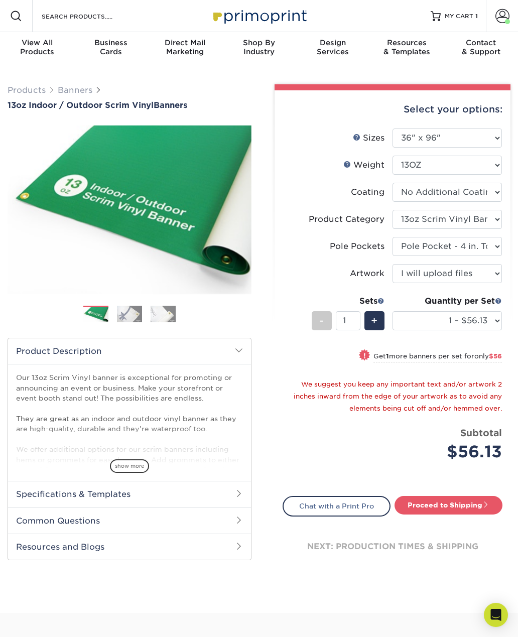
click at [473, 512] on link "Proceed to Shipping" at bounding box center [449, 505] width 108 height 18
type input "Set 1"
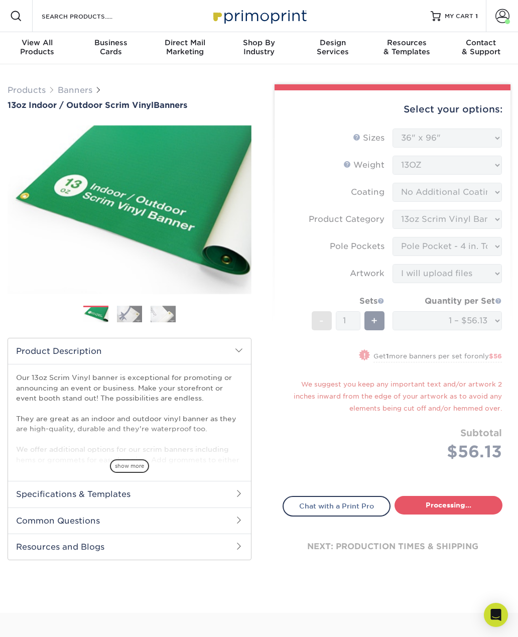
select select "6f720c5c-b5c7-487f-9e9c-ab5fafd40cce"
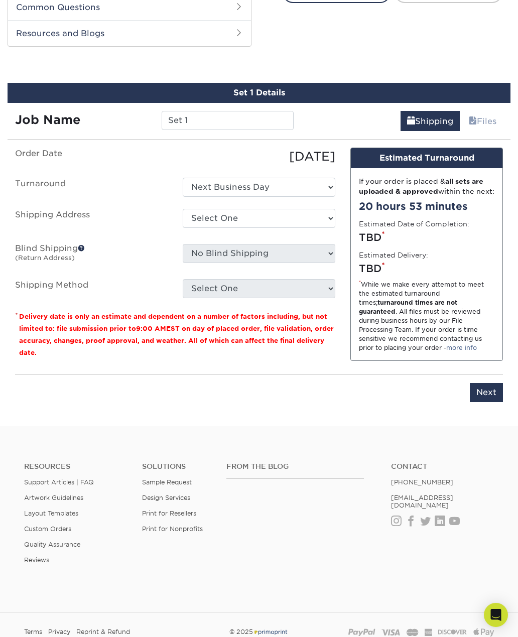
scroll to position [522, 0]
